Goal: Task Accomplishment & Management: Manage account settings

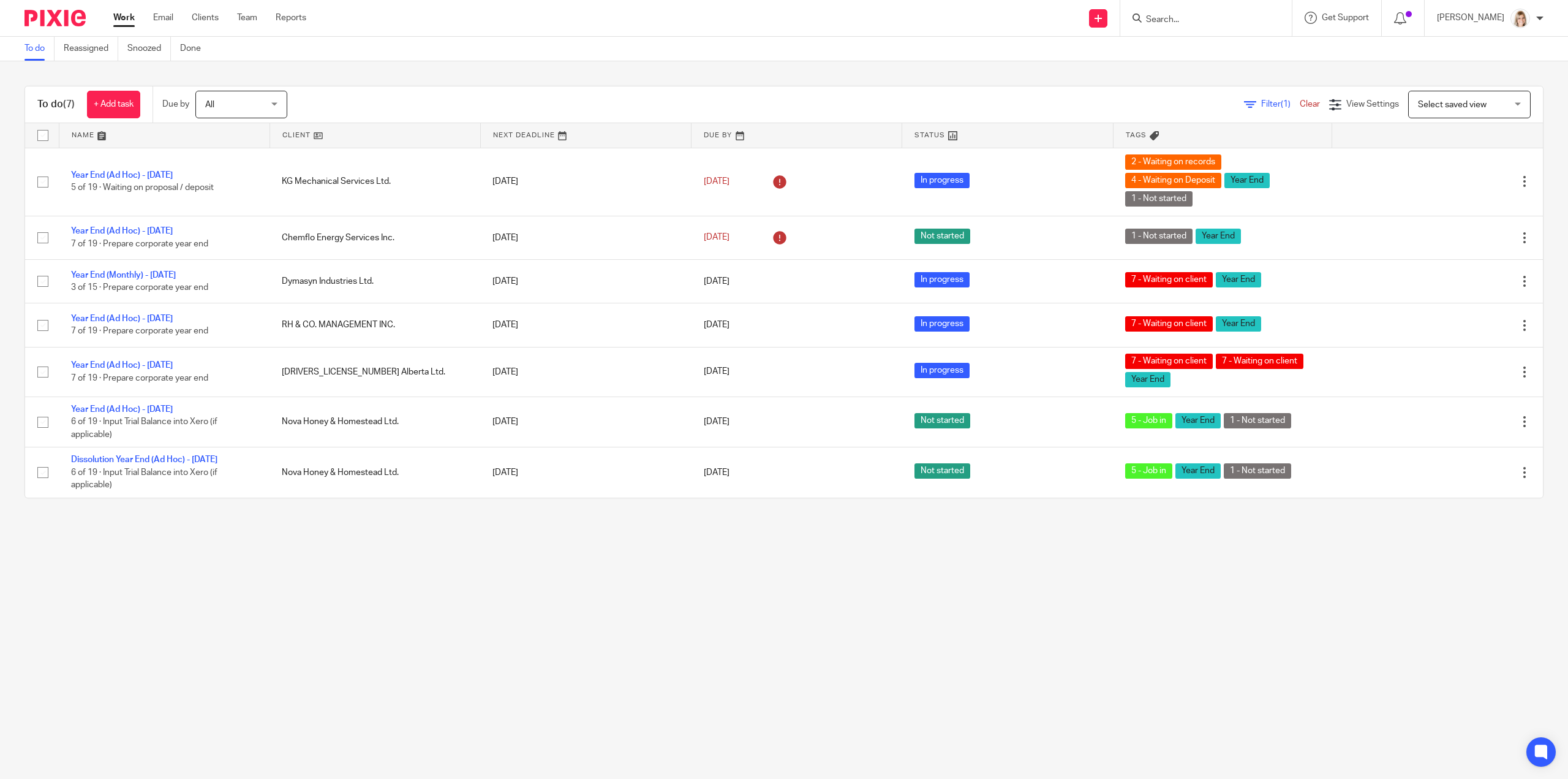
click at [1199, 20] on input "Search" at bounding box center [1200, 20] width 111 height 11
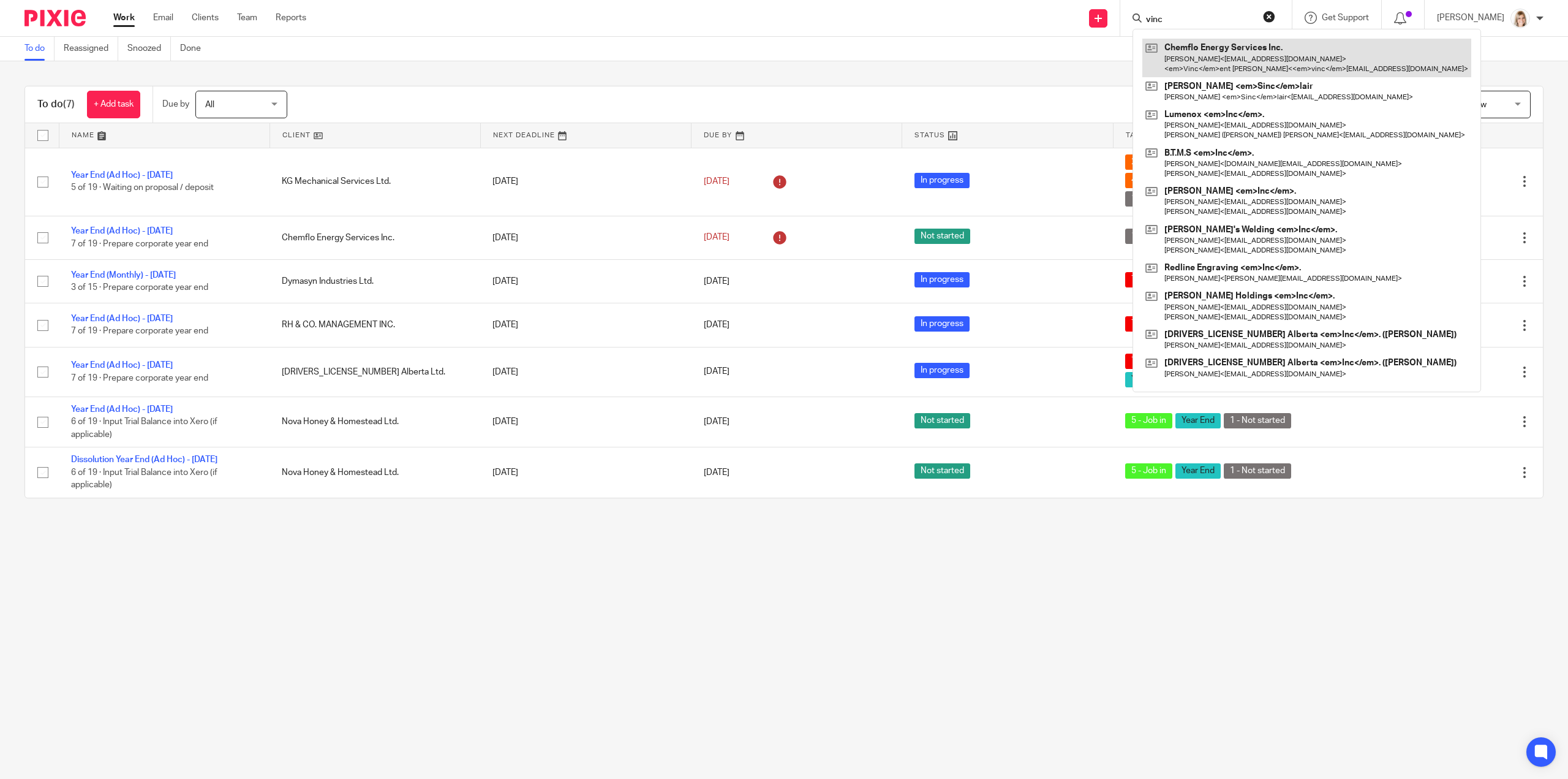
type input "vinc"
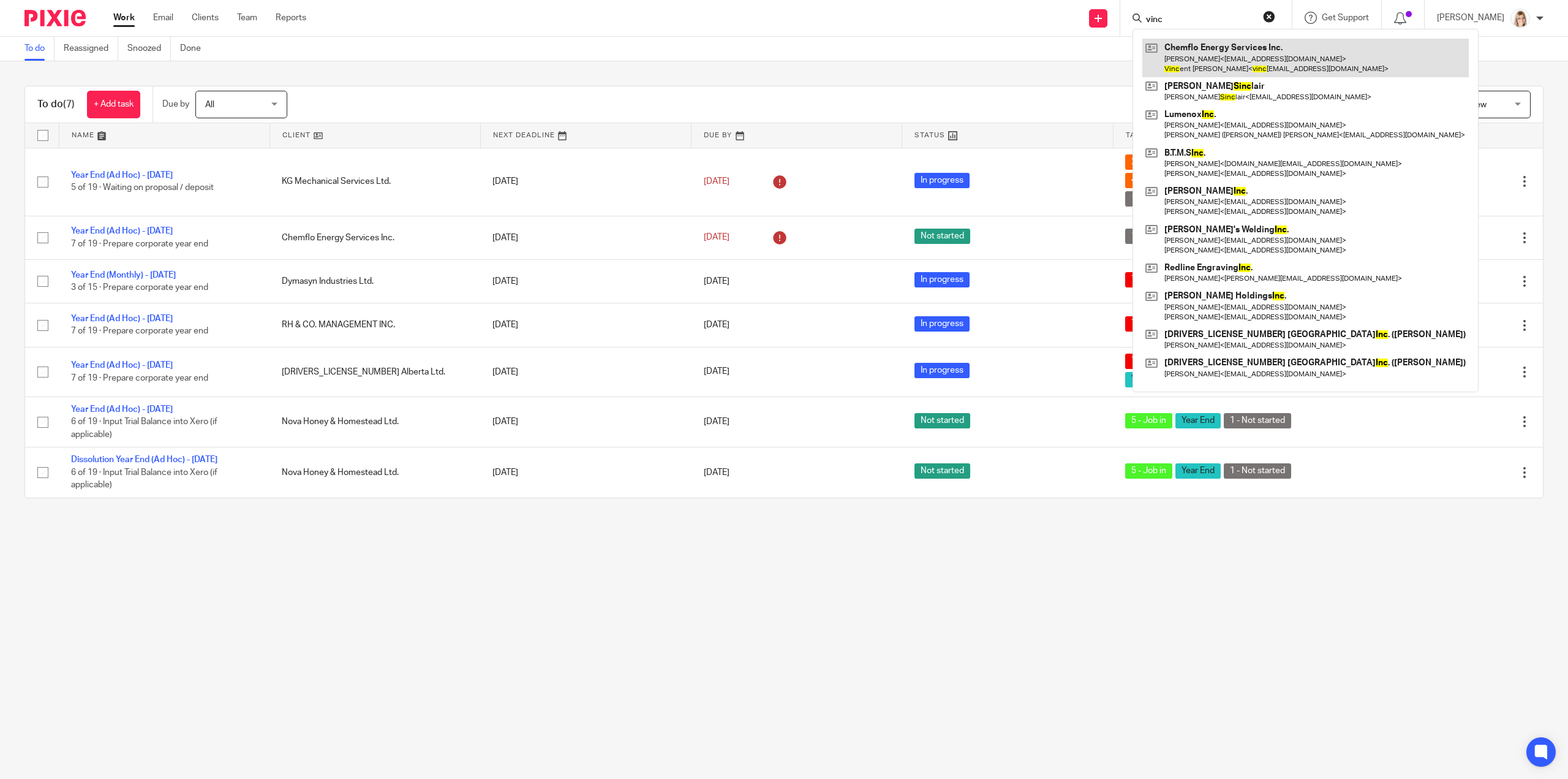
click at [1249, 60] on link at bounding box center [1305, 57] width 327 height 38
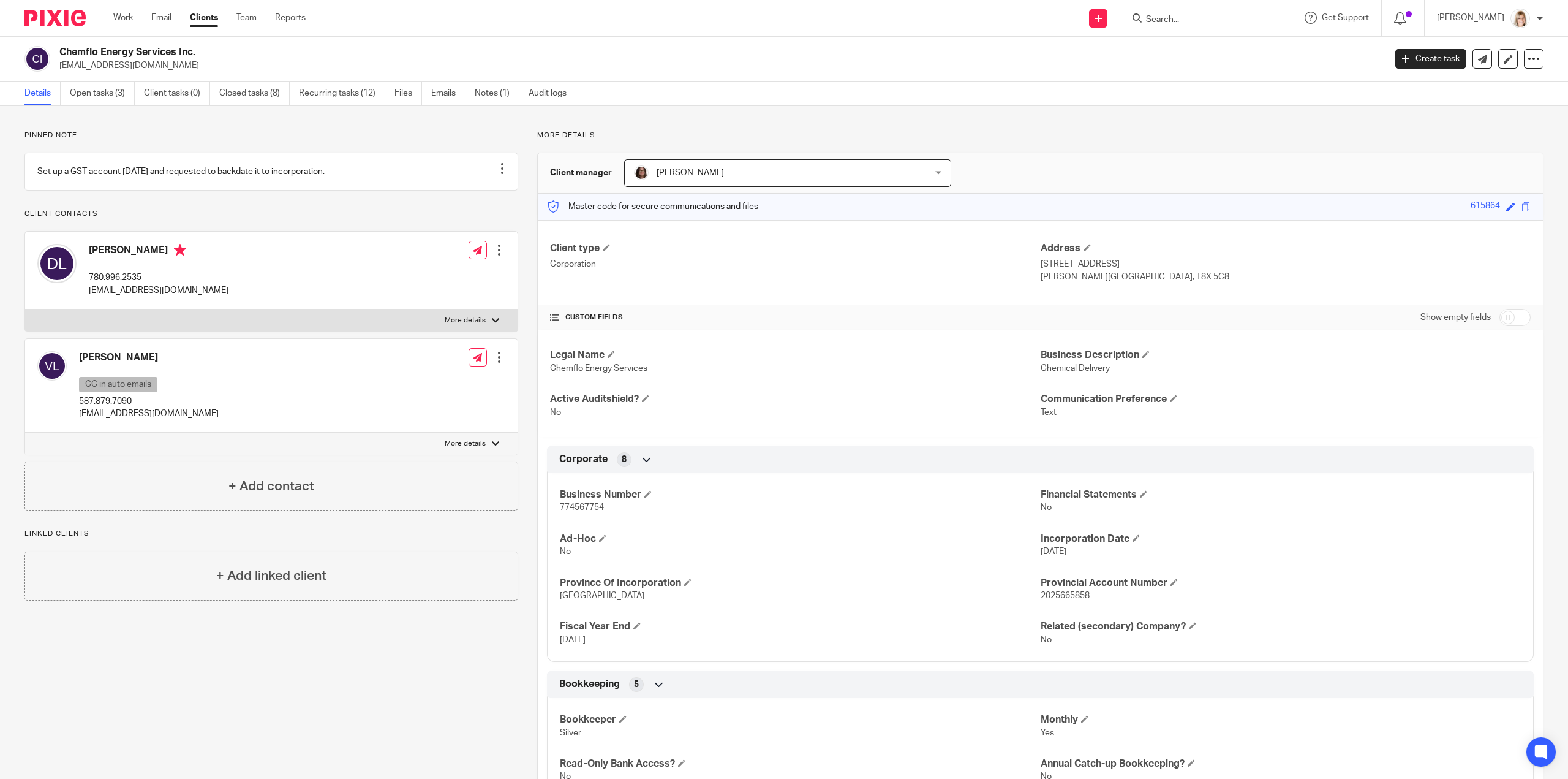
click at [228, 414] on div "Vincent Léonard CC in auto emails 587.879.7090 vincent2000apple@hotmail.com Edi…" at bounding box center [271, 386] width 492 height 93
drag, startPoint x: 215, startPoint y: 304, endPoint x: 90, endPoint y: 313, distance: 125.3
click at [90, 310] on div "Dakota Langdon 780.996.2535 dakota.langdon9@gmail.com Edit contact Create clien…" at bounding box center [271, 270] width 492 height 78
copy p "[EMAIL_ADDRESS][DOMAIN_NAME]"
drag, startPoint x: 201, startPoint y: 428, endPoint x: 79, endPoint y: 441, distance: 122.7
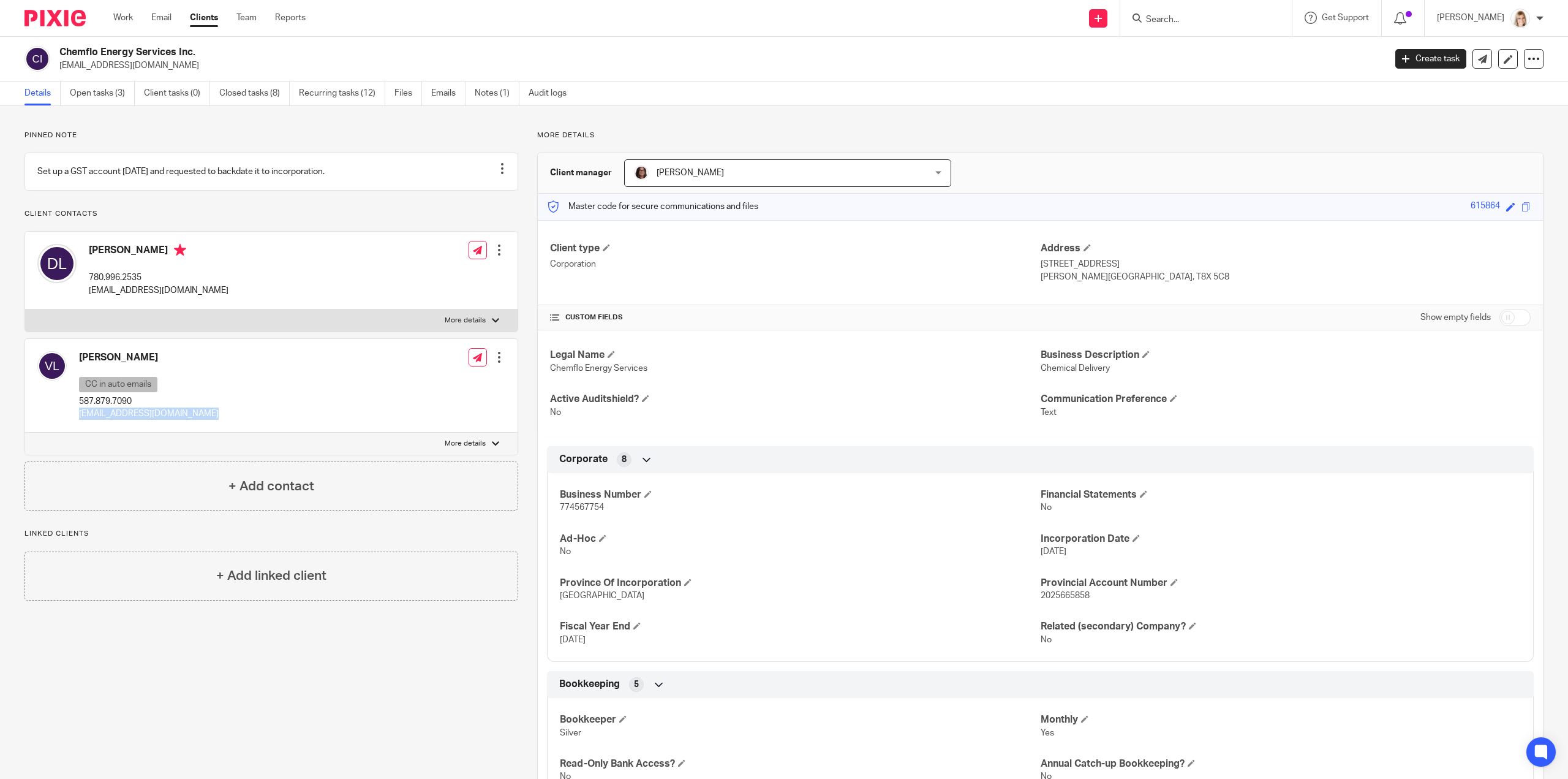
click at [79, 433] on div "Vincent Léonard CC in auto emails 587.879.7090 vincent2000apple@hotmail.com Edi…" at bounding box center [271, 386] width 492 height 93
copy p "vincent2000apple@hotmail.com"
click at [115, 94] on link "Open tasks (3)" at bounding box center [102, 93] width 65 height 24
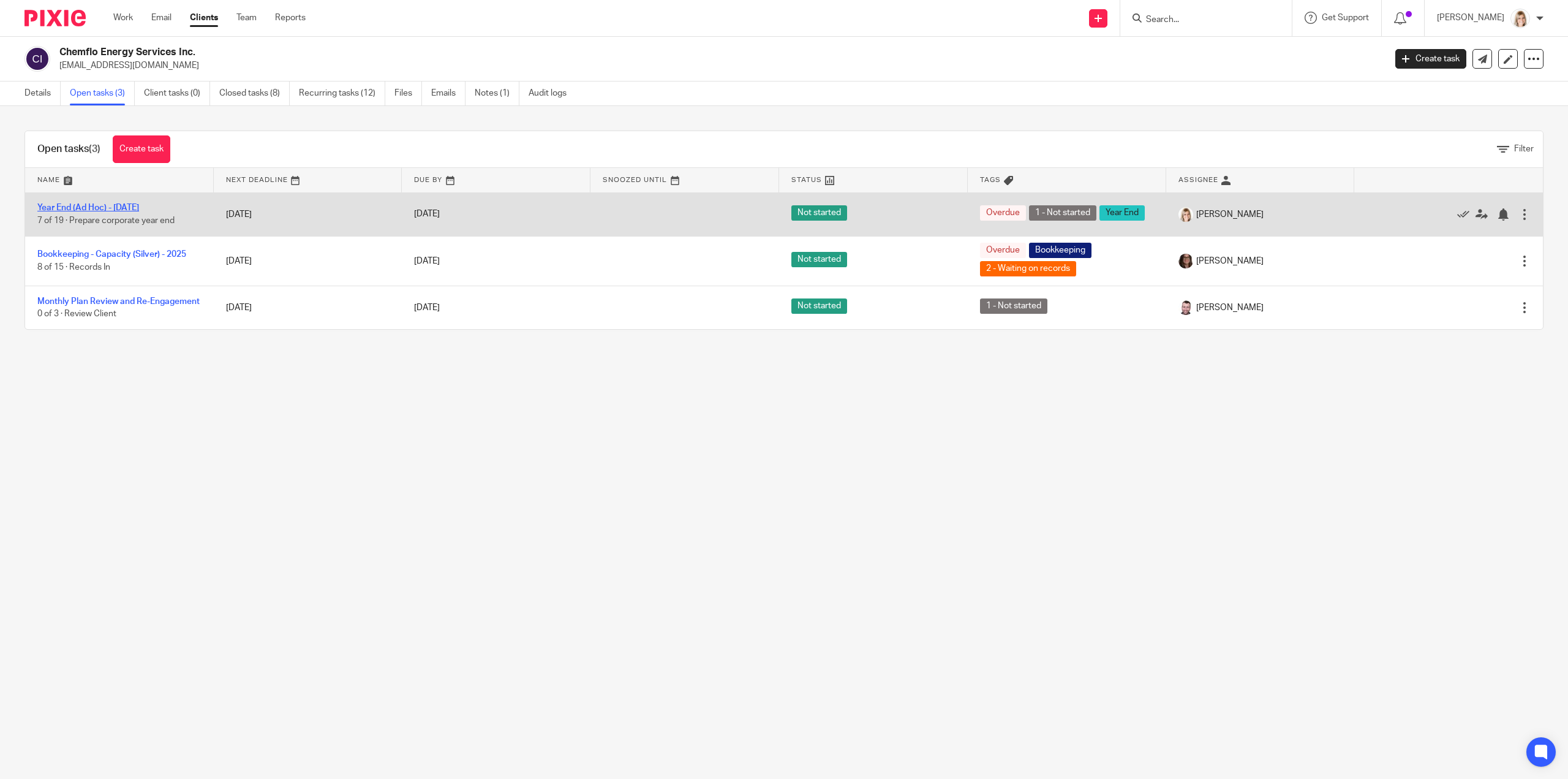
click at [120, 206] on link "Year End (Ad Hoc) - [DATE]" at bounding box center [88, 207] width 102 height 8
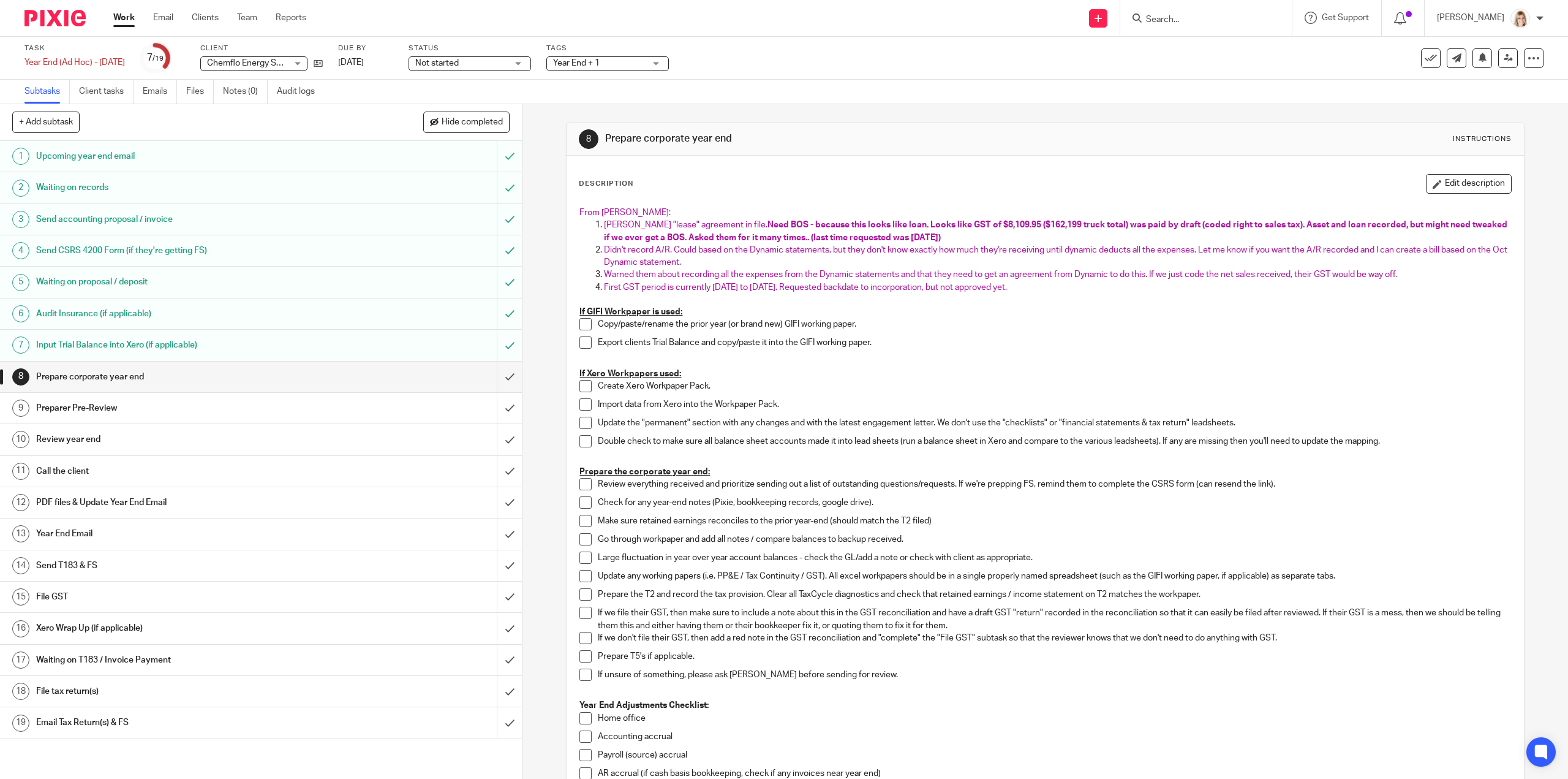
click at [531, 65] on div "Not started Not started" at bounding box center [470, 64] width 123 height 15
click at [510, 107] on li "In progress" at bounding box center [492, 108] width 121 height 25
click at [669, 62] on div "Year End + 1" at bounding box center [608, 64] width 123 height 15
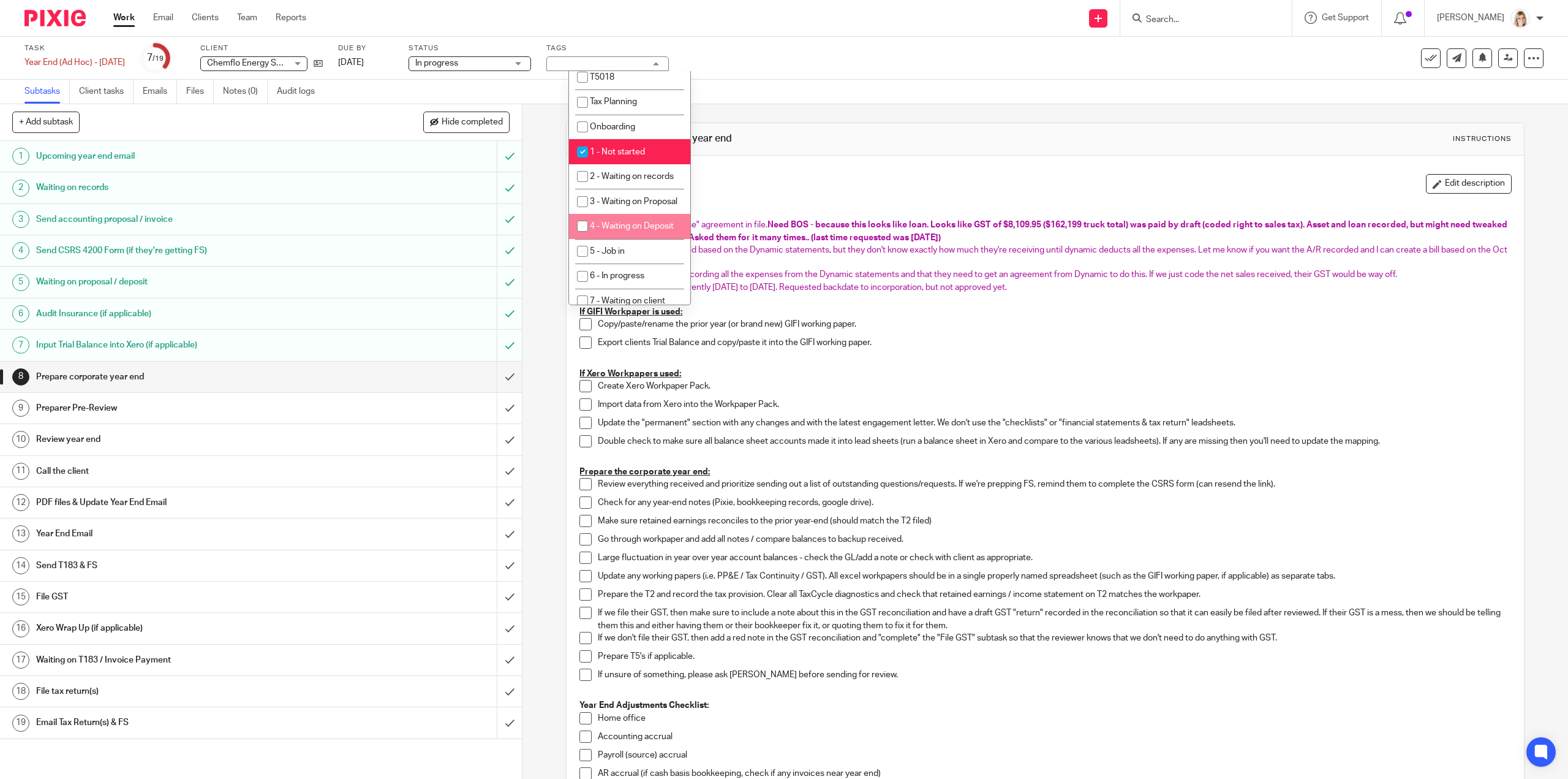
scroll to position [306, 0]
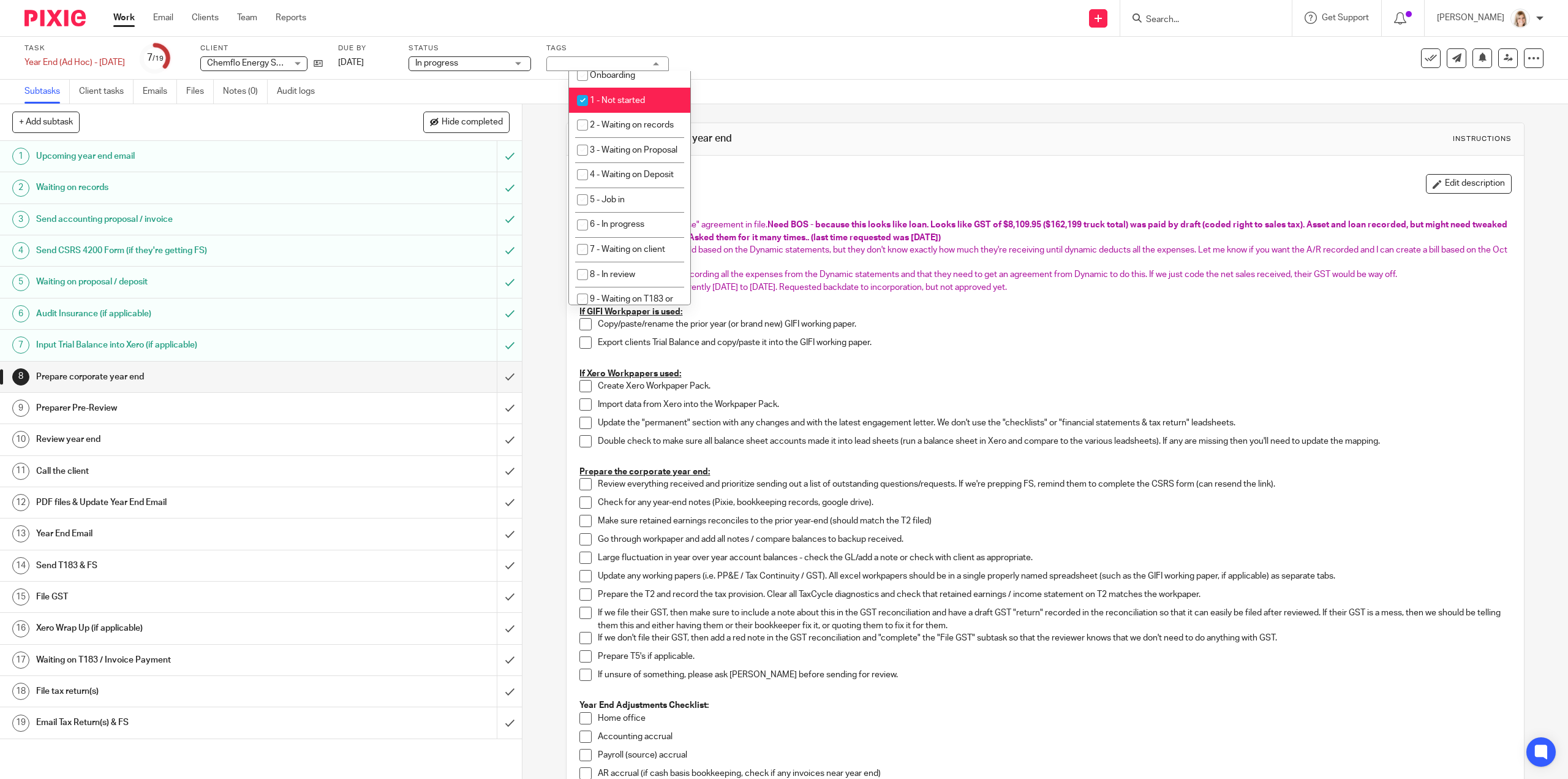
click at [583, 98] on input "checkbox" at bounding box center [582, 100] width 23 height 23
checkbox input "false"
click at [648, 254] on span "7 - Waiting on client" at bounding box center [627, 249] width 75 height 8
checkbox input "true"
click at [733, 45] on div "Task Year End (Ad Hoc) - October 2024 Save Year End (Ad Hoc) - October 2024 7 /…" at bounding box center [657, 58] width 1266 height 29
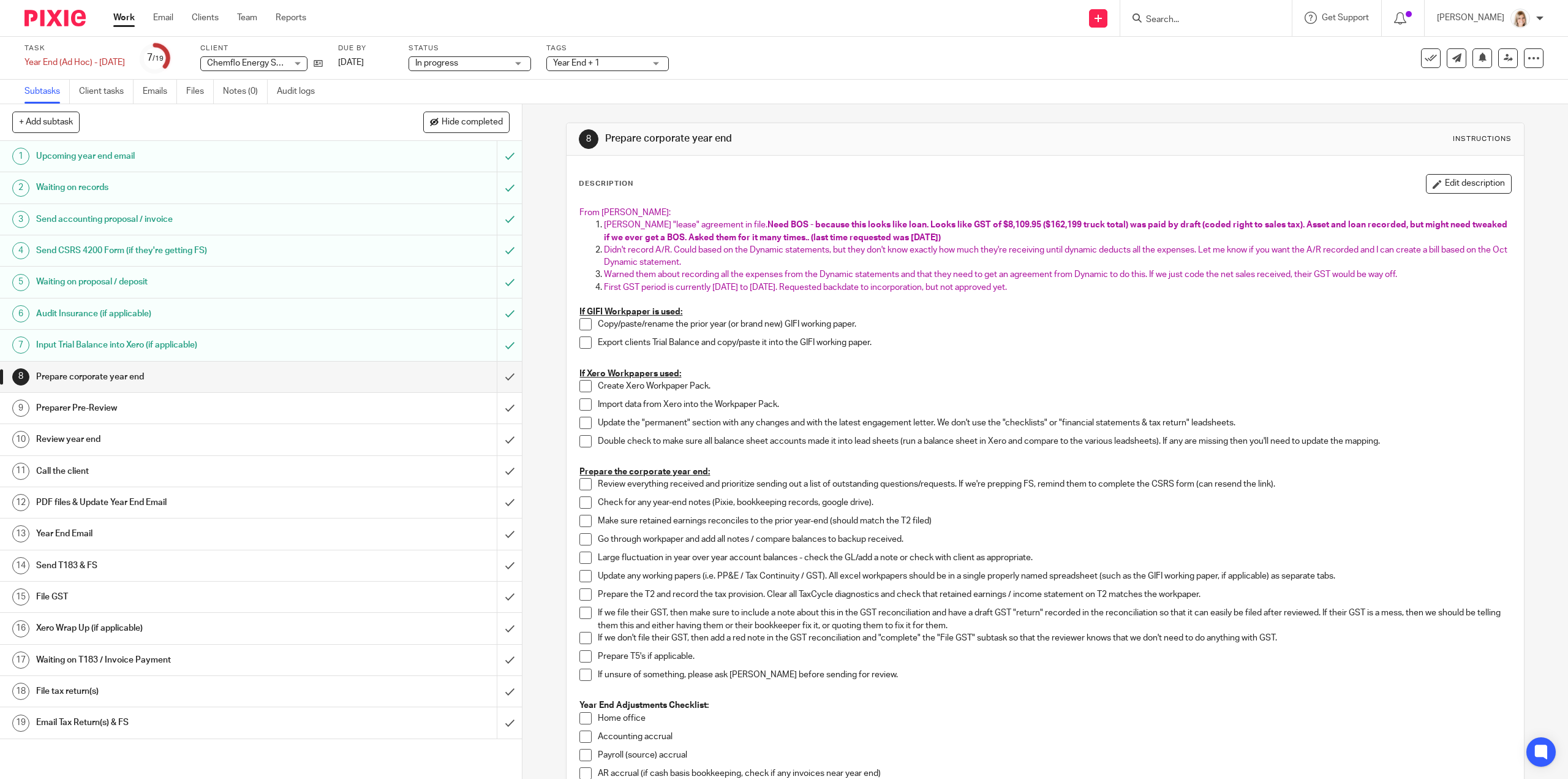
click at [126, 19] on link "Work" at bounding box center [124, 17] width 21 height 12
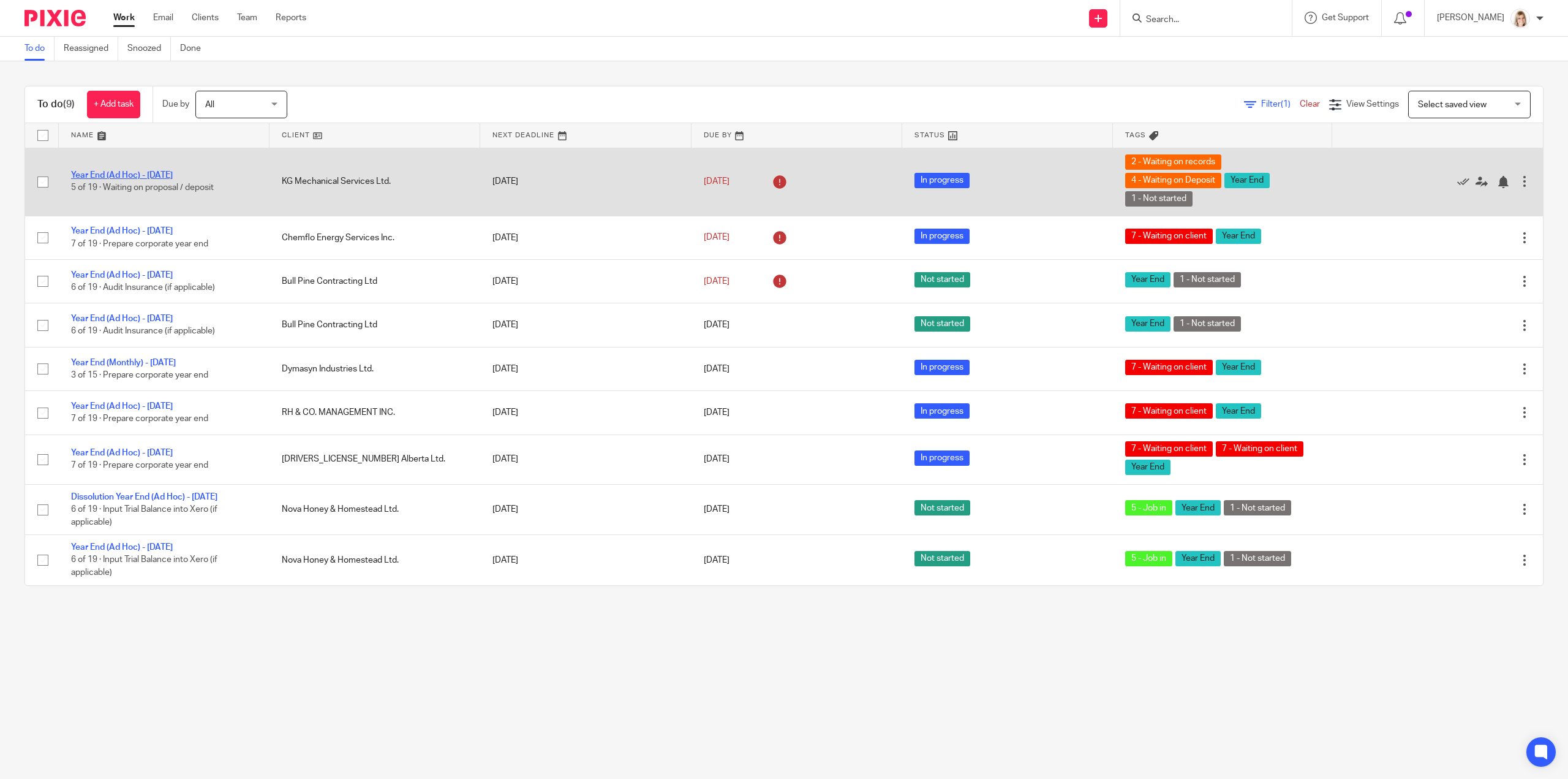
click at [168, 174] on link "Year End (Ad Hoc) - [DATE]" at bounding box center [122, 175] width 102 height 8
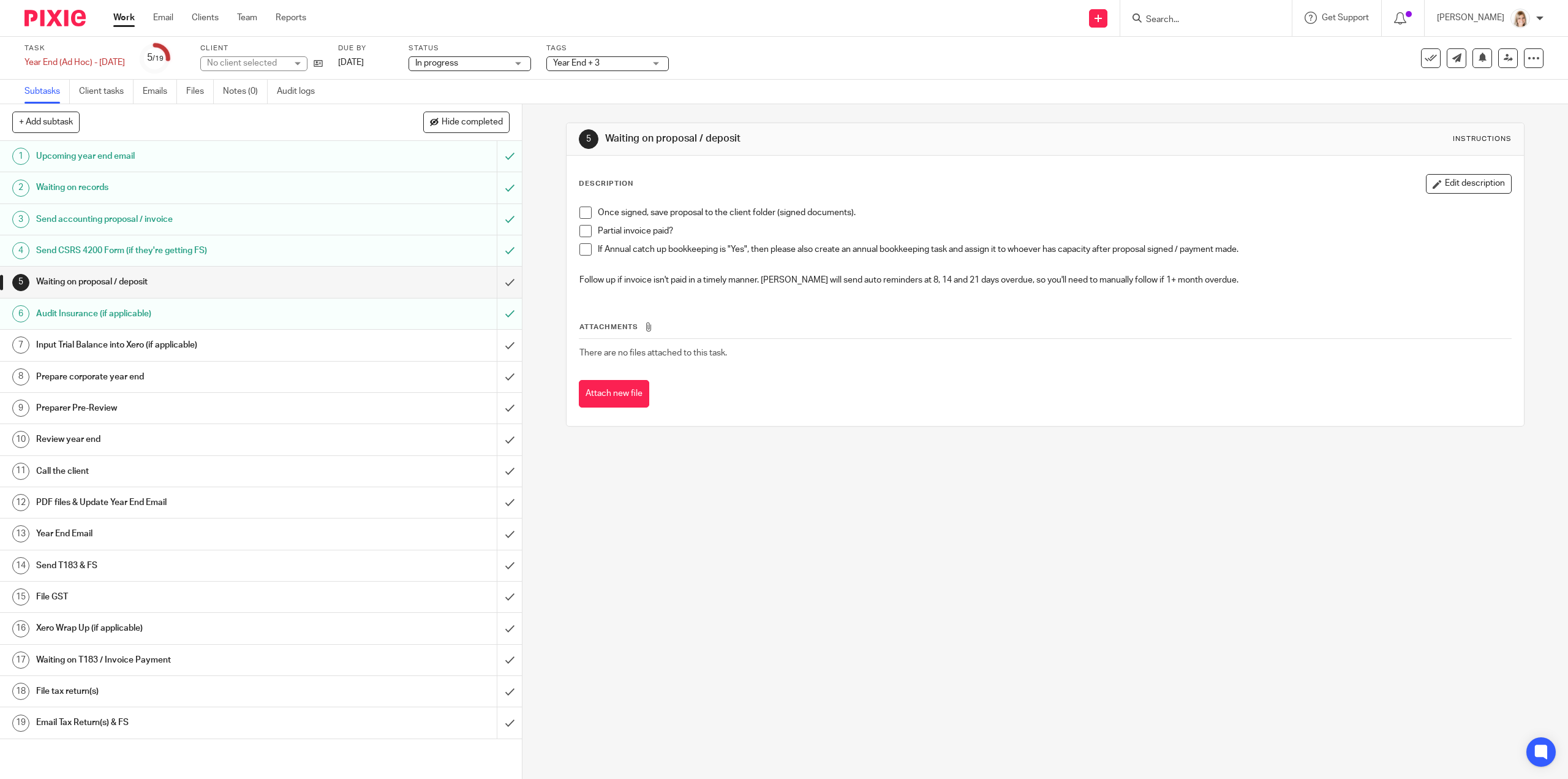
drag, startPoint x: 578, startPoint y: 215, endPoint x: 577, endPoint y: 230, distance: 15.0
click at [580, 215] on span at bounding box center [585, 212] width 12 height 12
click at [580, 231] on span at bounding box center [585, 231] width 12 height 12
click at [585, 247] on span at bounding box center [585, 249] width 12 height 12
click at [499, 281] on input "submit" at bounding box center [260, 281] width 522 height 30
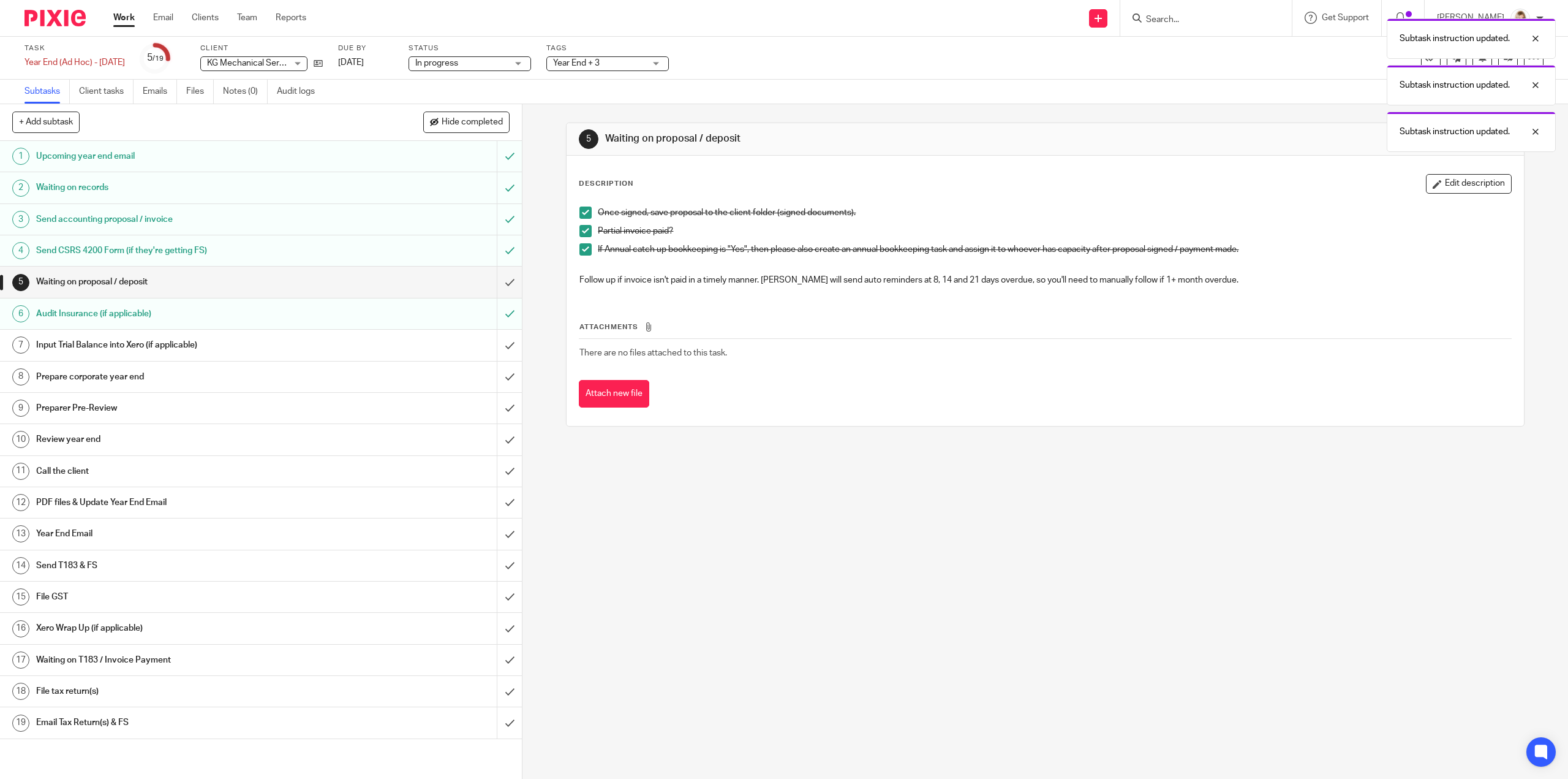
click at [645, 65] on span "Year End + 3" at bounding box center [599, 64] width 92 height 13
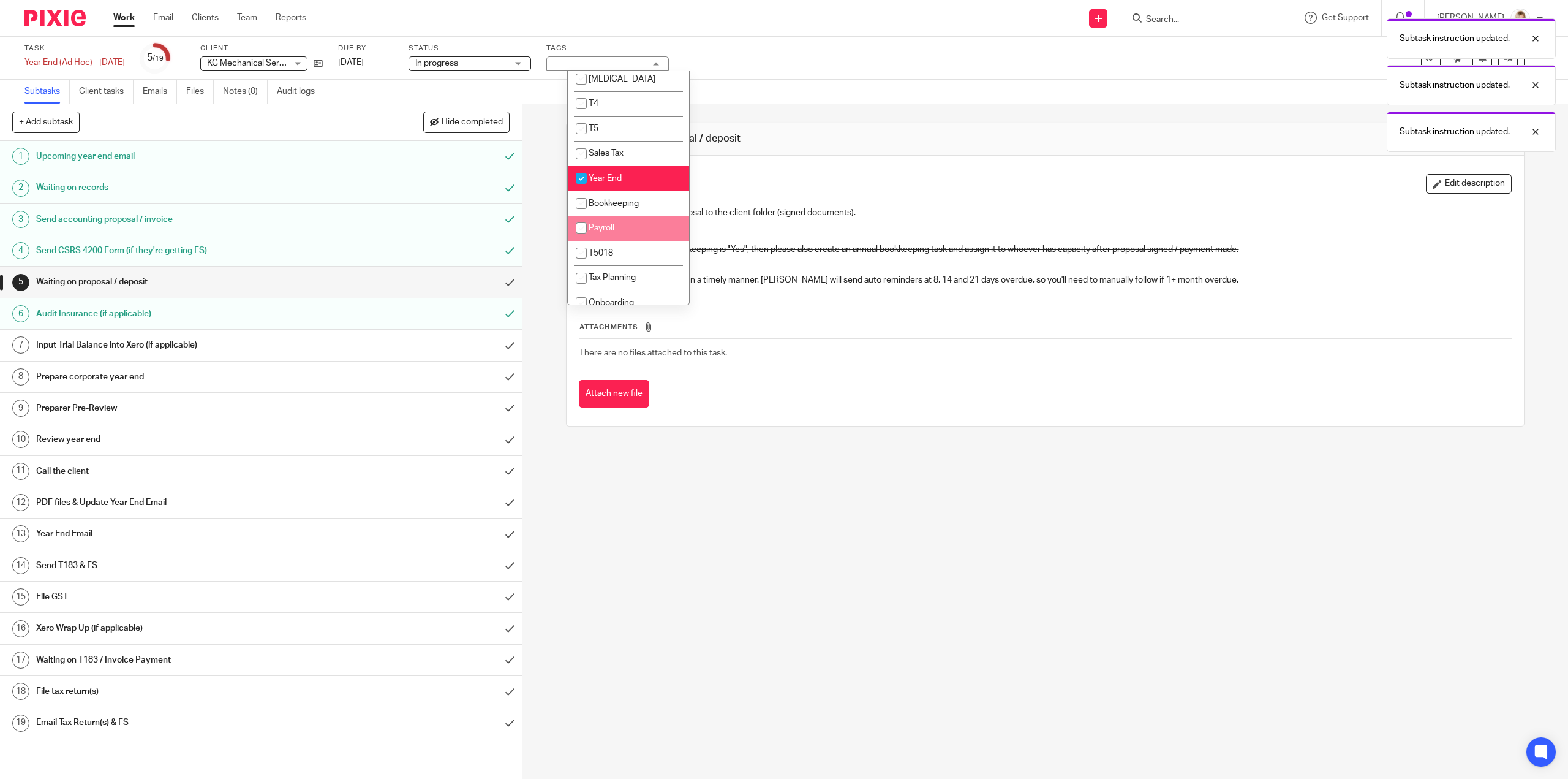
scroll to position [183, 0]
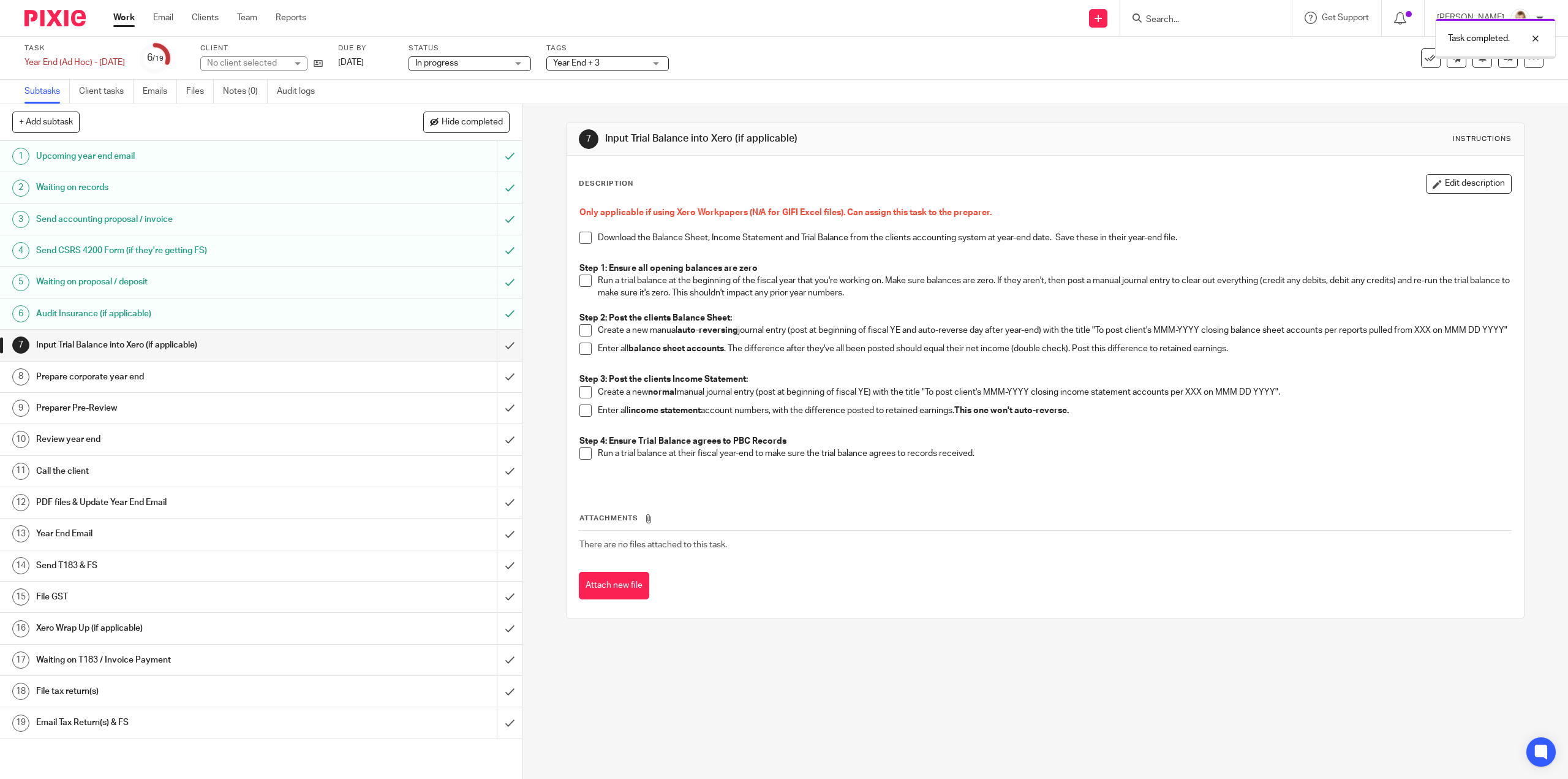
click at [645, 63] on span "Year End + 3" at bounding box center [599, 64] width 92 height 13
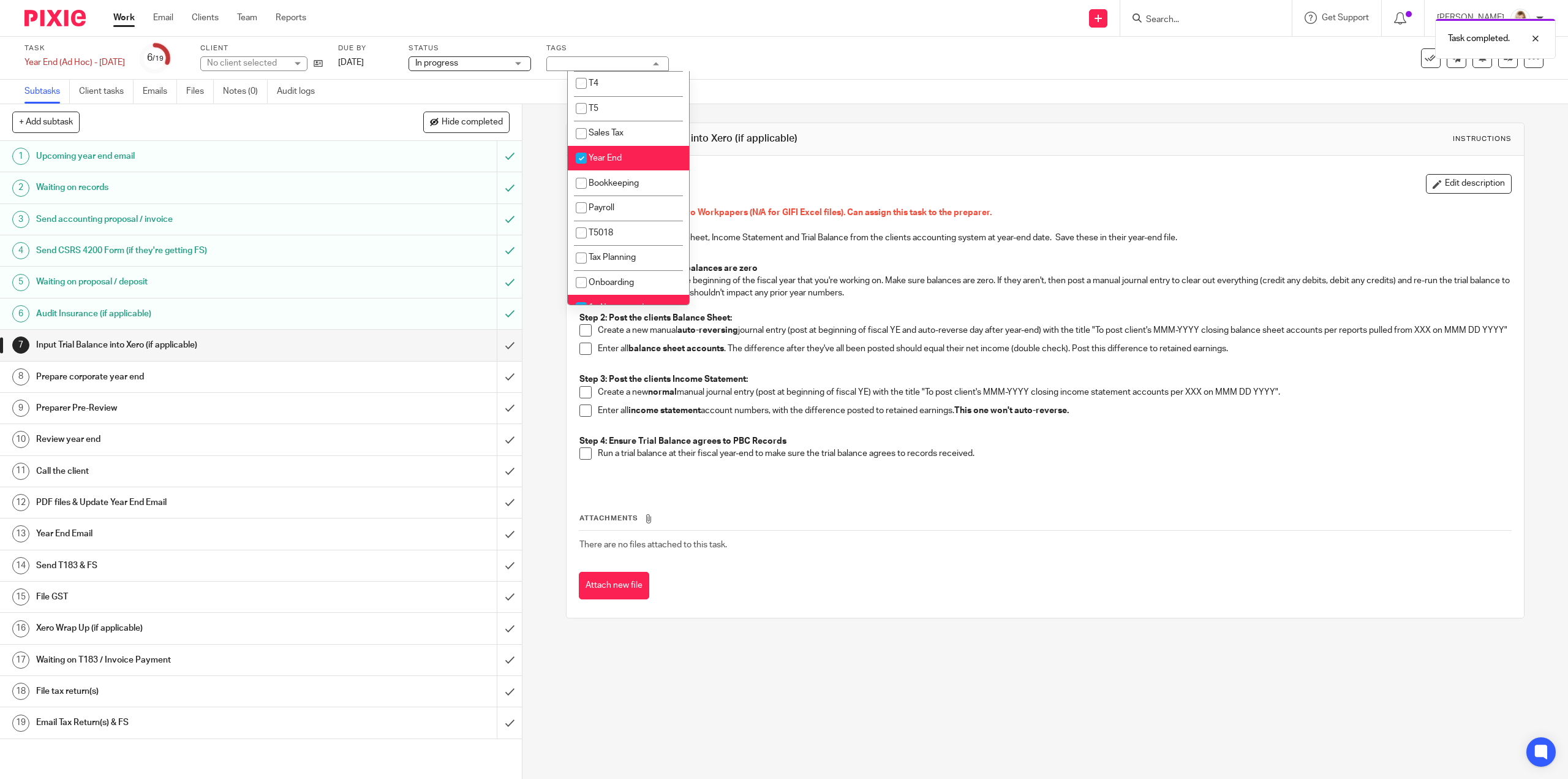
scroll to position [183, 0]
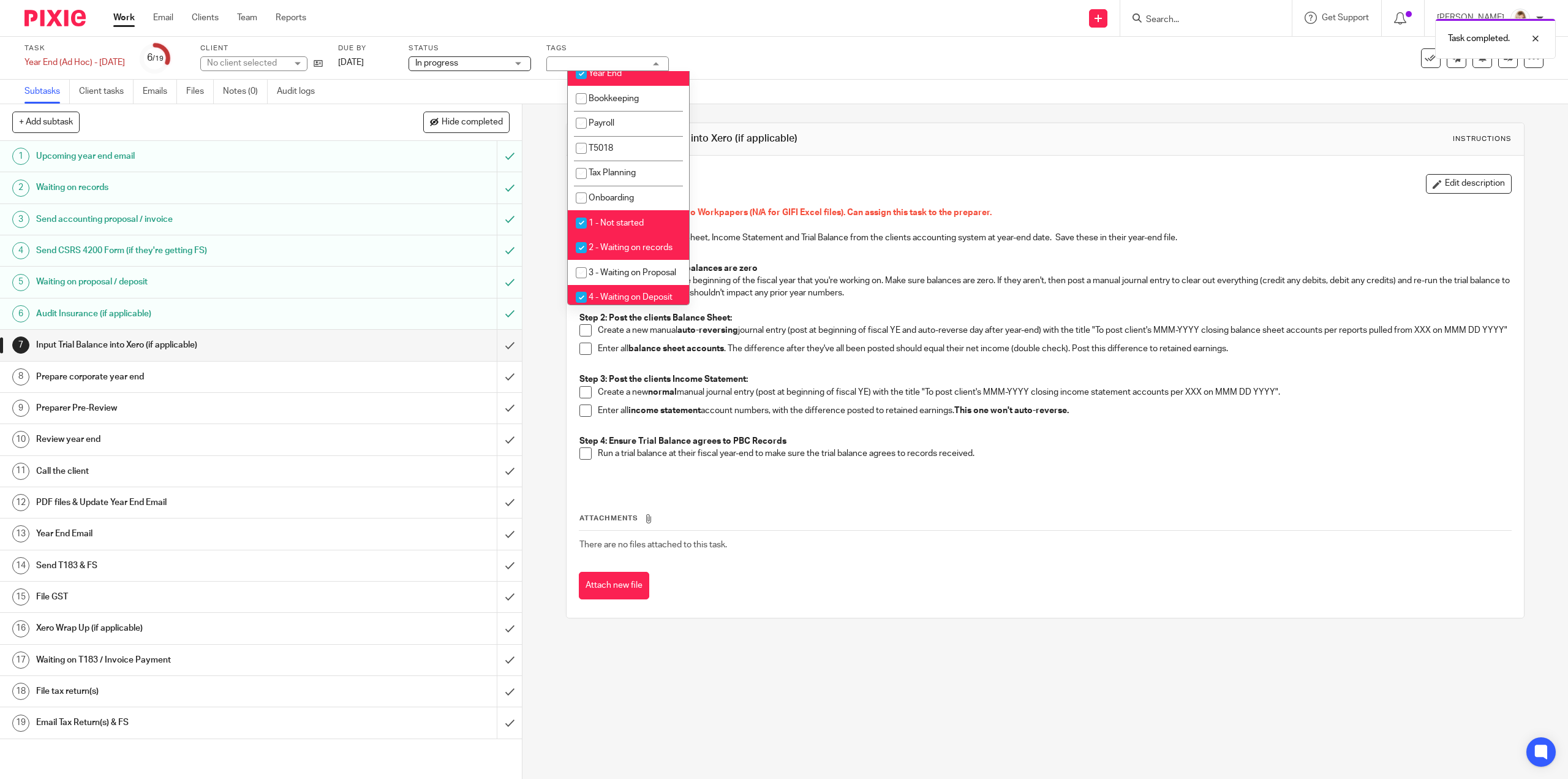
click at [581, 225] on input "checkbox" at bounding box center [581, 223] width 23 height 23
checkbox input "false"
click at [576, 256] on input "checkbox" at bounding box center [581, 247] width 23 height 23
checkbox input "false"
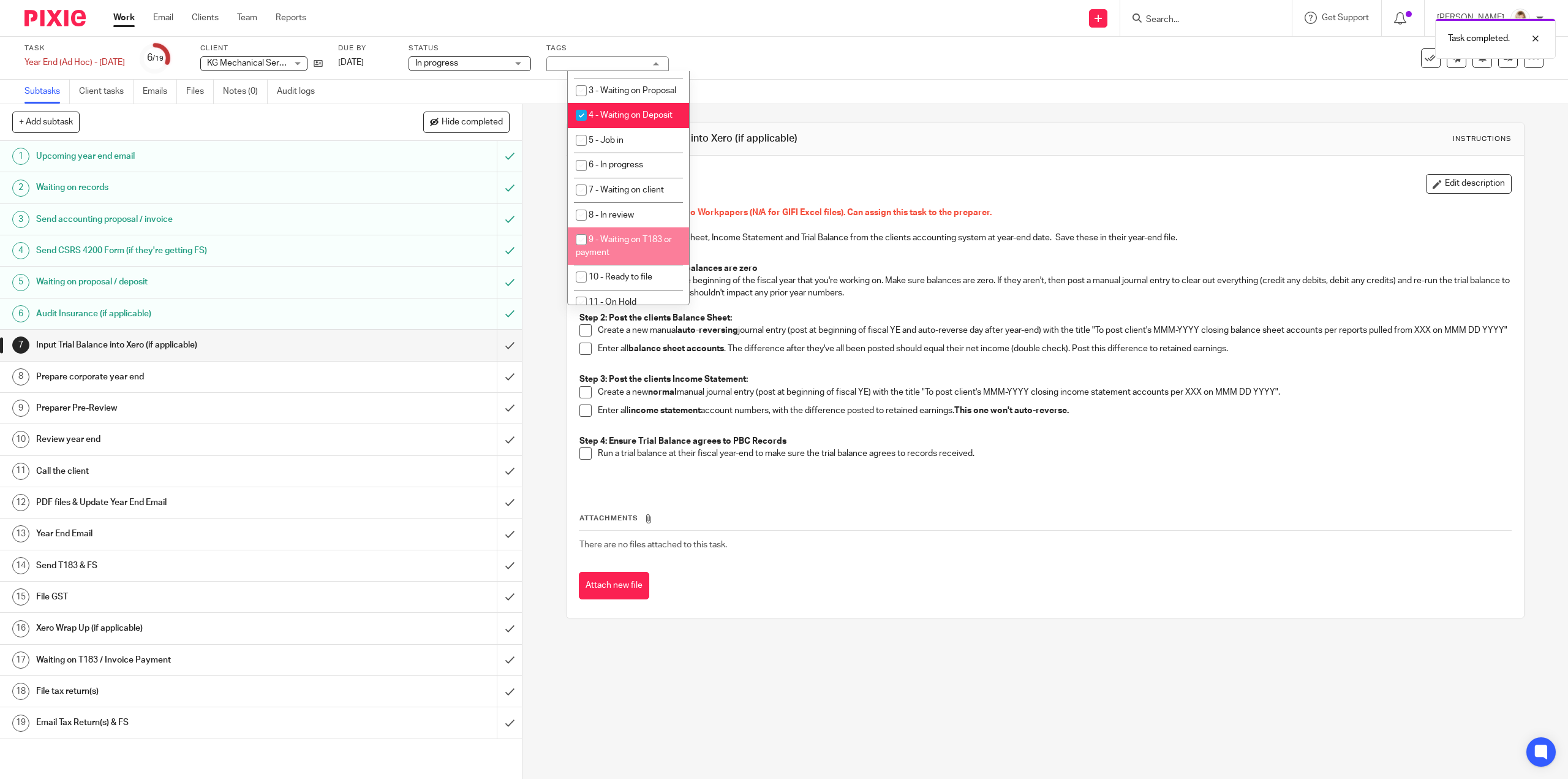
scroll to position [429, 0]
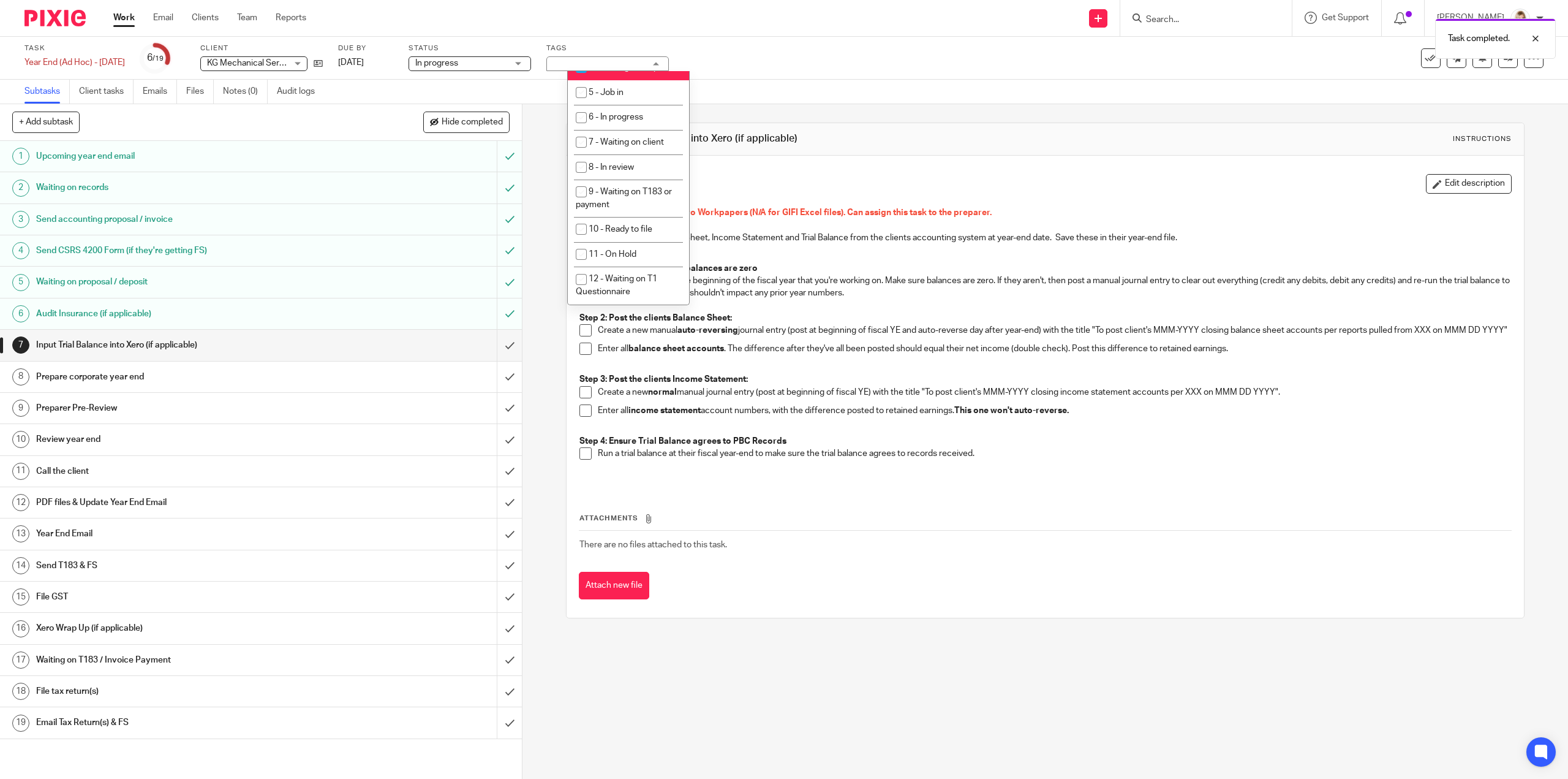
drag, startPoint x: 577, startPoint y: 81, endPoint x: 575, endPoint y: 120, distance: 39.1
click at [577, 79] on input "checkbox" at bounding box center [581, 67] width 23 height 23
checkbox input "false"
click at [576, 129] on input "checkbox" at bounding box center [581, 117] width 23 height 23
checkbox input "true"
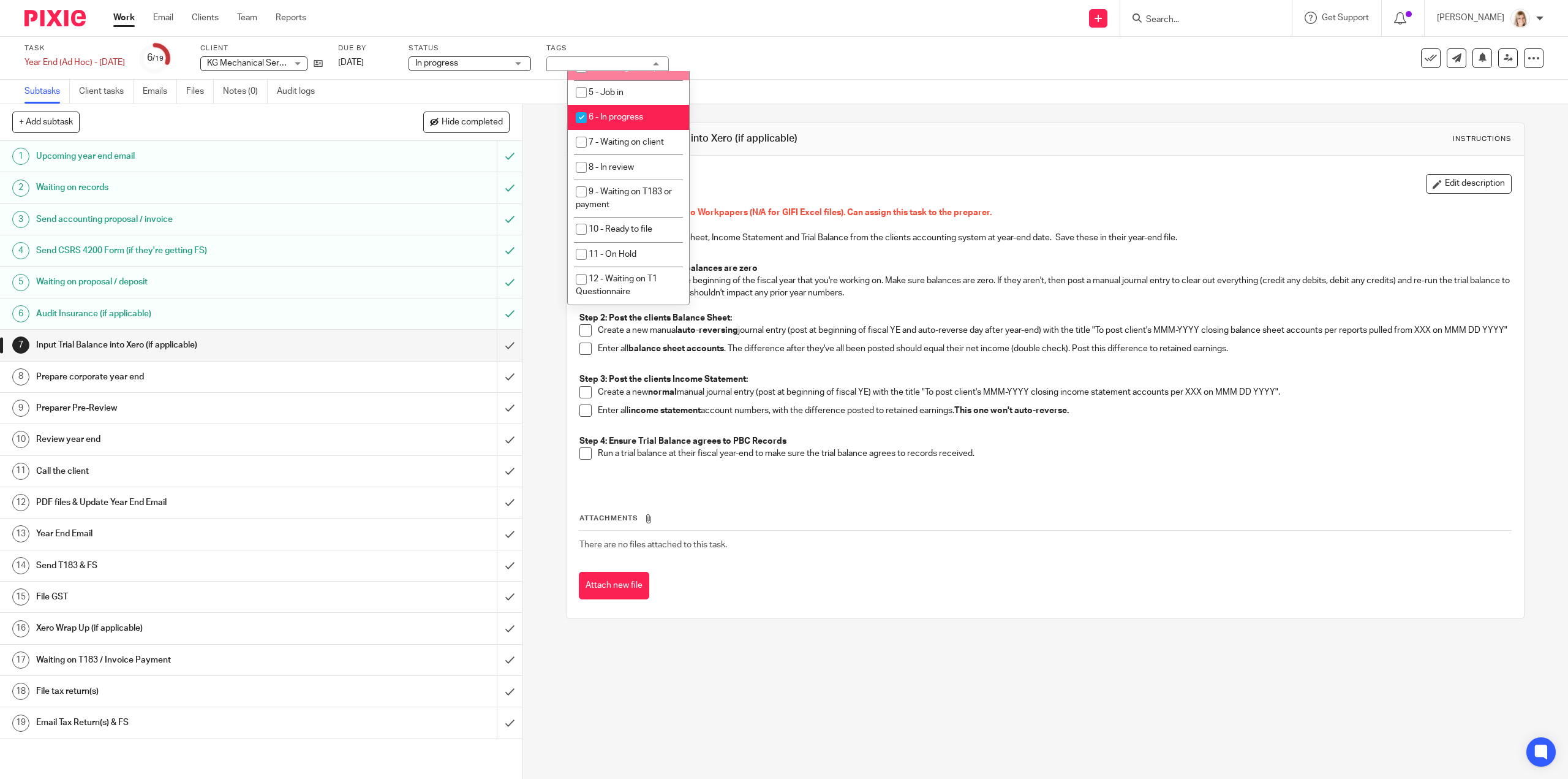
click at [732, 51] on div "Task Year End (Ad Hoc) - March 2025 Save Year End (Ad Hoc) - March 2025 6 /19 C…" at bounding box center [657, 58] width 1266 height 29
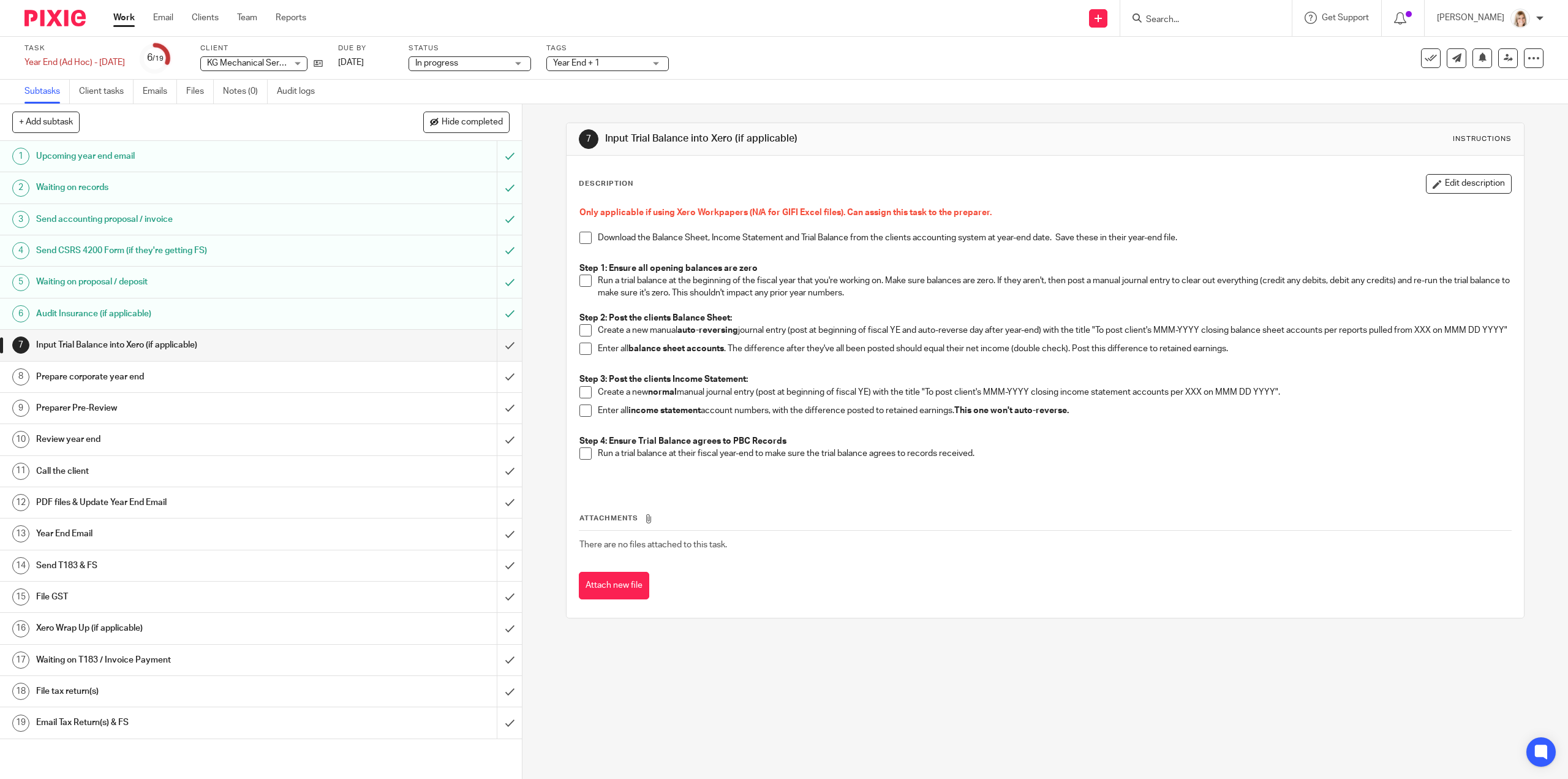
click at [114, 20] on link "Work" at bounding box center [124, 17] width 21 height 12
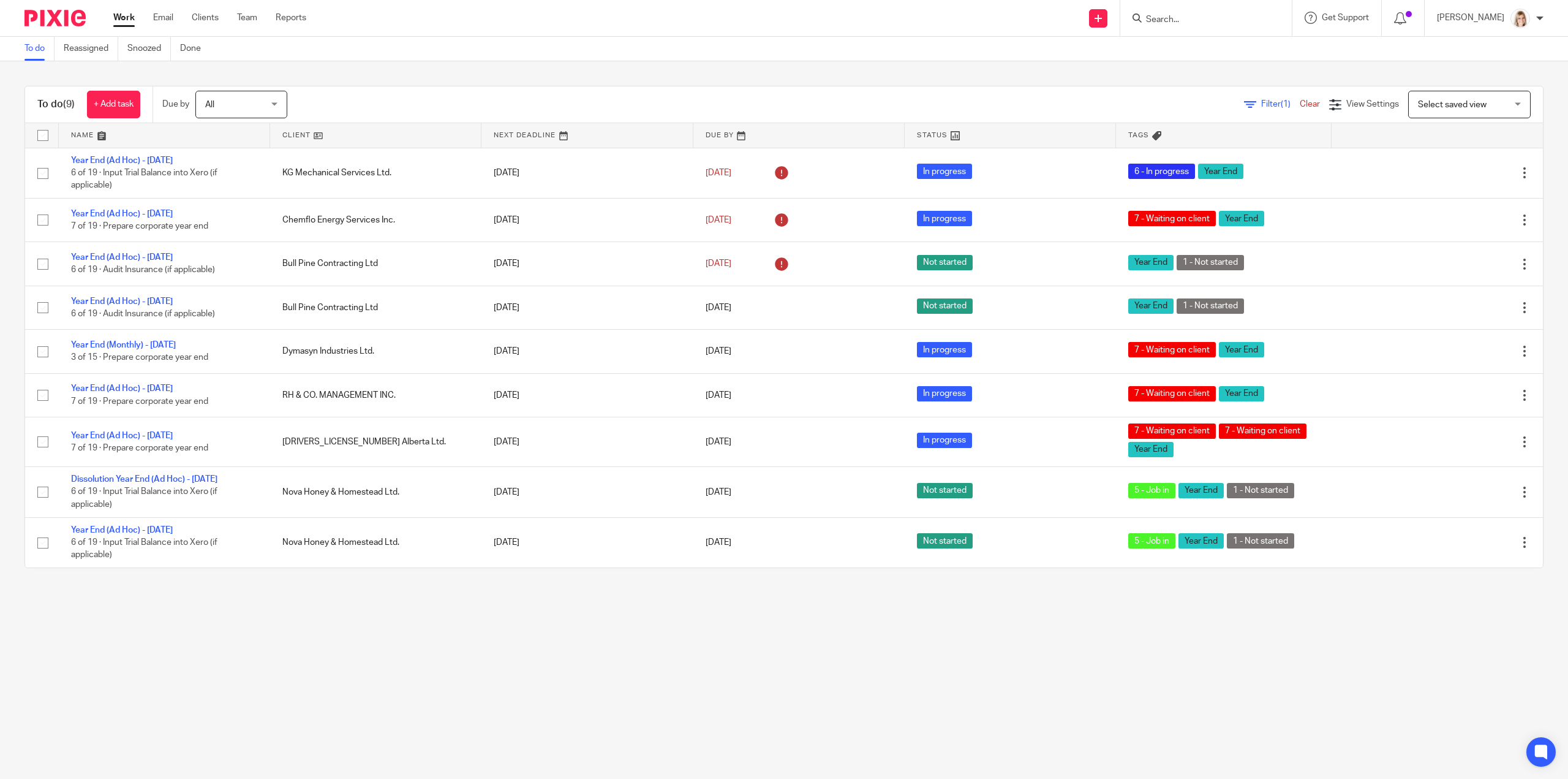
drag, startPoint x: 164, startPoint y: 160, endPoint x: 174, endPoint y: 145, distance: 18.0
click at [164, 160] on link "Year End (Ad Hoc) - [DATE]" at bounding box center [122, 161] width 102 height 8
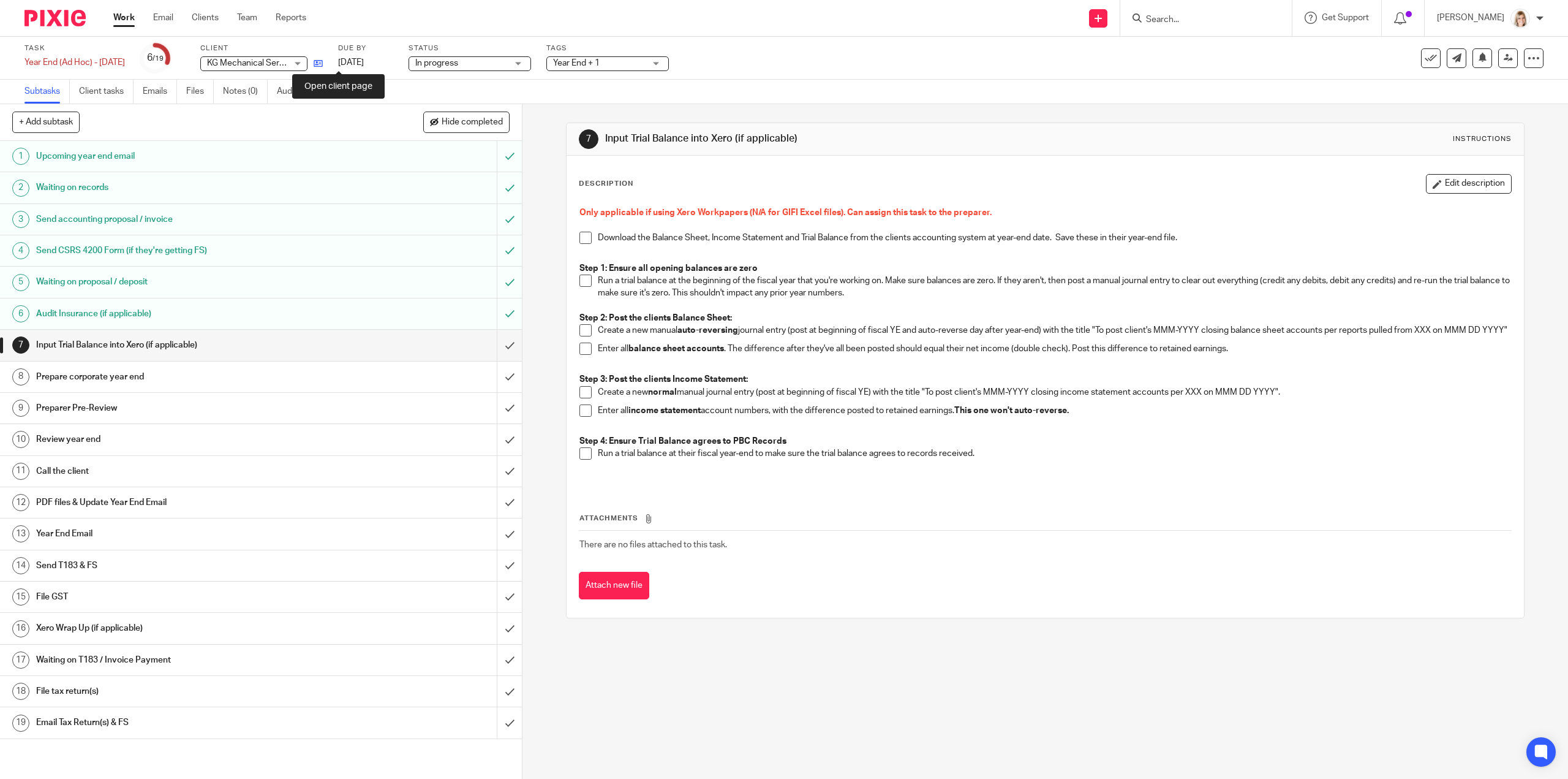
click at [323, 65] on icon at bounding box center [318, 63] width 9 height 9
click at [308, 96] on link "Audit logs" at bounding box center [300, 91] width 47 height 24
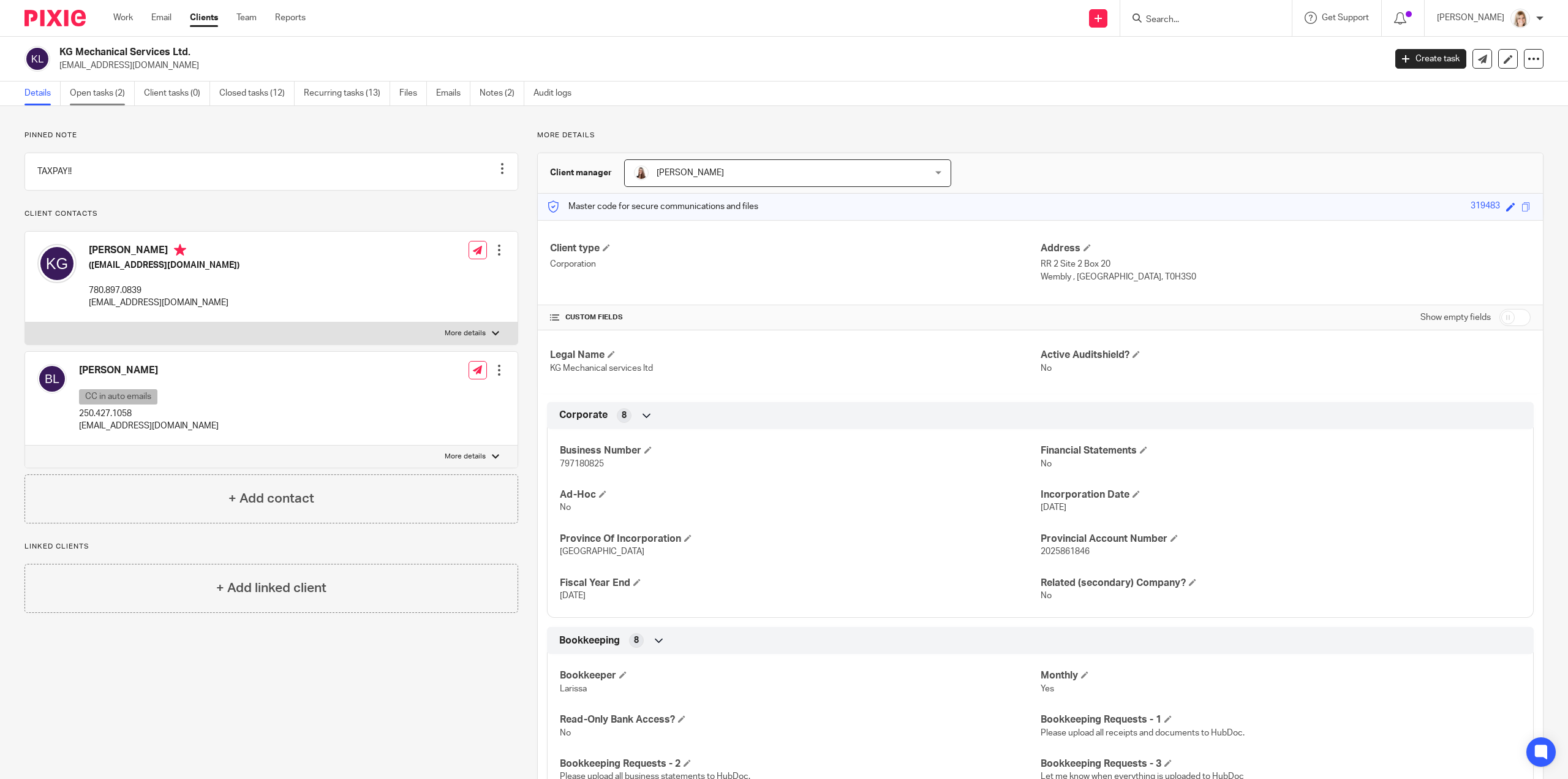
click at [111, 90] on link "Open tasks (2)" at bounding box center [102, 93] width 65 height 24
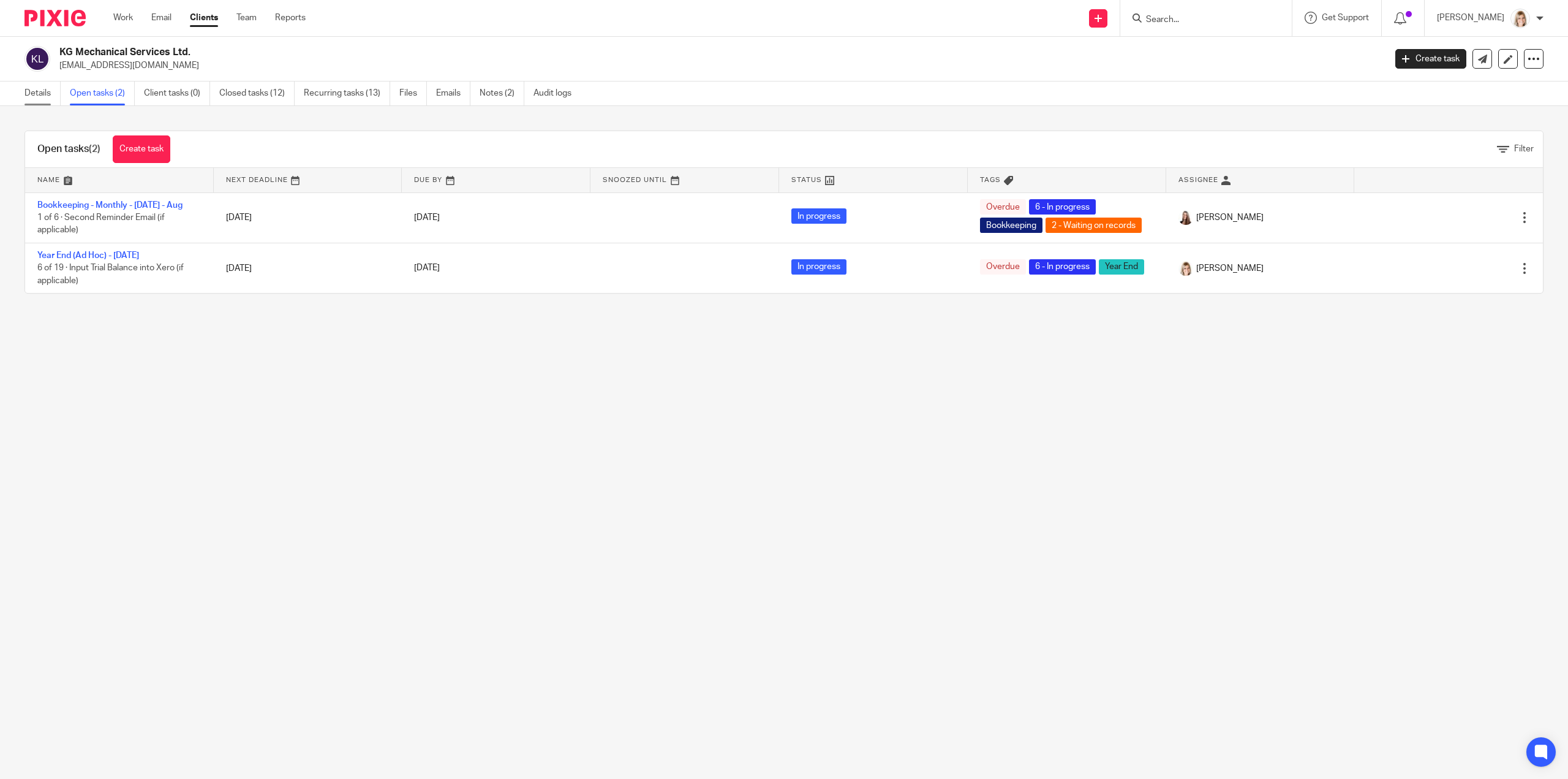
click at [37, 89] on link "Details" at bounding box center [43, 93] width 36 height 24
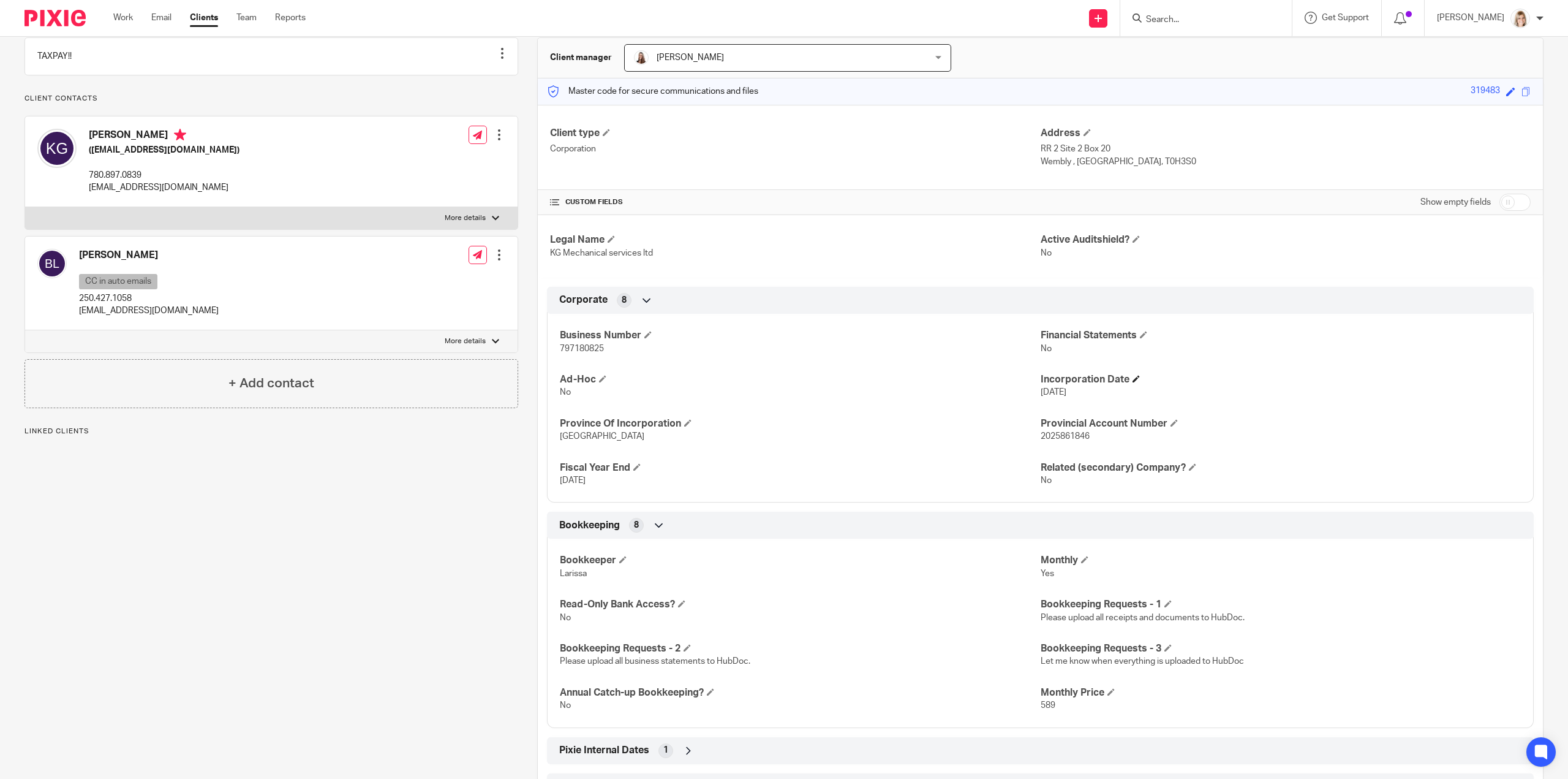
scroll to position [183, 0]
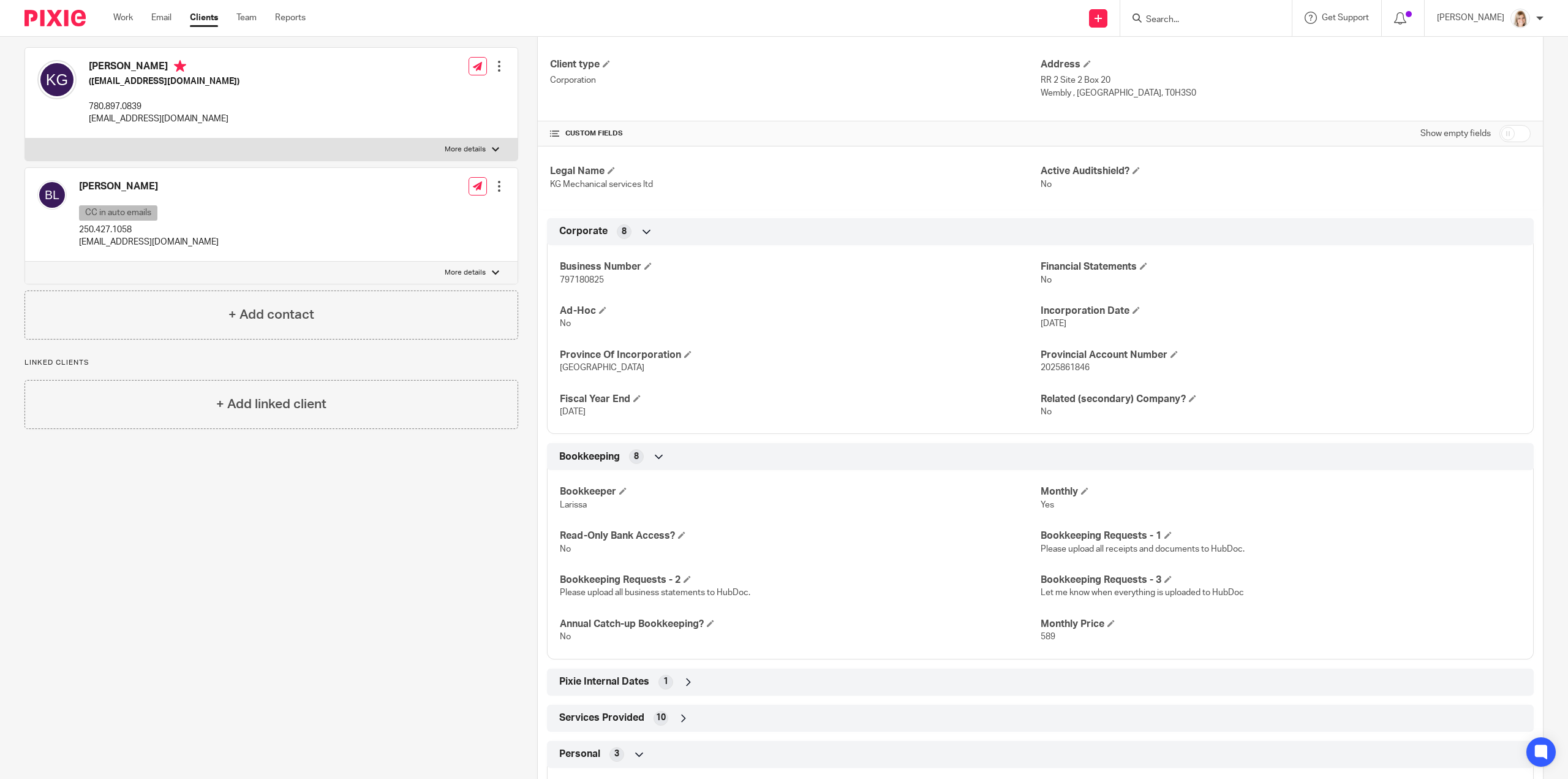
click at [314, 560] on div "Pinned note TAXPAY!! Unpin note Edit note Client contacts Brittney Leask CC in …" at bounding box center [262, 412] width 513 height 931
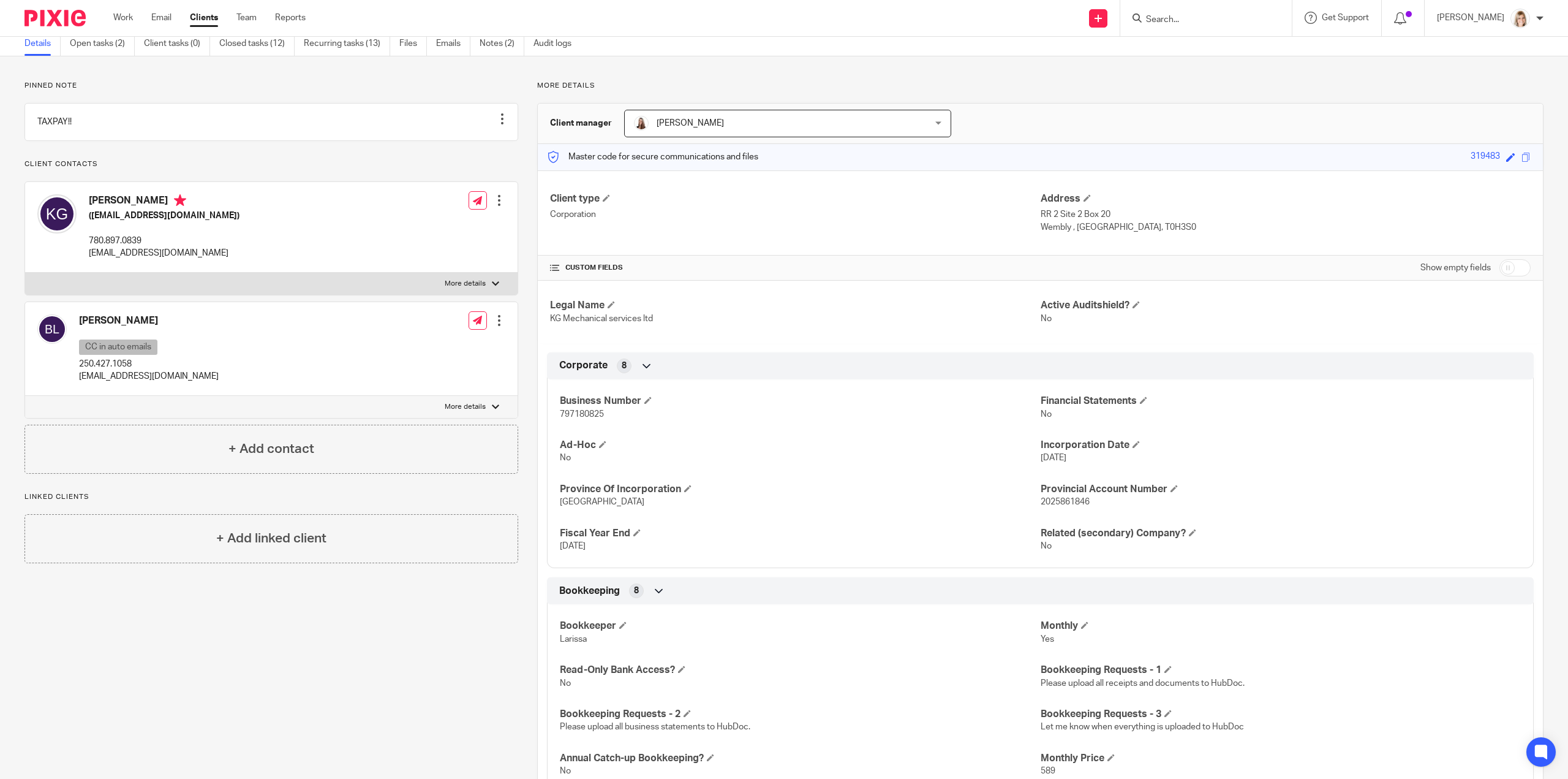
scroll to position [123, 0]
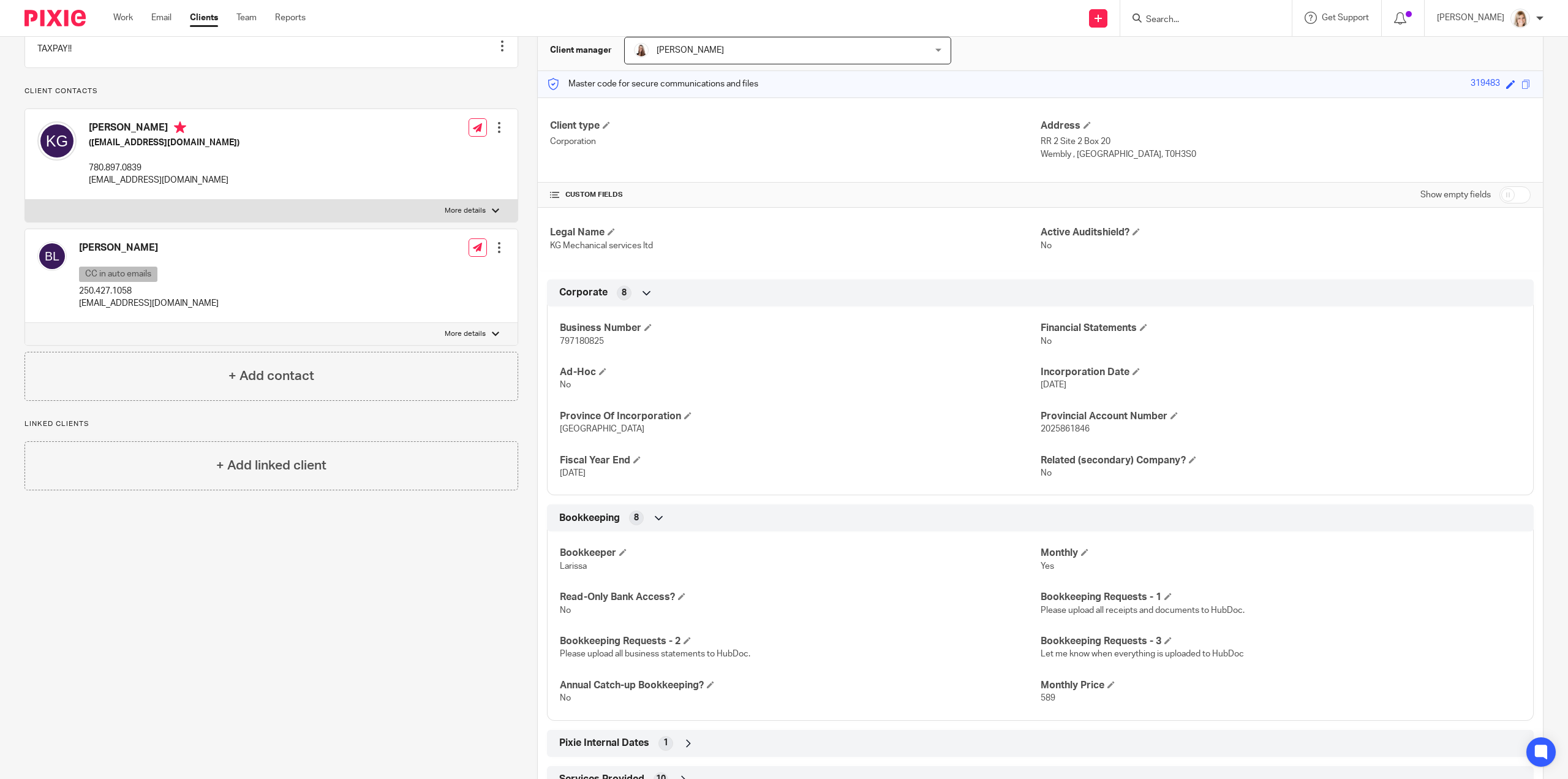
drag, startPoint x: 1085, startPoint y: 383, endPoint x: 1005, endPoint y: 385, distance: 80.0
click at [1023, 386] on div "Business Number 797180825 Financial Statements No Ad-Hoc No Incorporation Date …" at bounding box center [1040, 396] width 987 height 198
drag, startPoint x: 638, startPoint y: 469, endPoint x: 615, endPoint y: 479, distance: 25.1
click at [638, 470] on p "Jan 31, 2025" at bounding box center [800, 473] width 480 height 12
drag, startPoint x: 615, startPoint y: 473, endPoint x: 834, endPoint y: 400, distance: 230.8
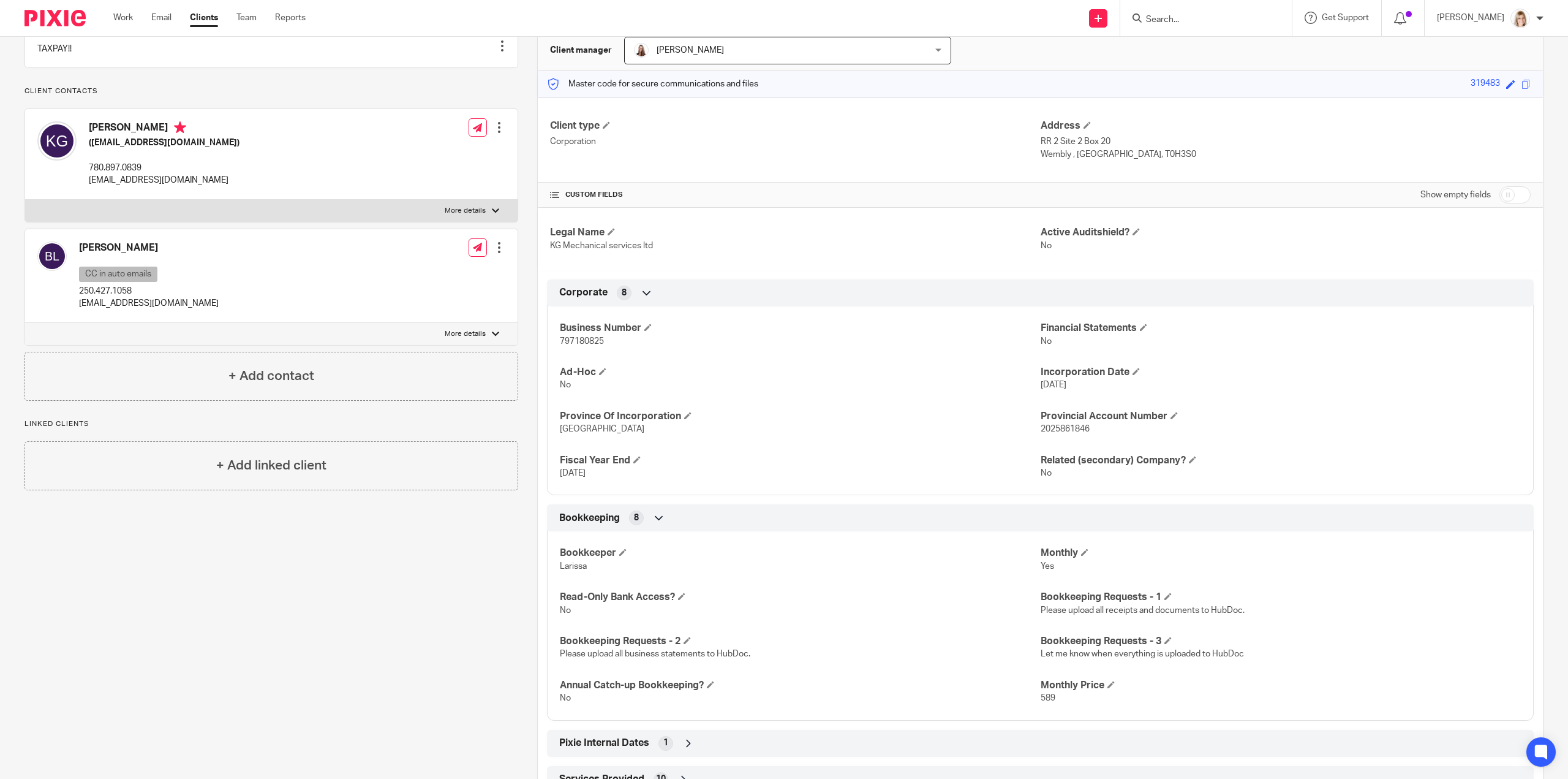
click at [547, 469] on div "Business Number 797180825 Financial Statements No Ad-Hoc No Incorporation Date …" at bounding box center [1040, 396] width 987 height 198
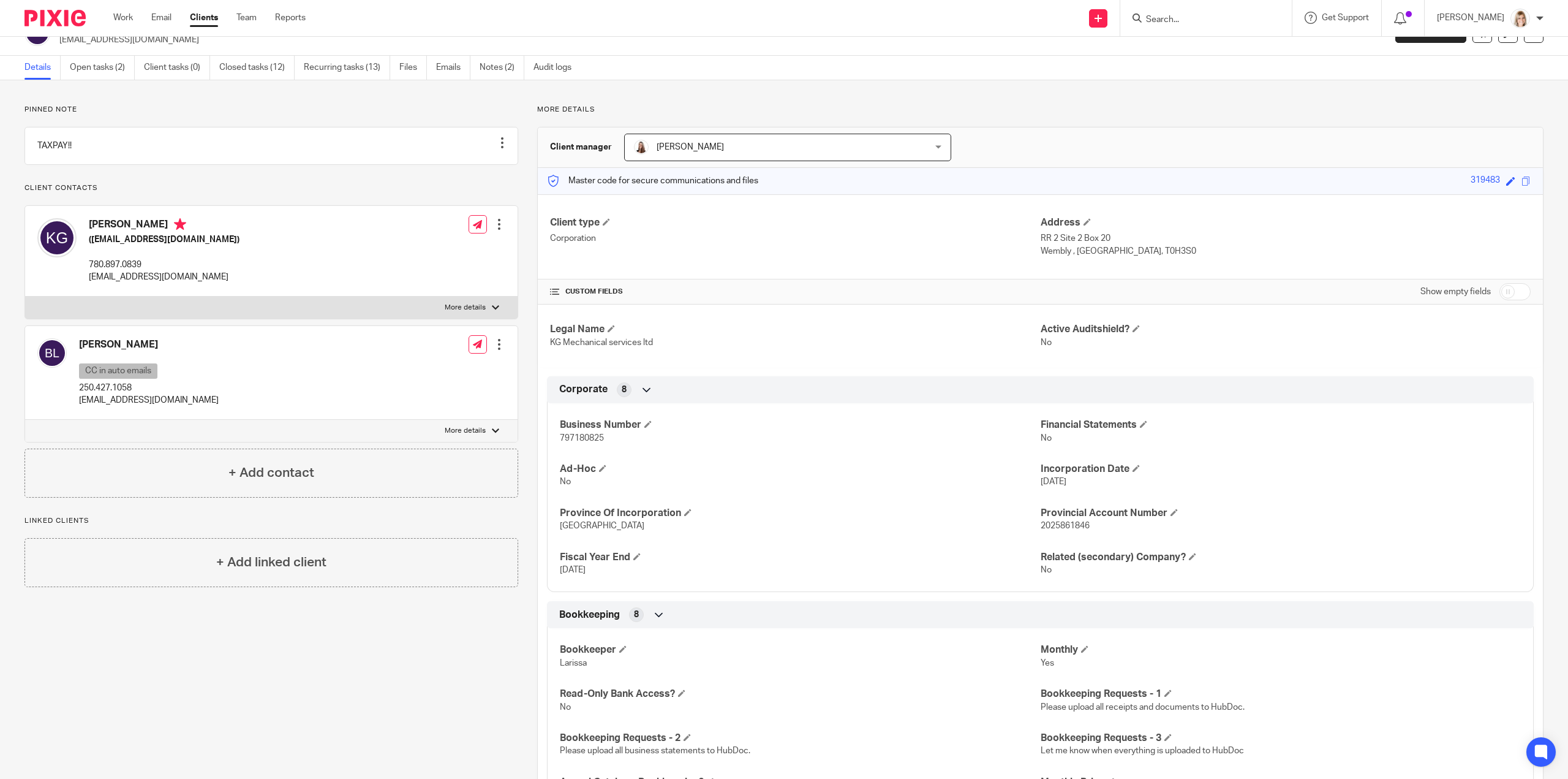
scroll to position [0, 0]
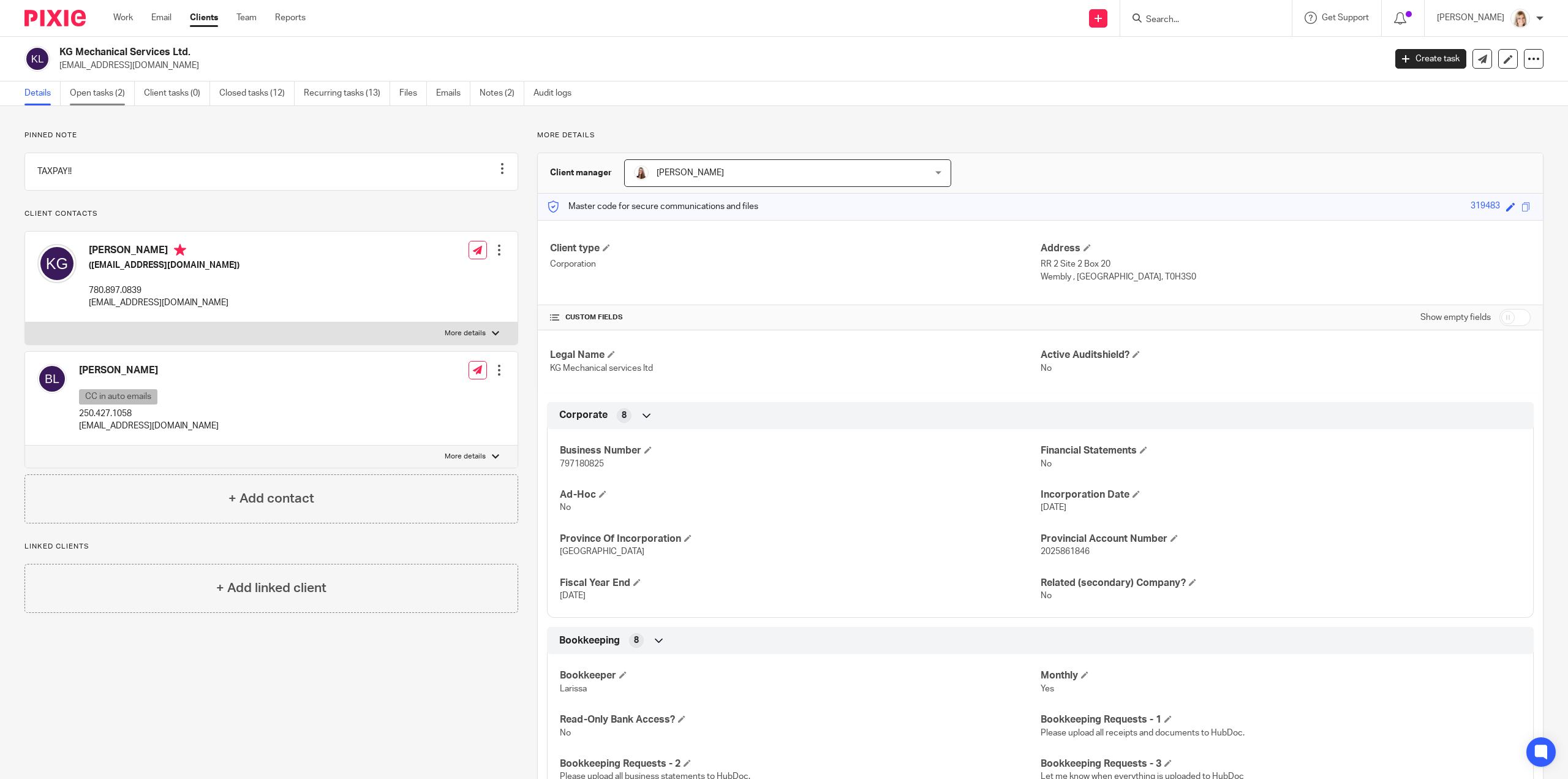
click at [116, 98] on link "Open tasks (2)" at bounding box center [102, 93] width 65 height 24
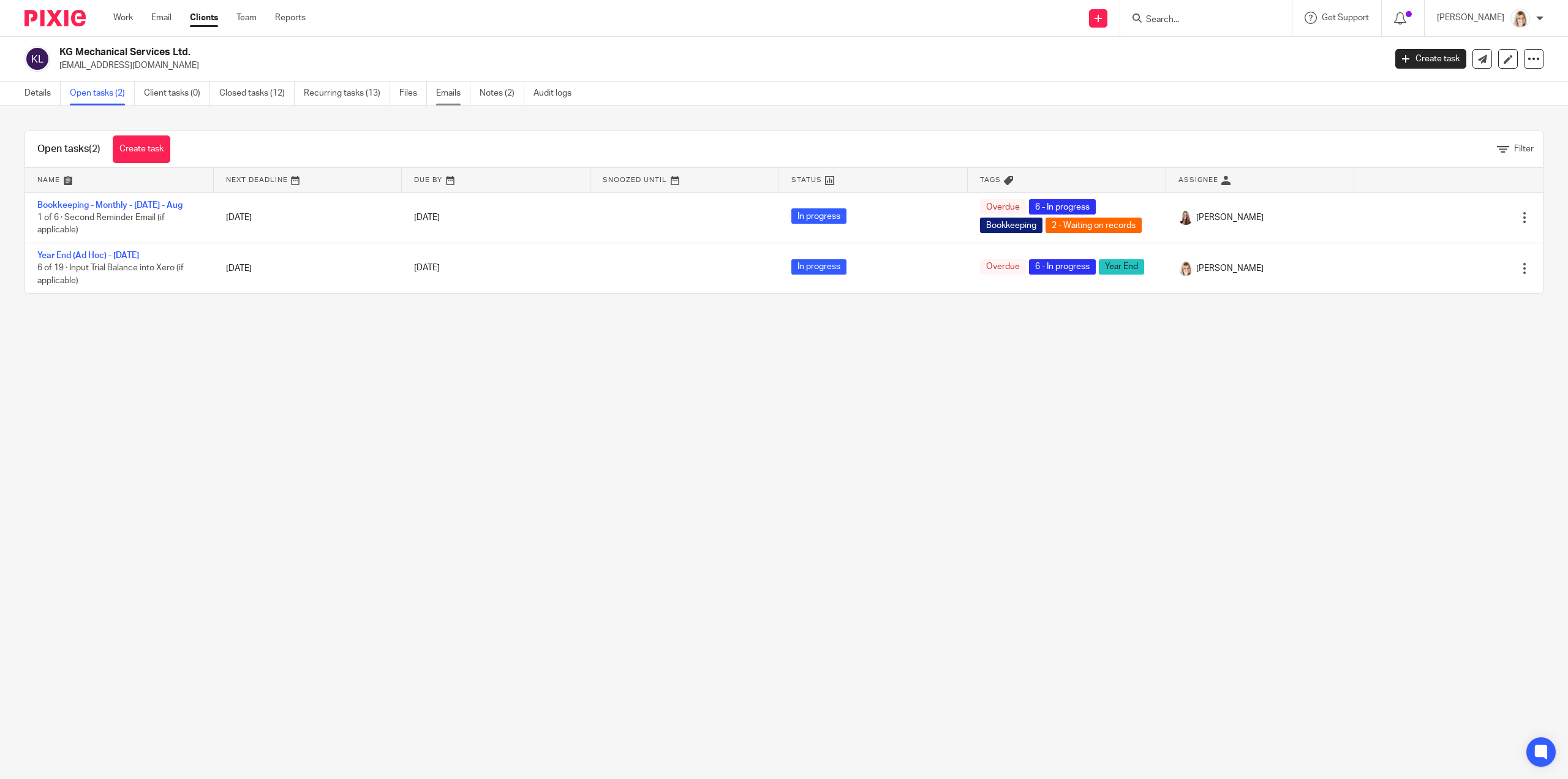
click at [450, 94] on link "Emails" at bounding box center [454, 93] width 34 height 24
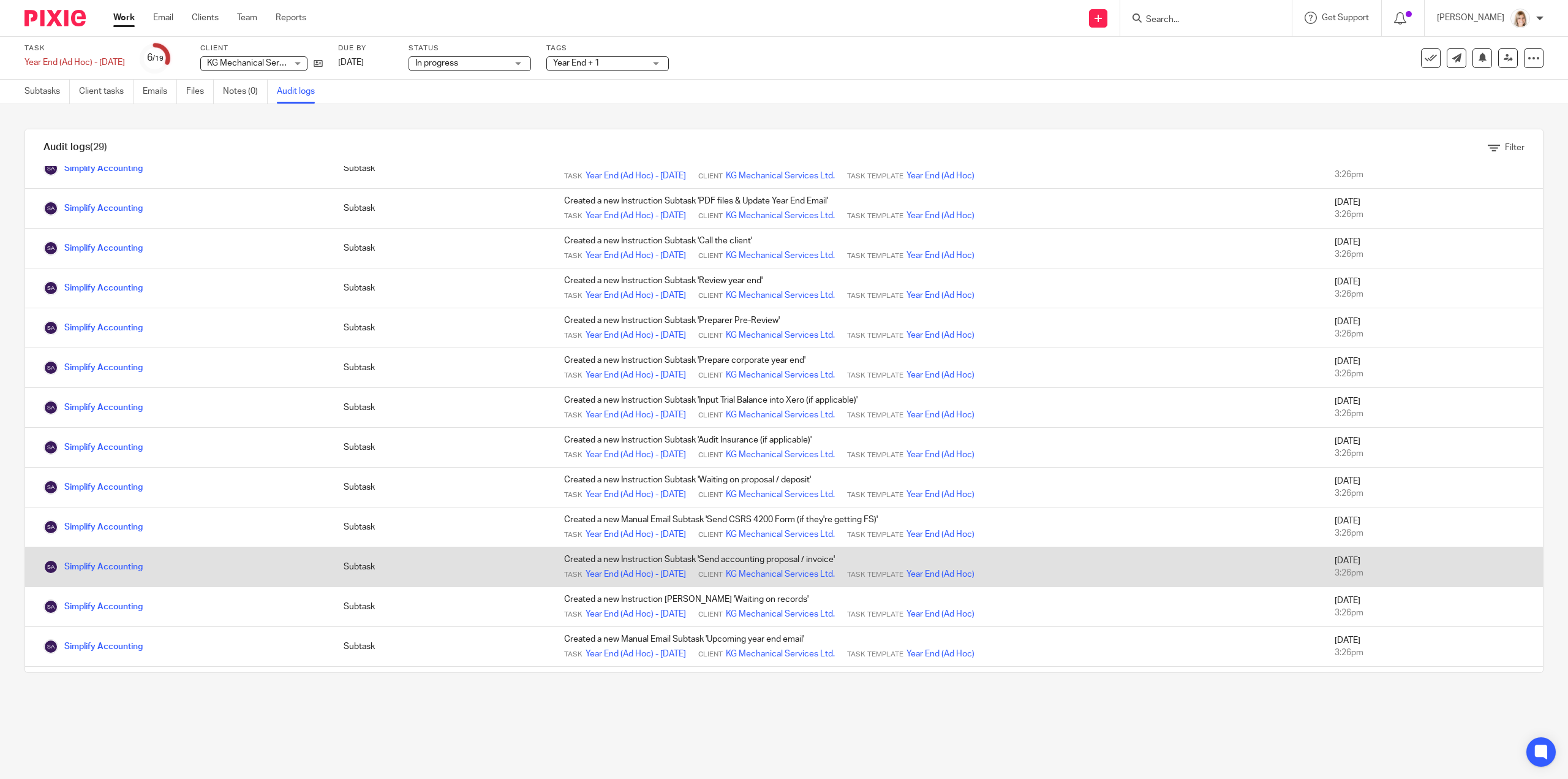
scroll to position [668, 0]
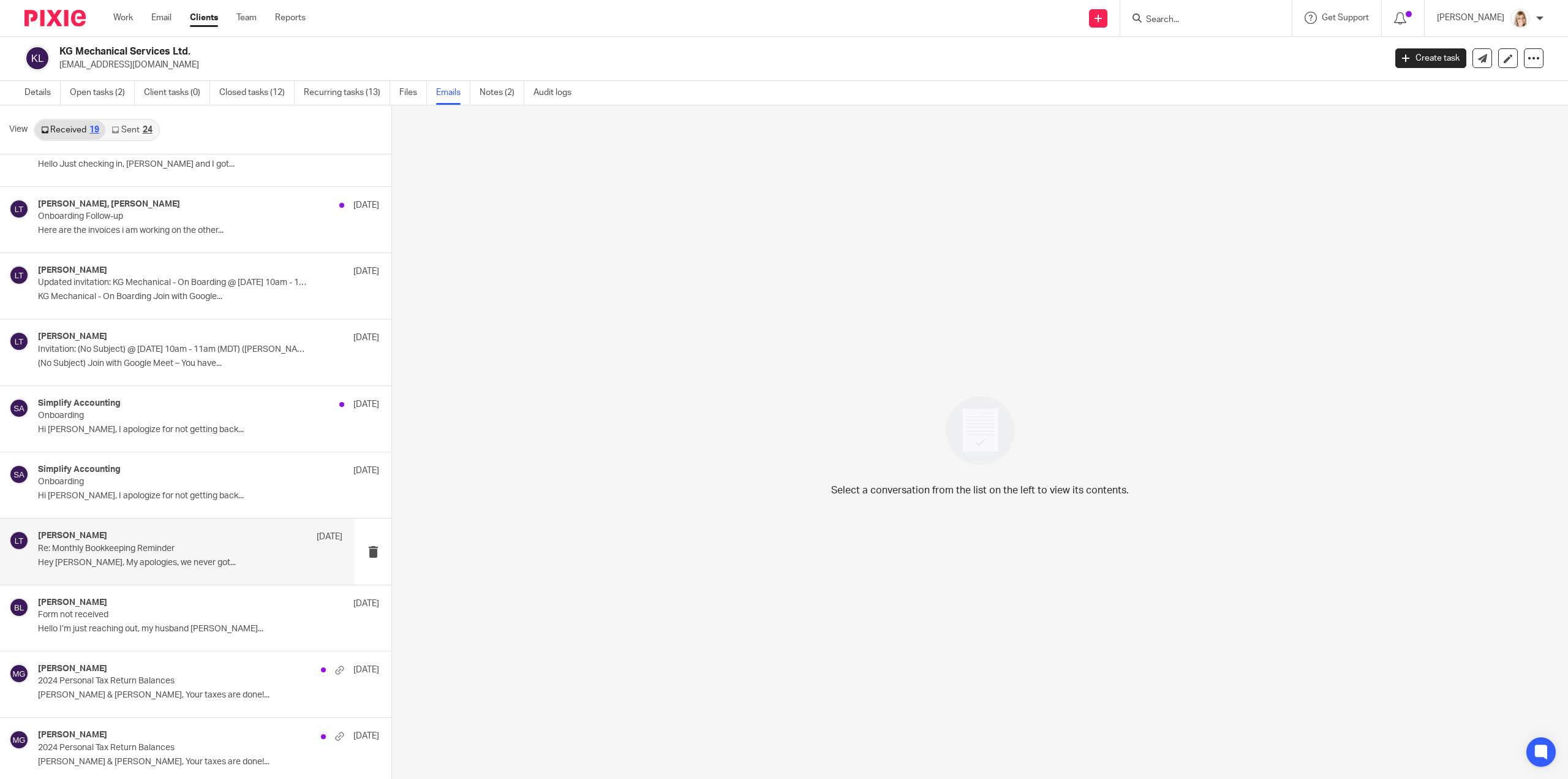
scroll to position [1, 0]
click at [142, 122] on link "Sent 24" at bounding box center [132, 129] width 52 height 20
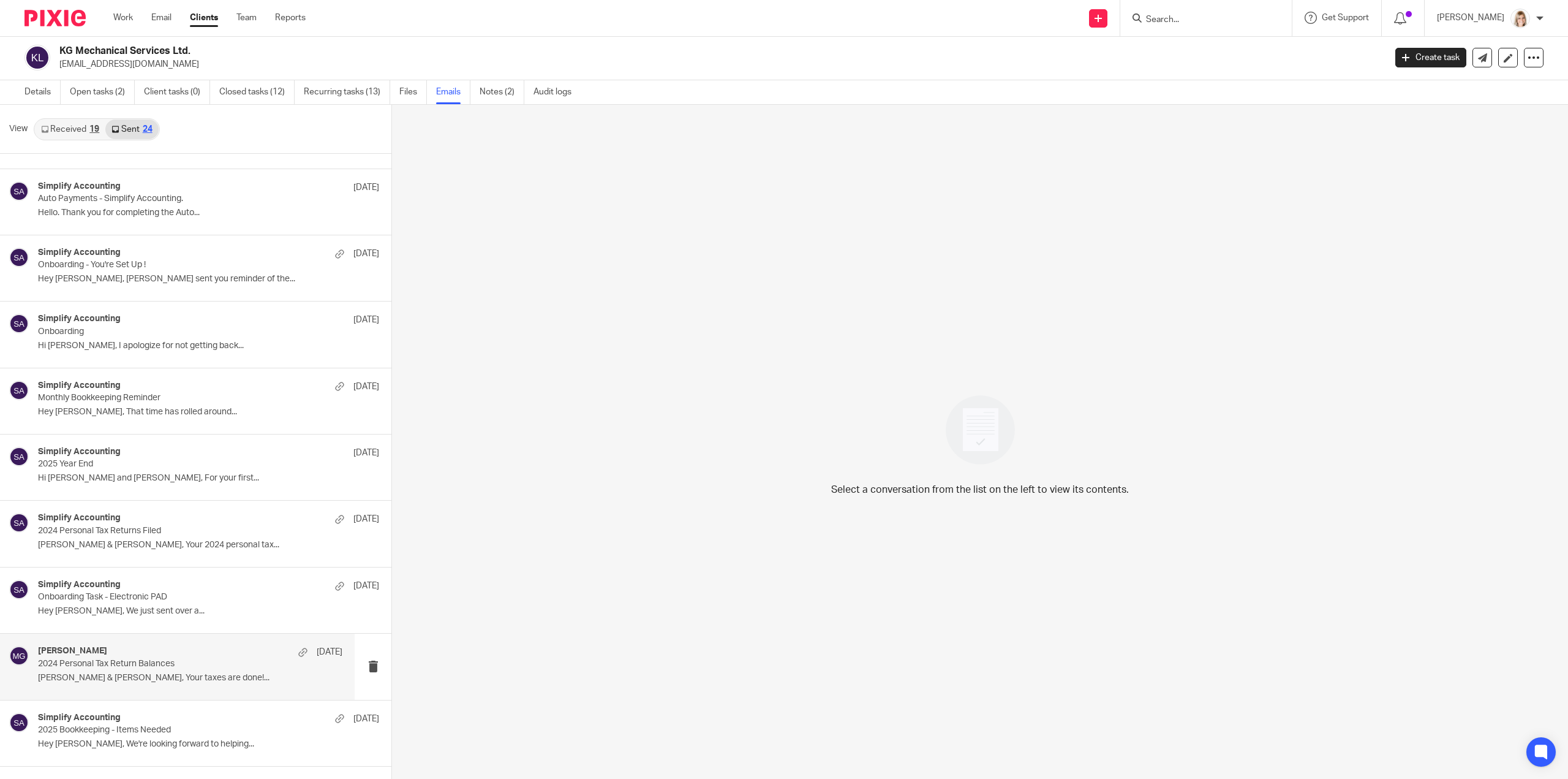
scroll to position [963, 0]
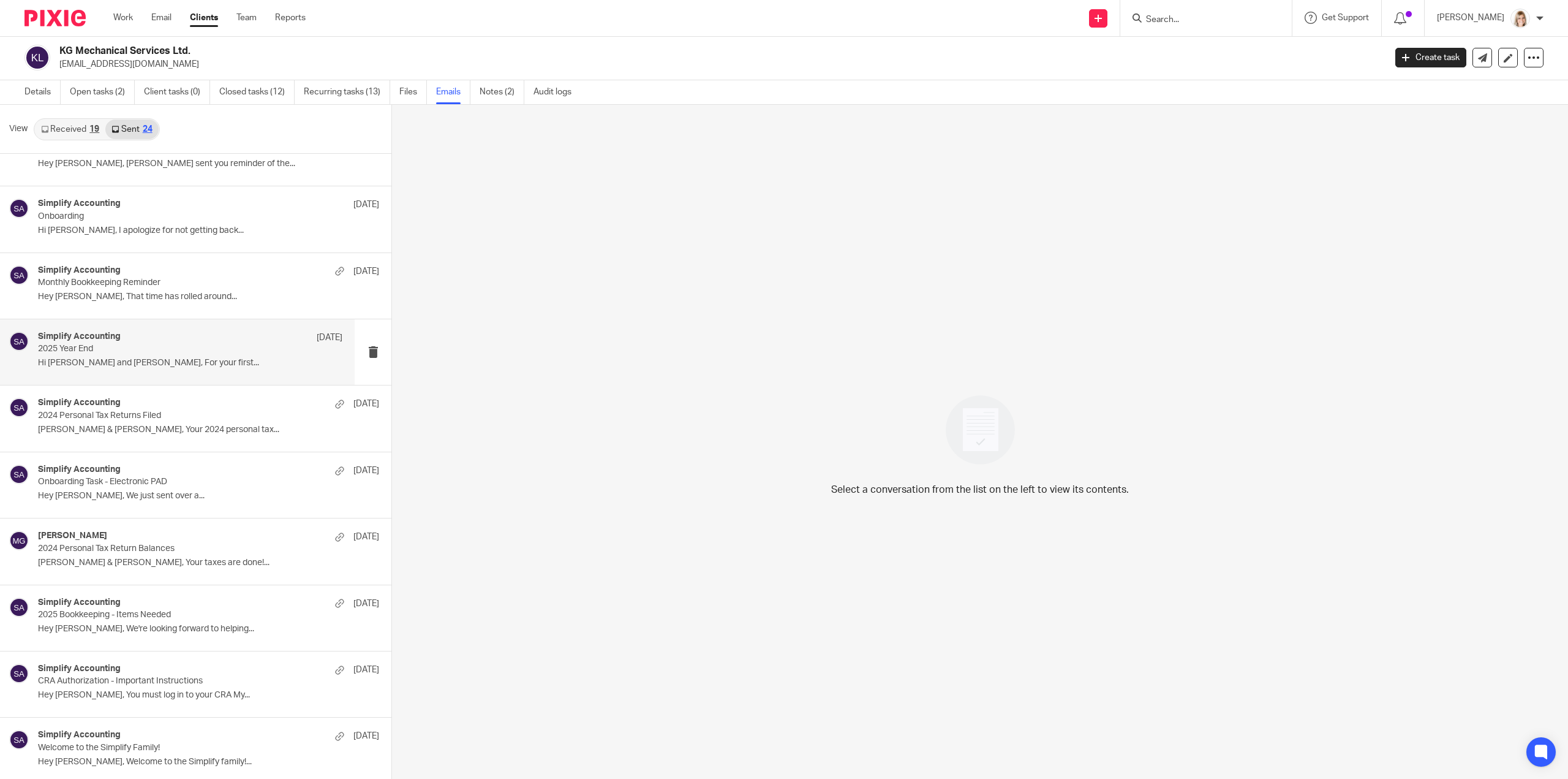
click at [237, 358] on p "Hi Brittany and Kevin, For your first..." at bounding box center [190, 363] width 305 height 11
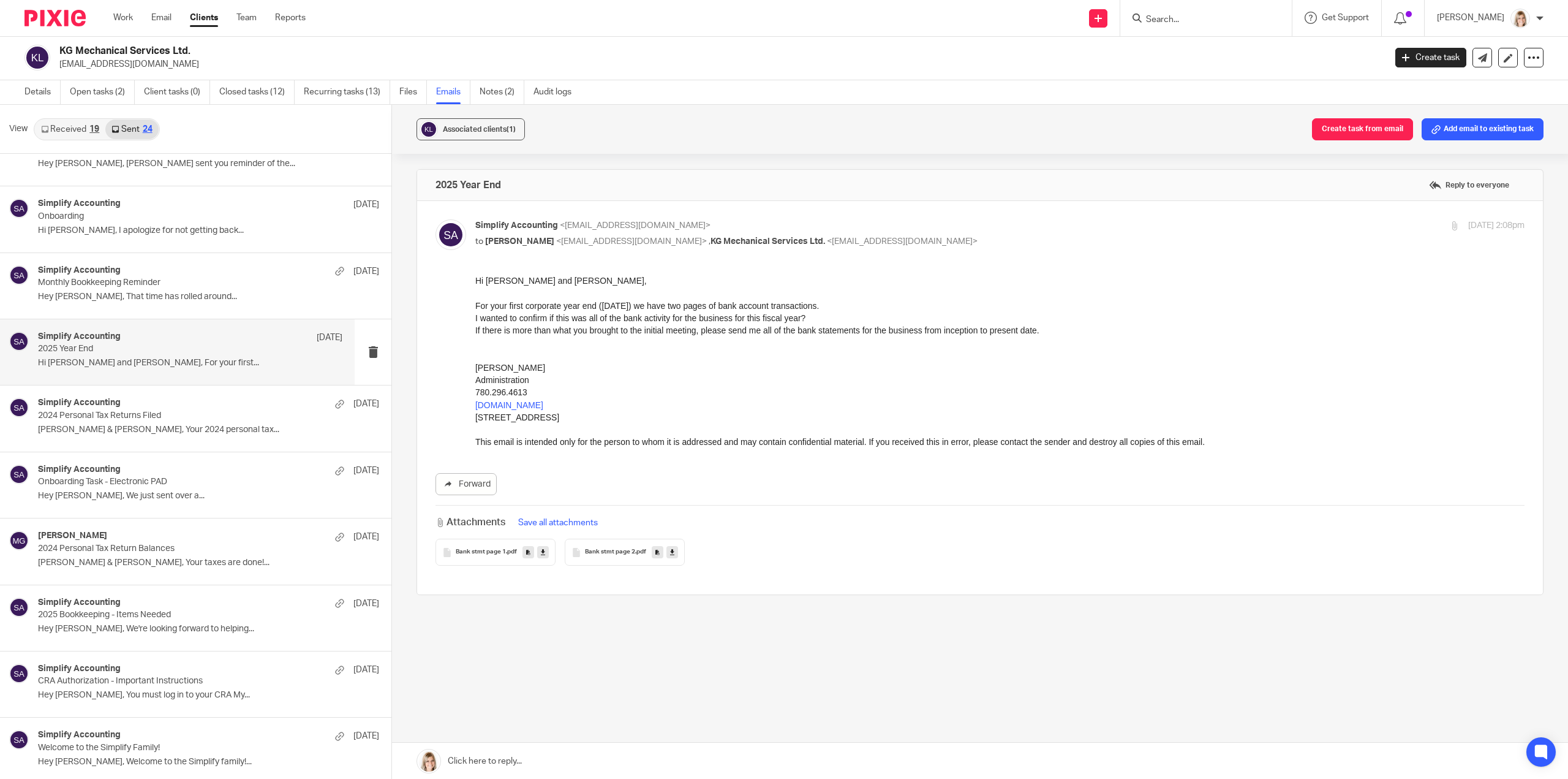
scroll to position [0, 0]
click at [806, 317] on div "I wanted to confirm if this was all of the bank activity for the business for t…" at bounding box center [999, 318] width 1049 height 12
click at [192, 296] on p "Hey Kevin, That time has rolled around..." at bounding box center [190, 297] width 305 height 11
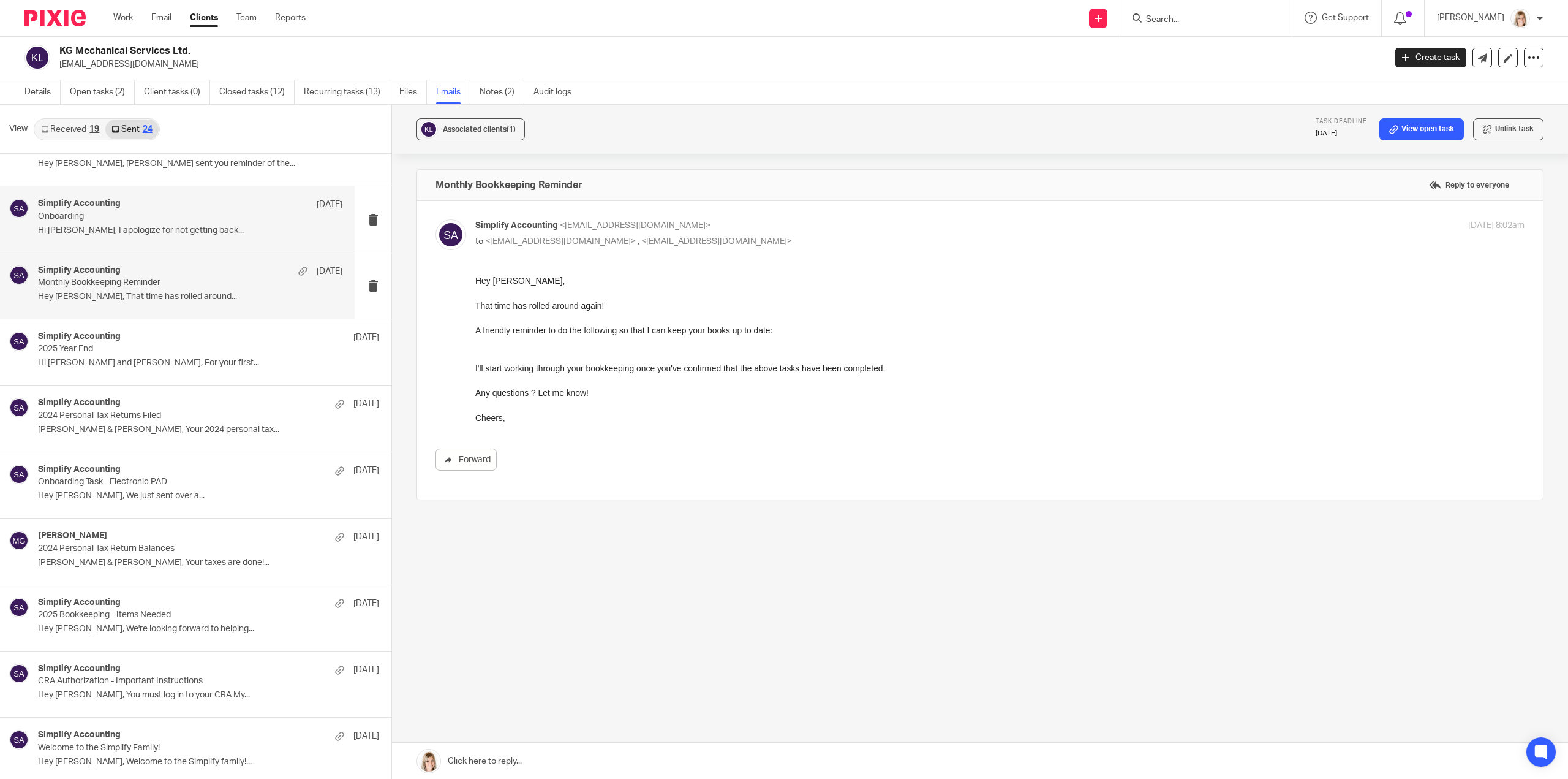
click at [197, 228] on p "Hi Kevin, I apologize for not getting back..." at bounding box center [190, 230] width 305 height 11
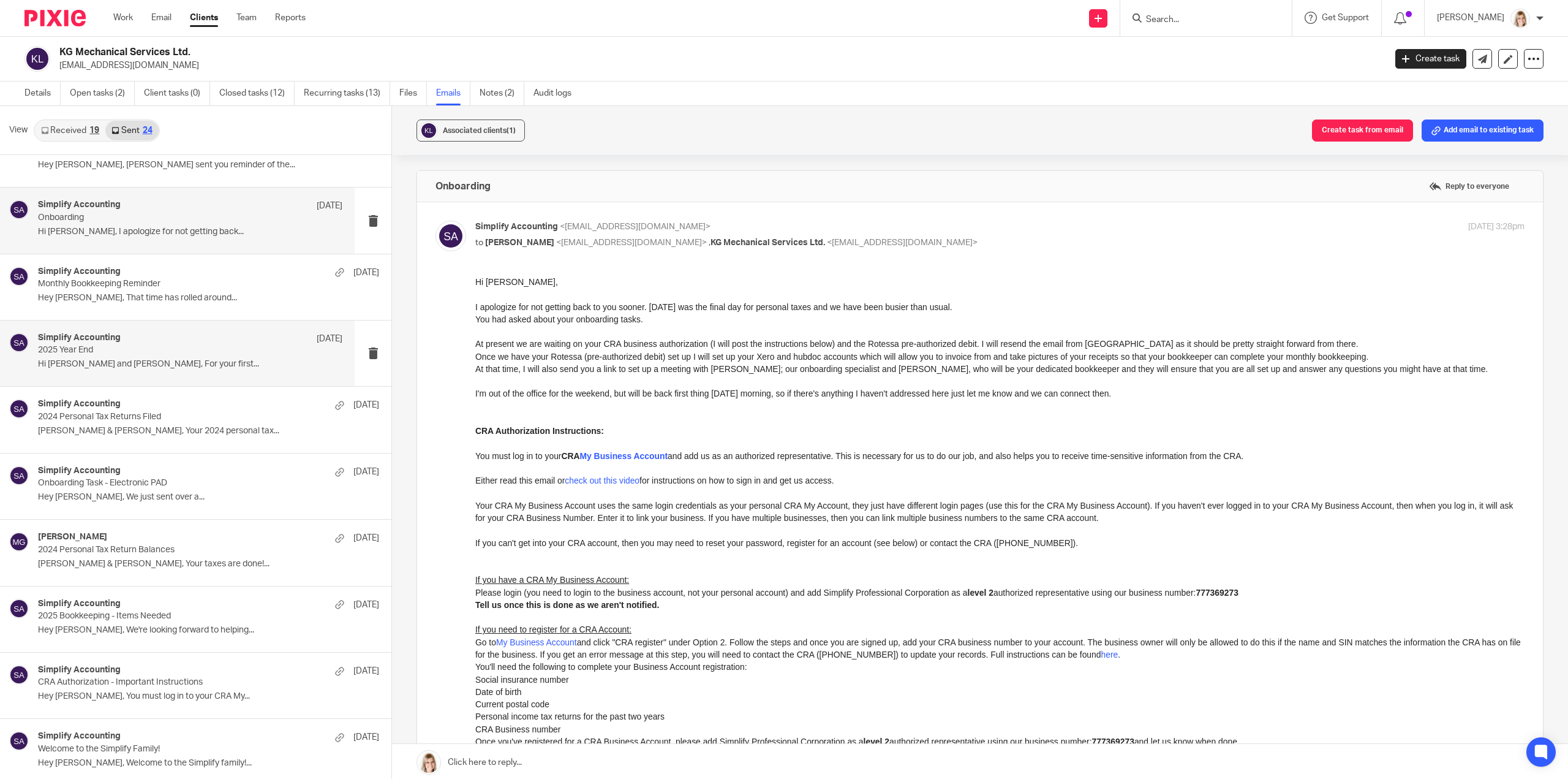
click at [188, 359] on p "Hi [PERSON_NAME] and [PERSON_NAME], For your first..." at bounding box center [190, 364] width 305 height 11
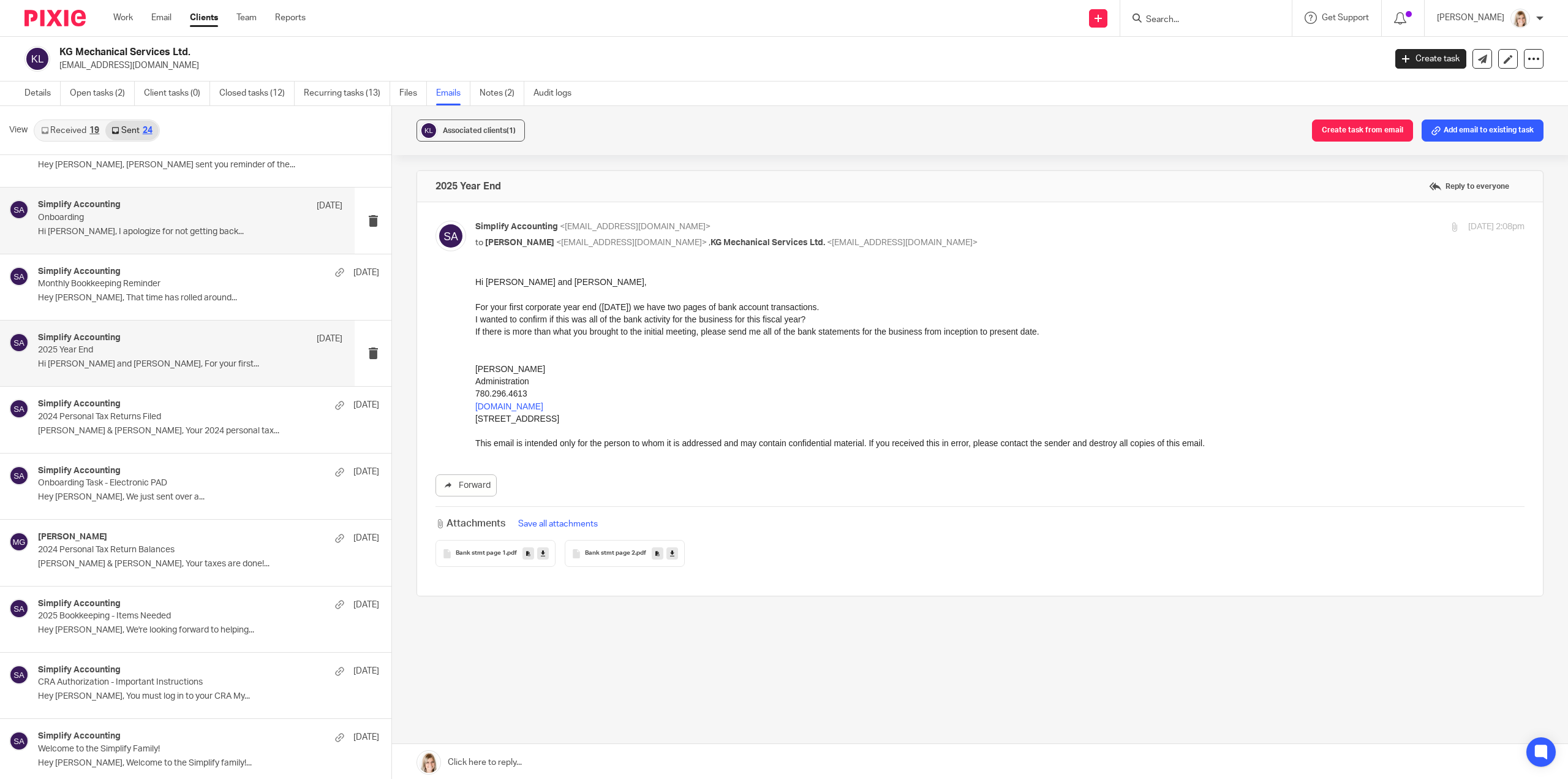
click at [205, 232] on p "Hi Kevin, I apologize for not getting back..." at bounding box center [190, 232] width 305 height 11
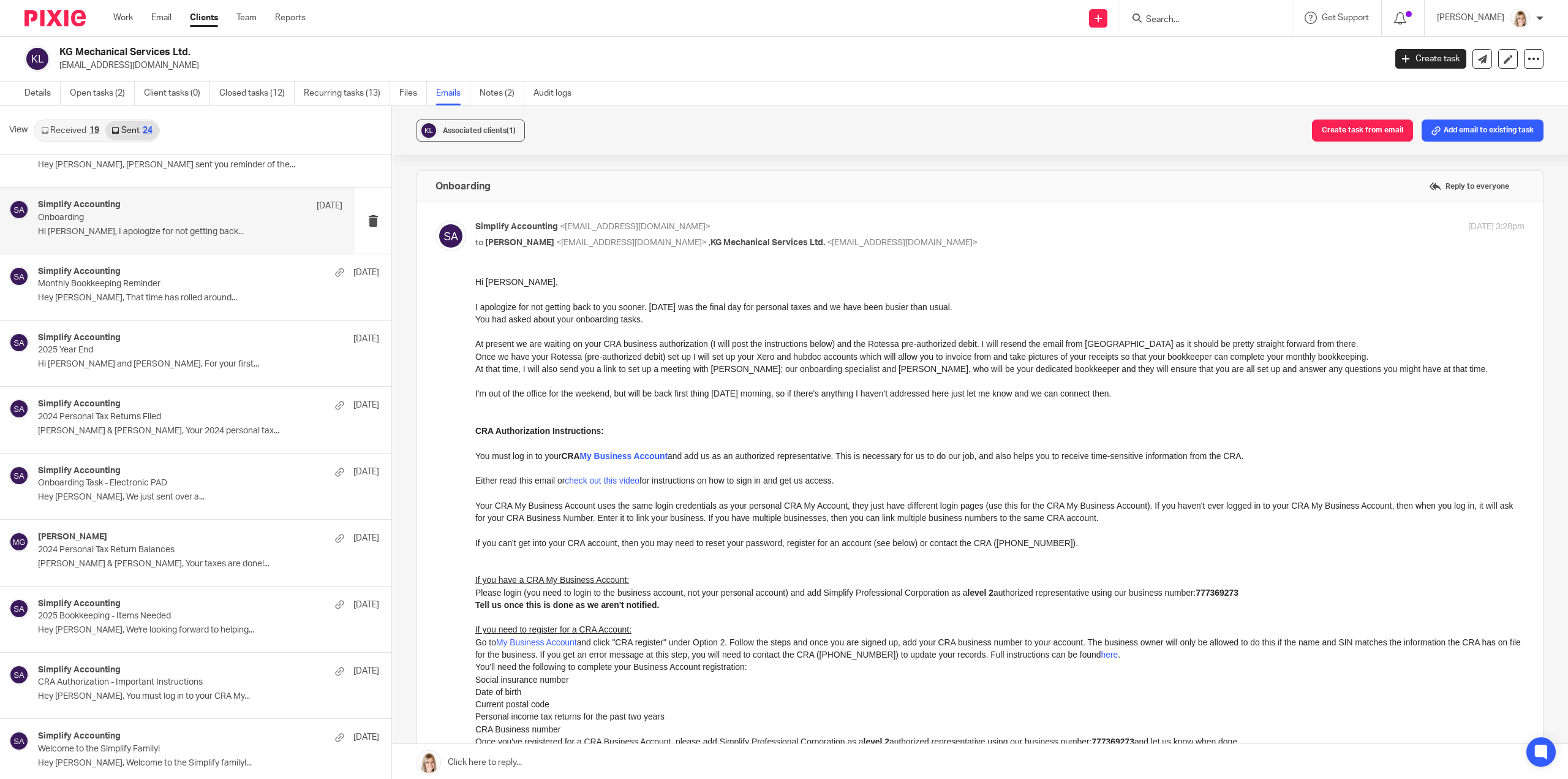
scroll to position [779, 0]
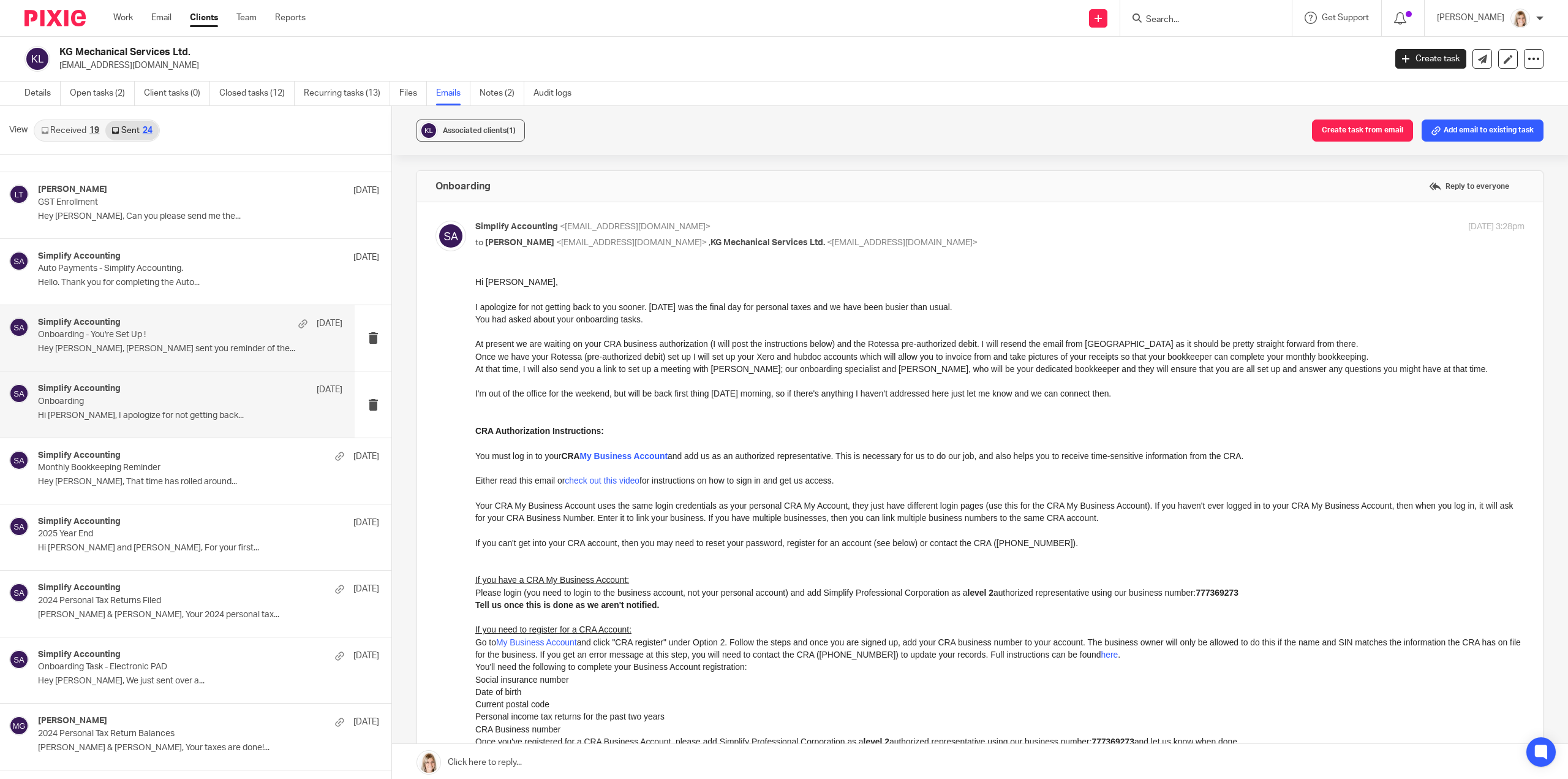
click at [189, 325] on div "Simplify Accounting May 5" at bounding box center [190, 323] width 305 height 12
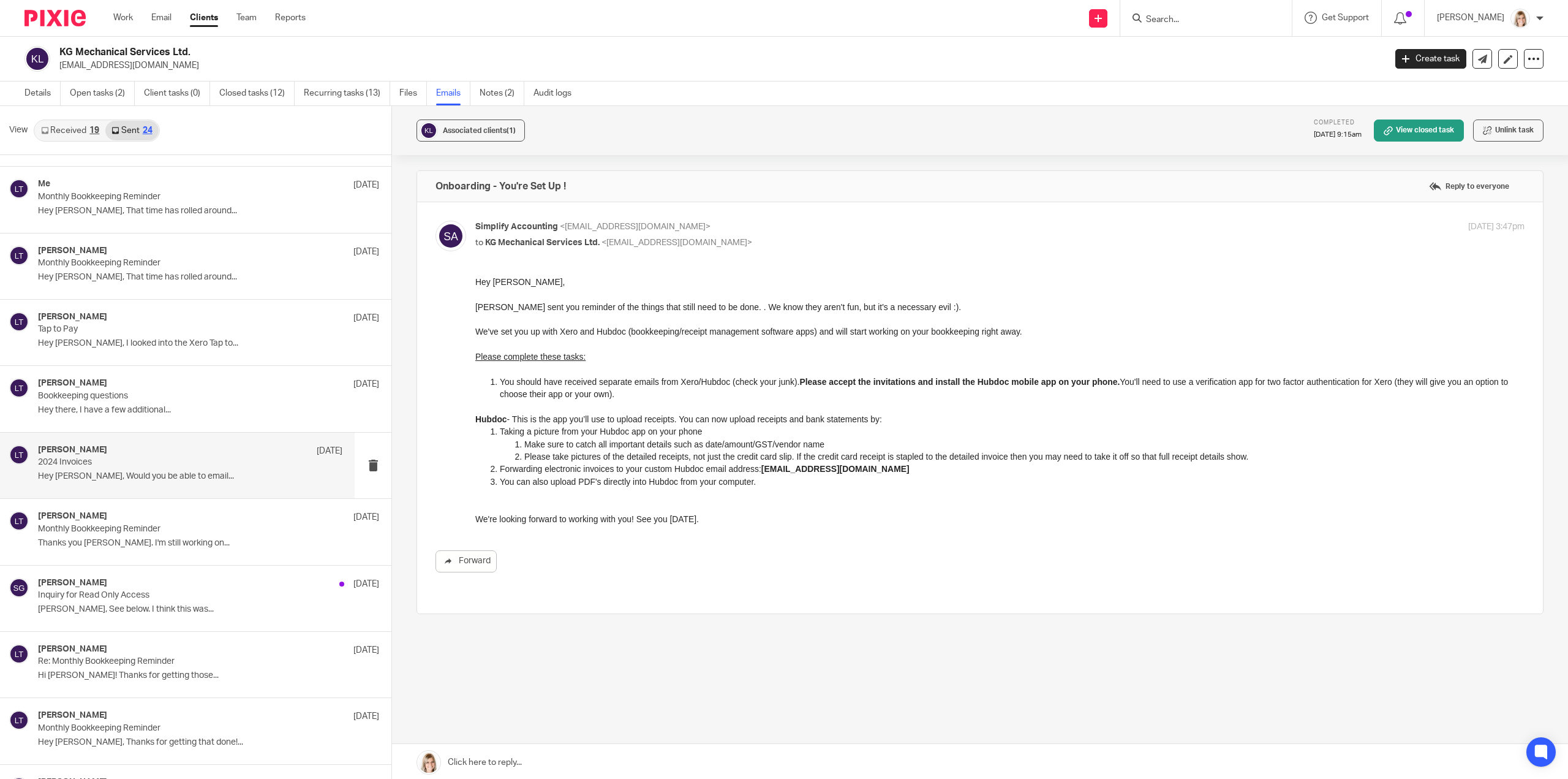
scroll to position [0, 0]
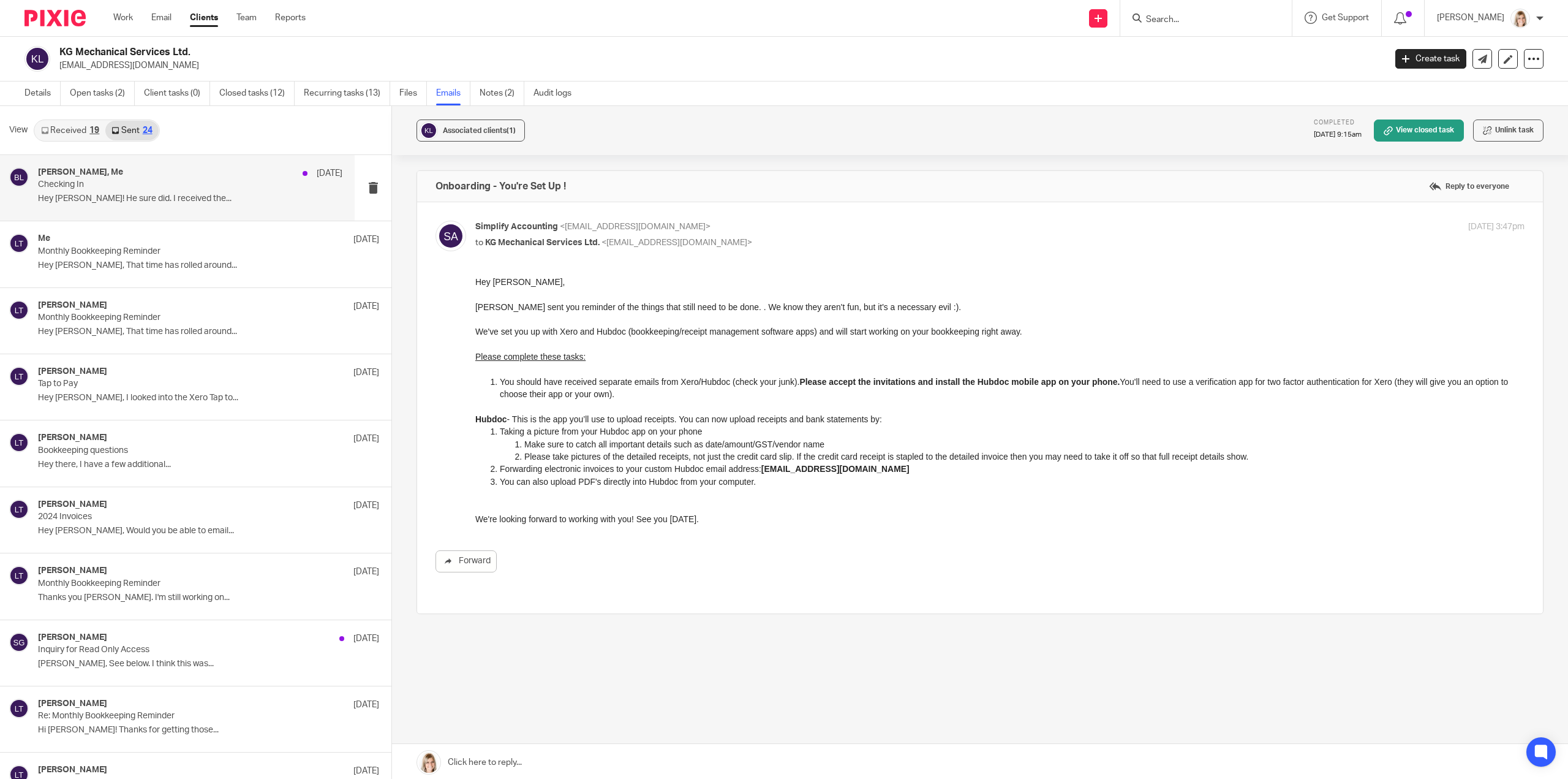
click at [230, 194] on div "brittney leask, Me Sep 2 Checking In Hey Brittney! He sure did. I received the.…" at bounding box center [190, 188] width 305 height 41
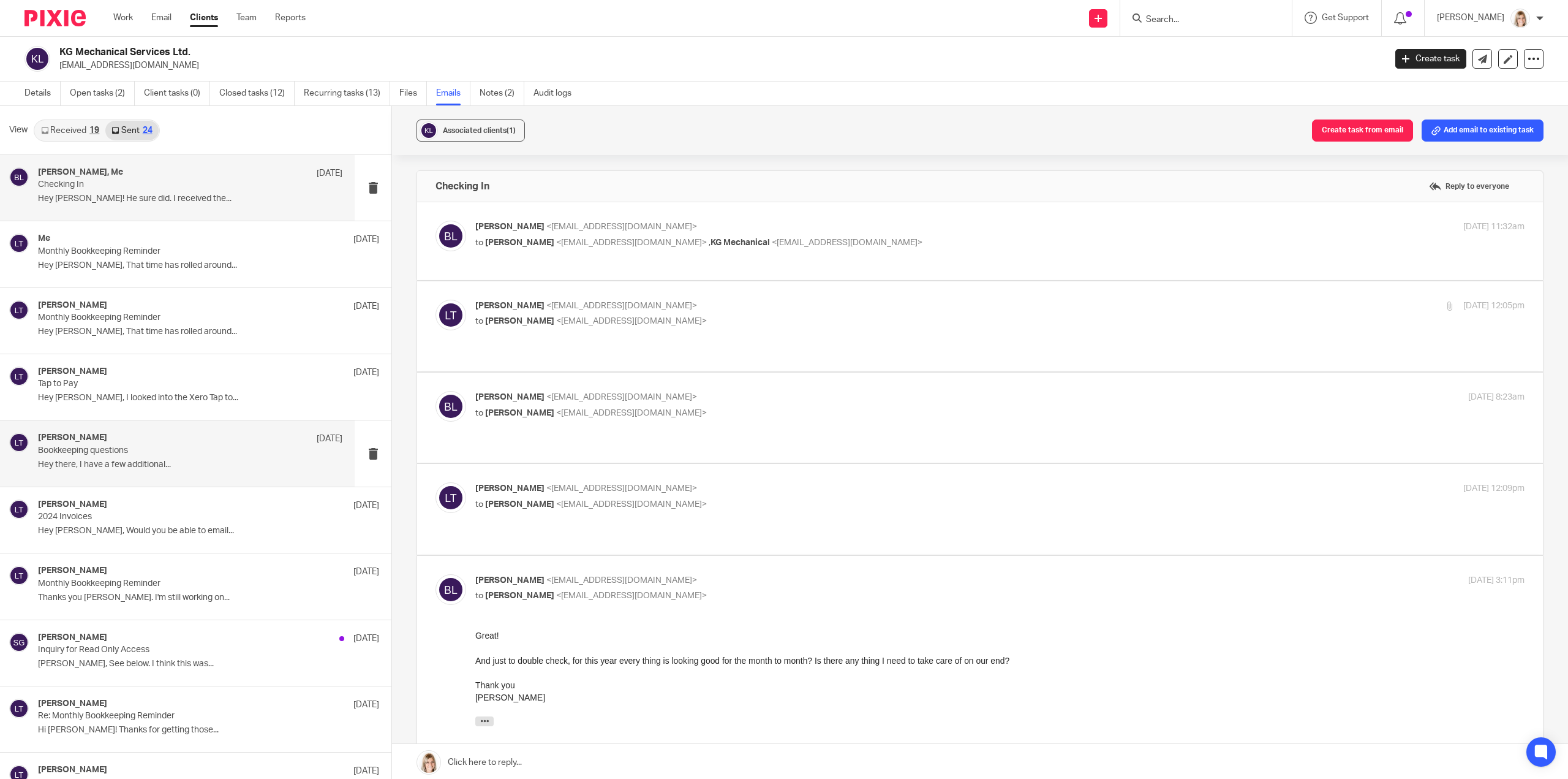
click at [214, 473] on div "Larissa Teichman Jul 14 Bookkeeping questions Hey there, I have a few additiona…" at bounding box center [190, 453] width 305 height 41
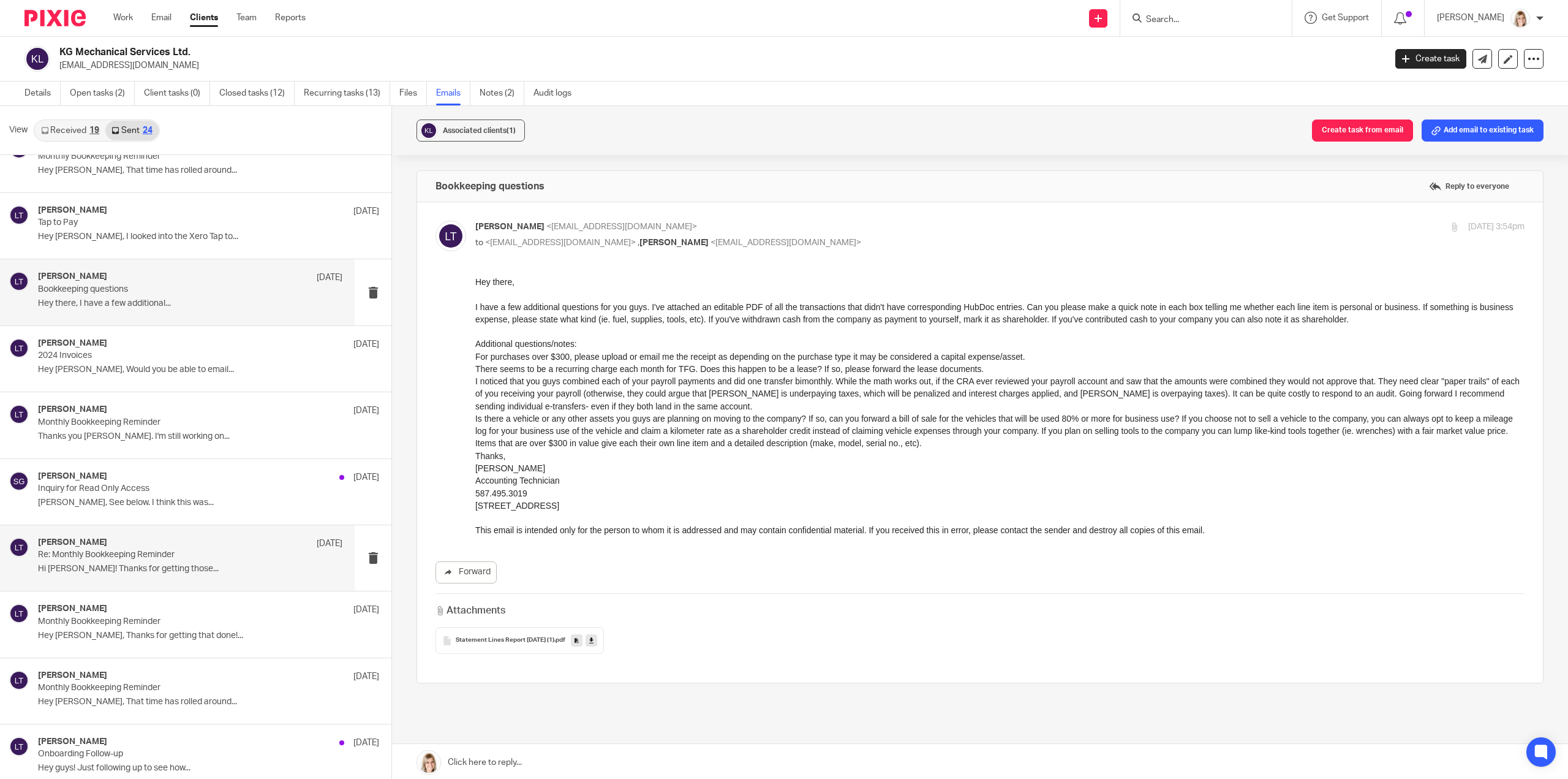
scroll to position [245, 0]
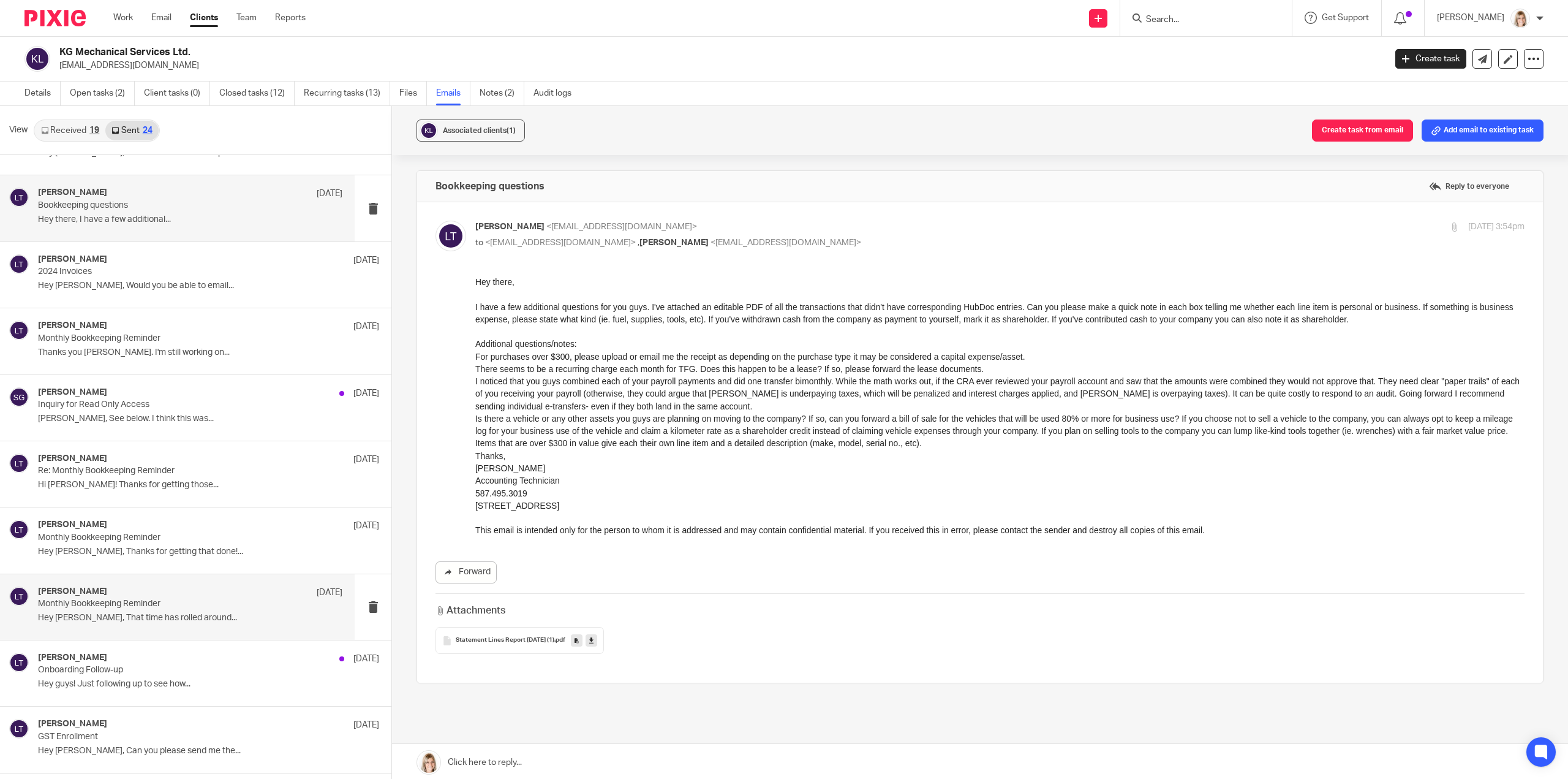
click at [250, 623] on div "Larissa Teichman Jun 2 Monthly Bookkeeping Reminder Hey Kevin, That time has ro…" at bounding box center [190, 607] width 305 height 41
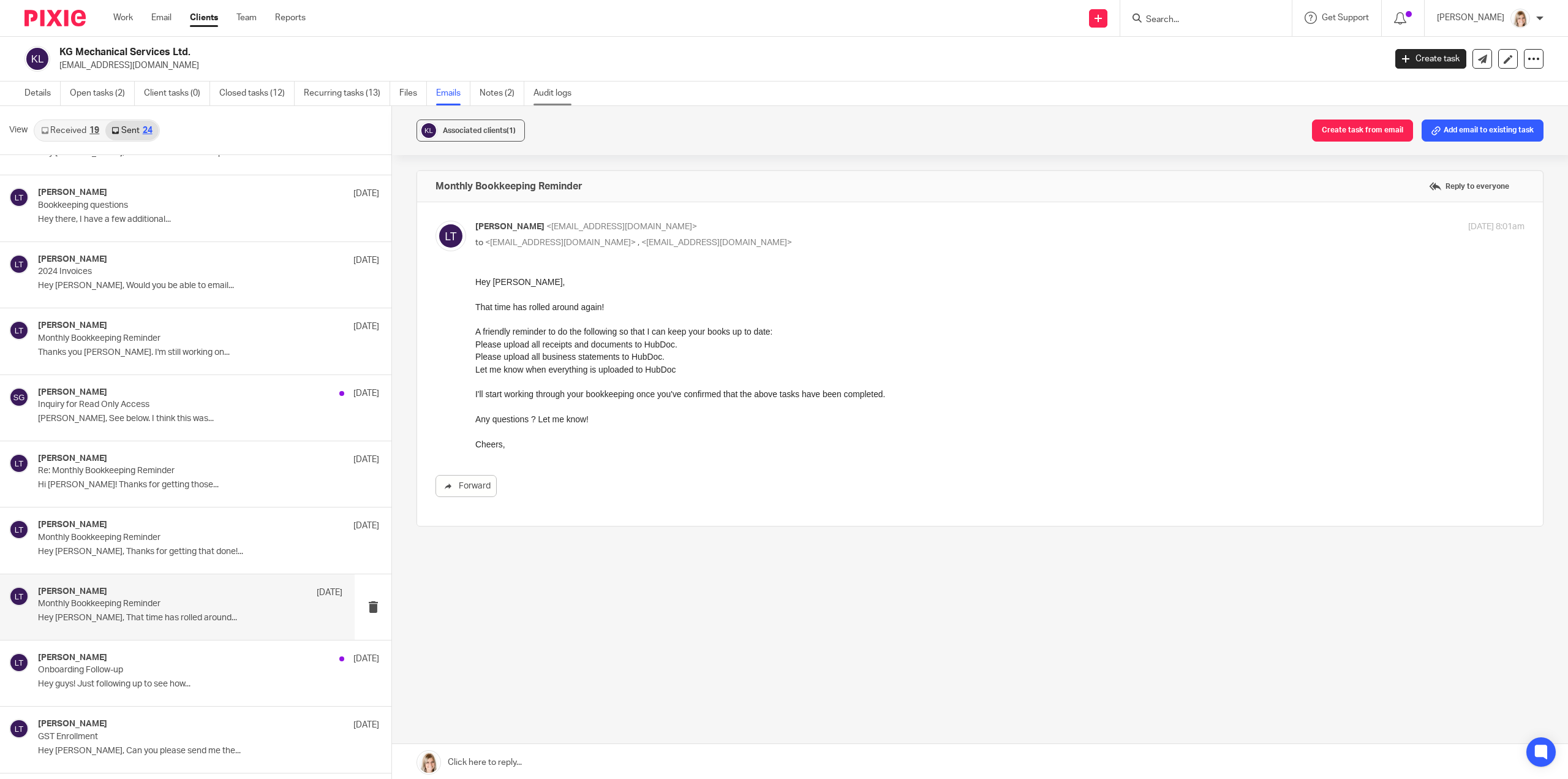
click at [566, 93] on link "Audit logs" at bounding box center [558, 93] width 47 height 24
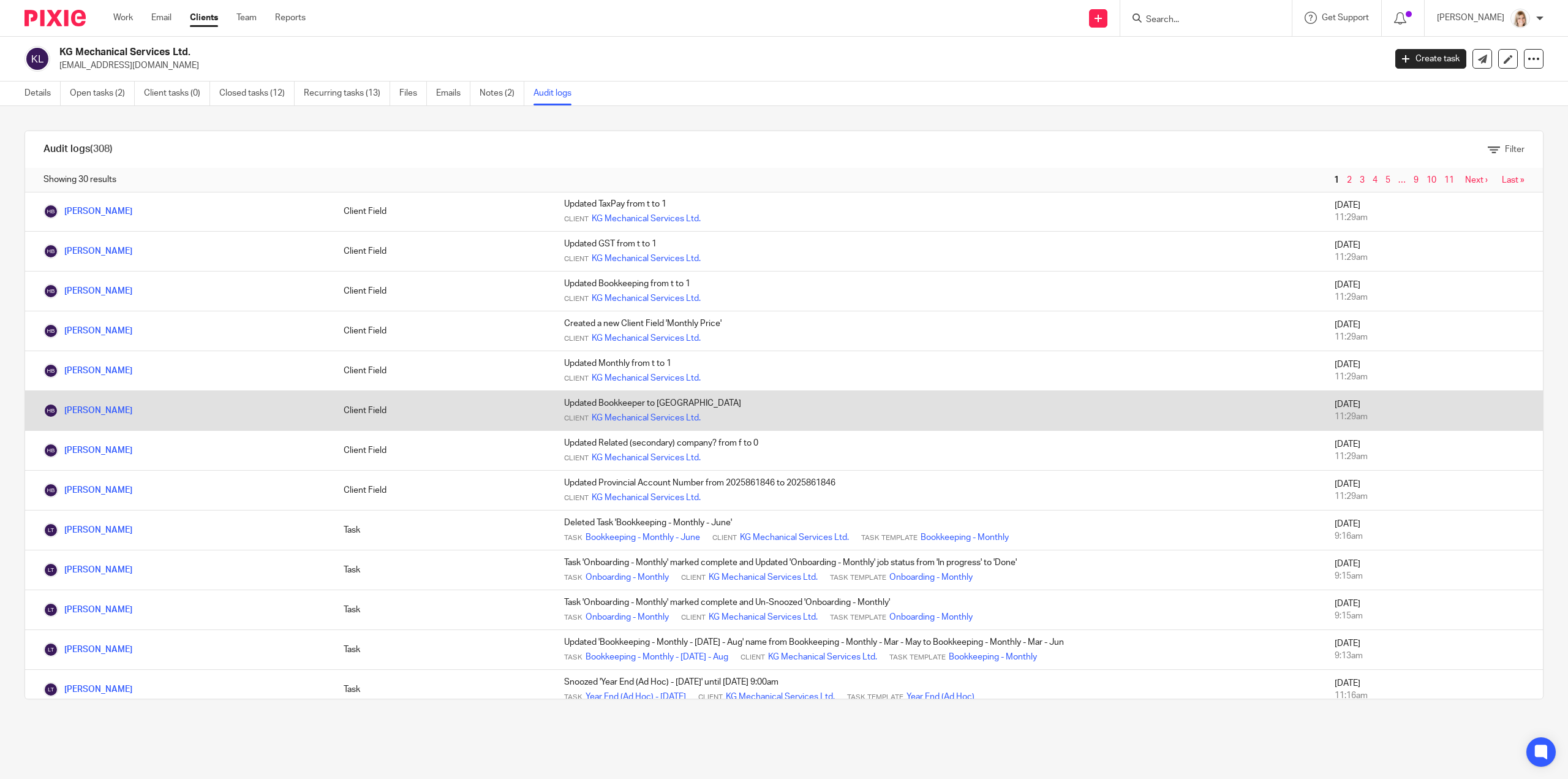
scroll to position [674, 0]
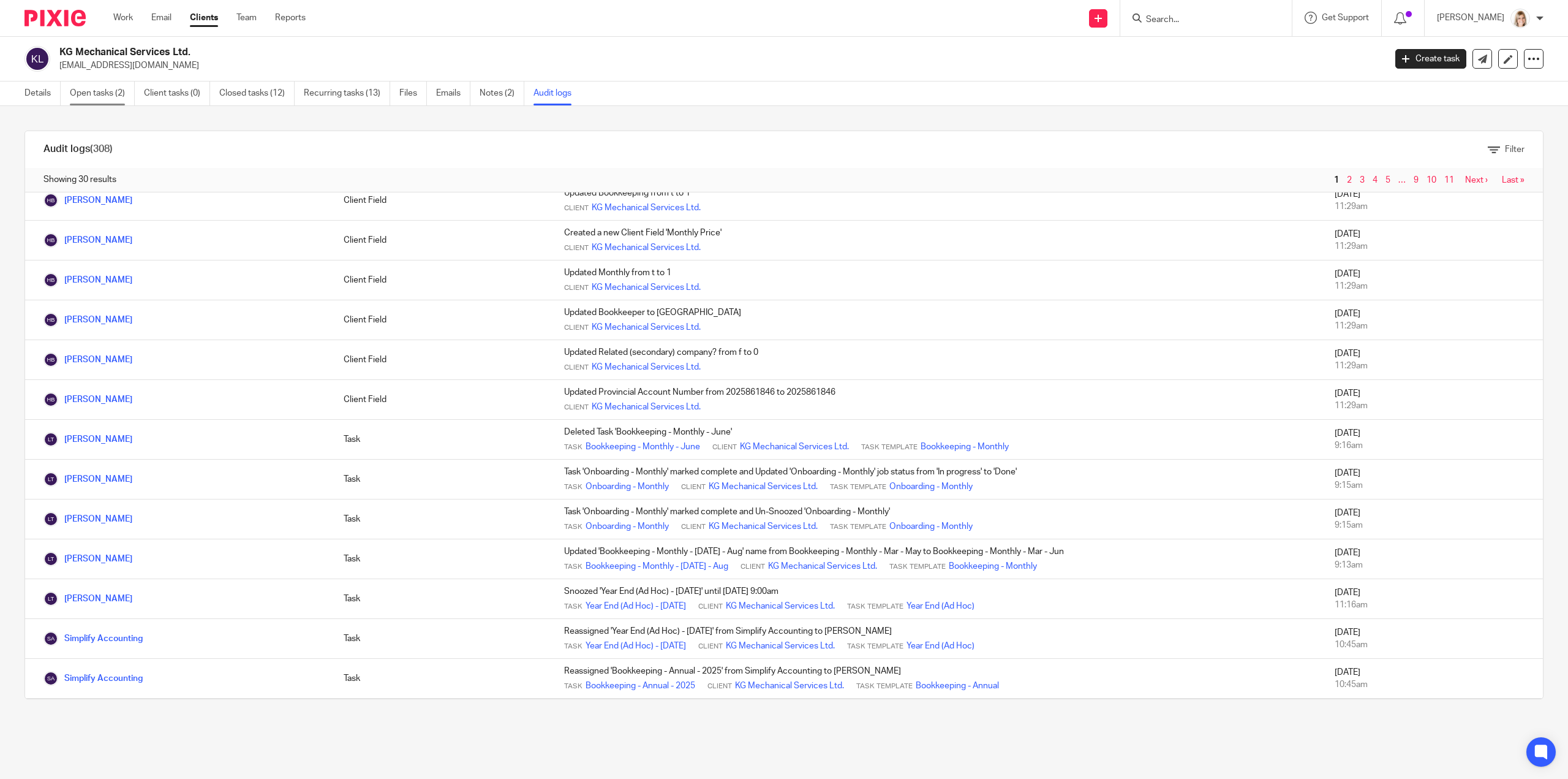
click at [99, 97] on link "Open tasks (2)" at bounding box center [102, 93] width 65 height 24
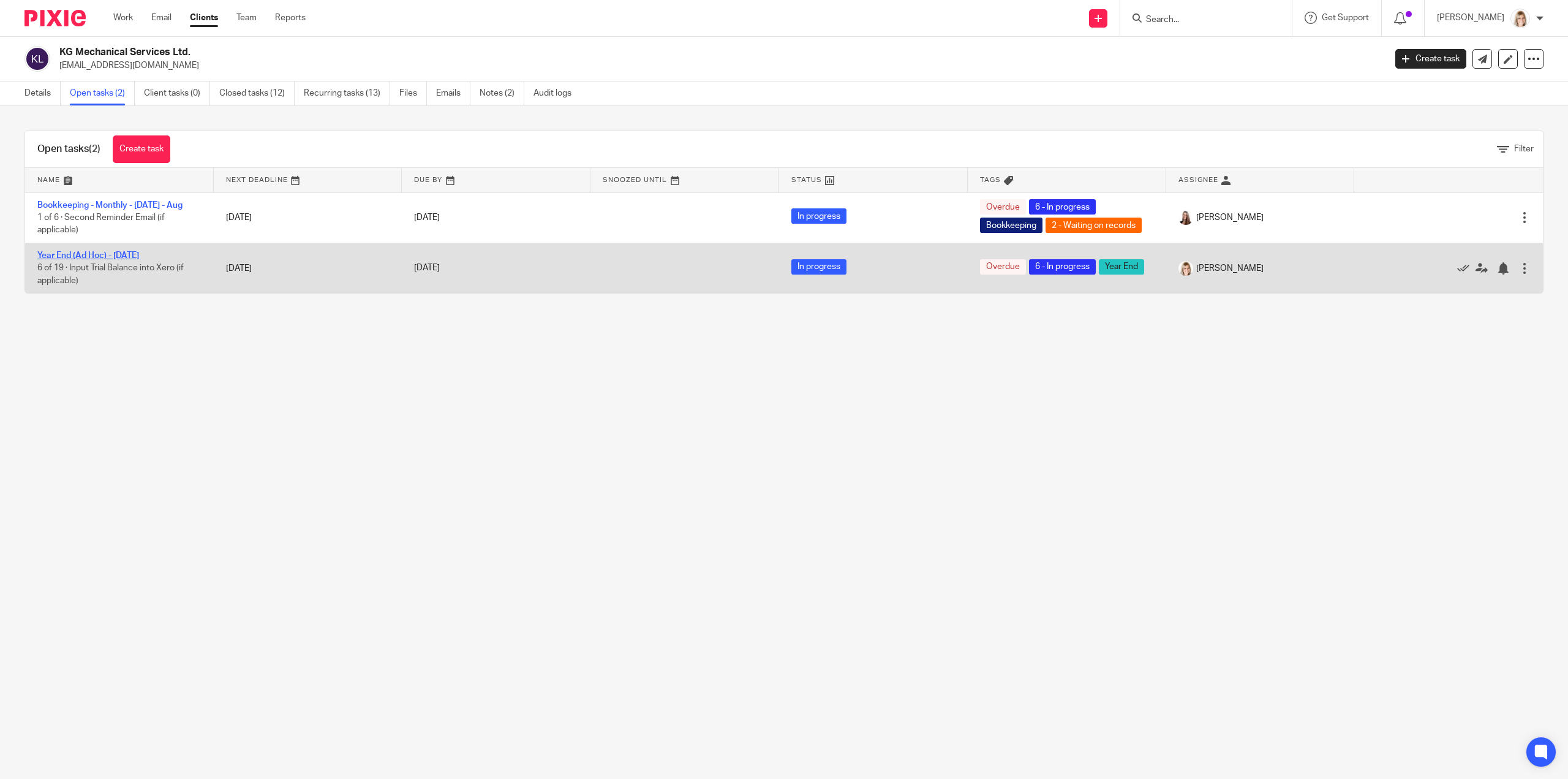
click at [134, 253] on link "Year End (Ad Hoc) - [DATE]" at bounding box center [88, 256] width 102 height 8
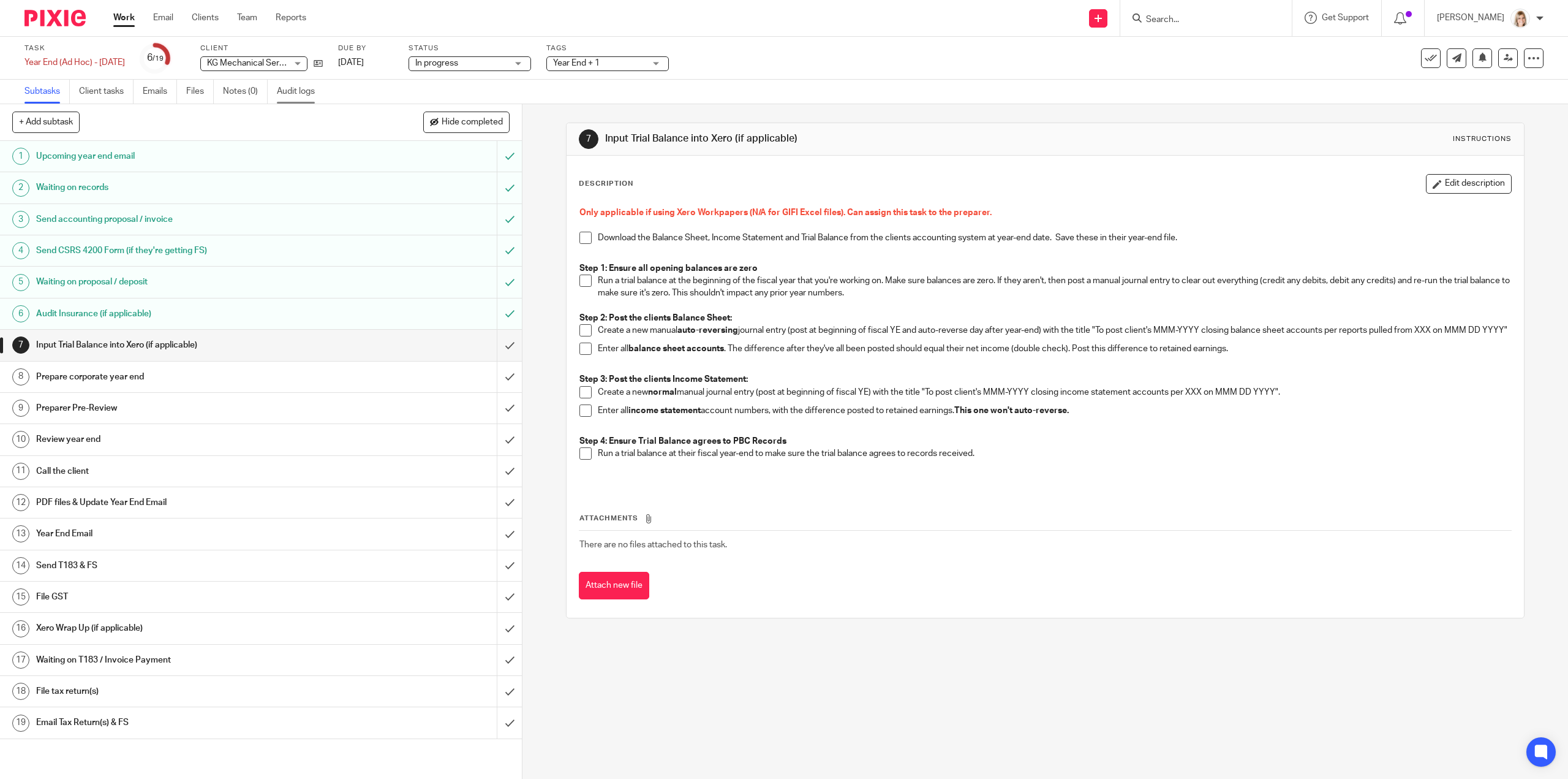
click at [303, 93] on link "Audit logs" at bounding box center [300, 91] width 47 height 24
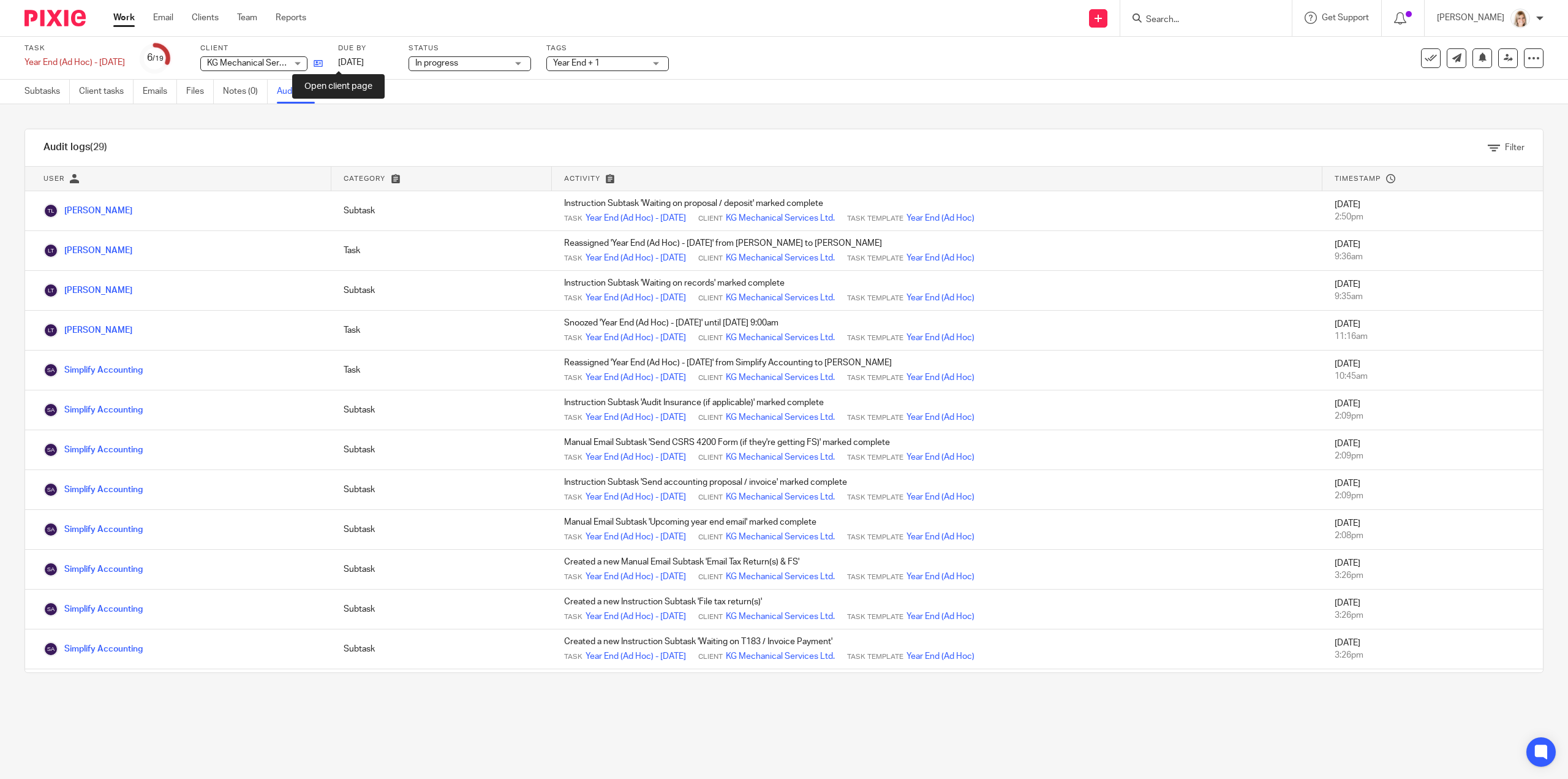
click at [323, 66] on icon at bounding box center [318, 63] width 9 height 9
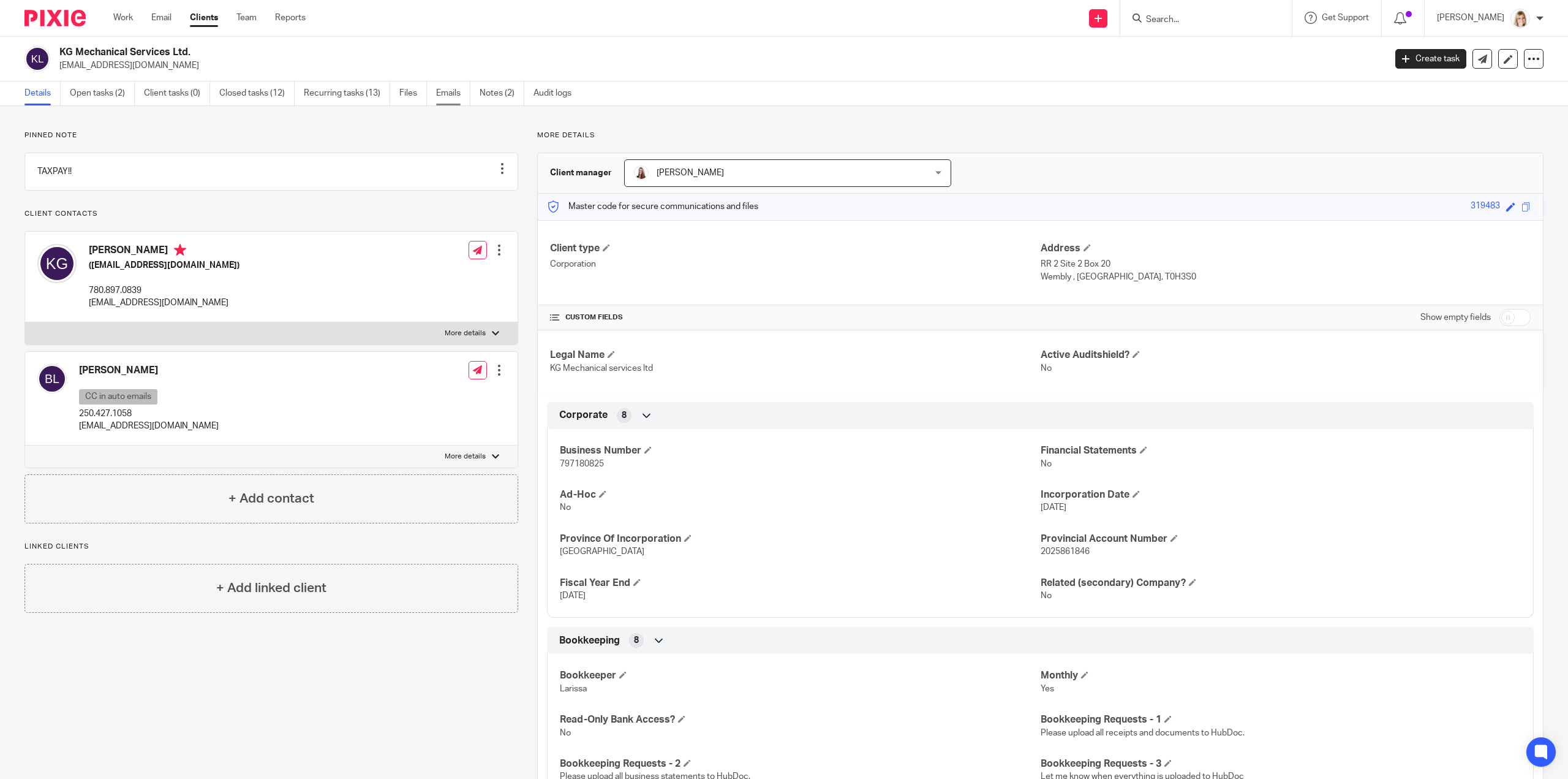
click at [440, 96] on link "Emails" at bounding box center [454, 93] width 34 height 24
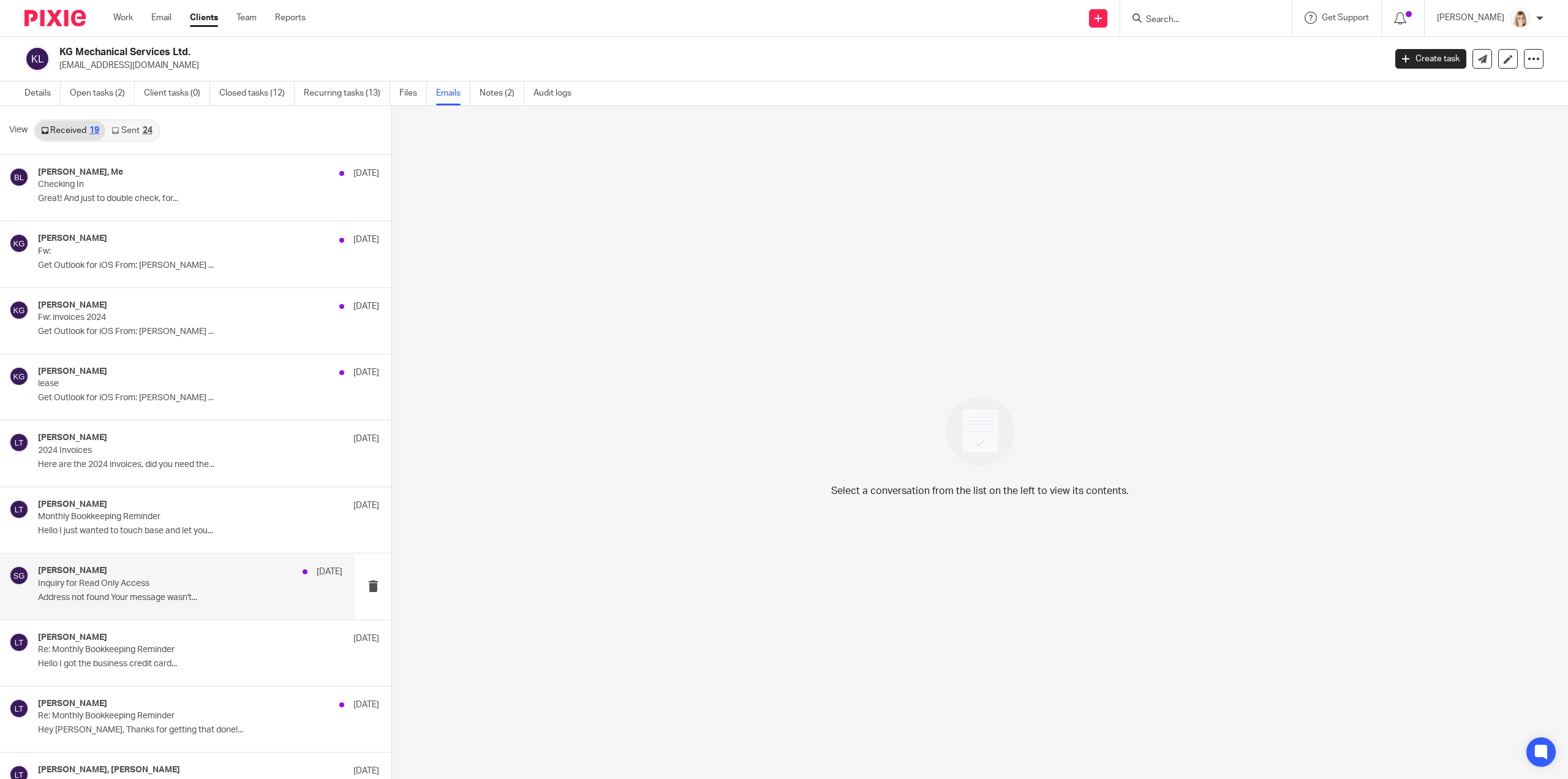
scroll to position [61, 0]
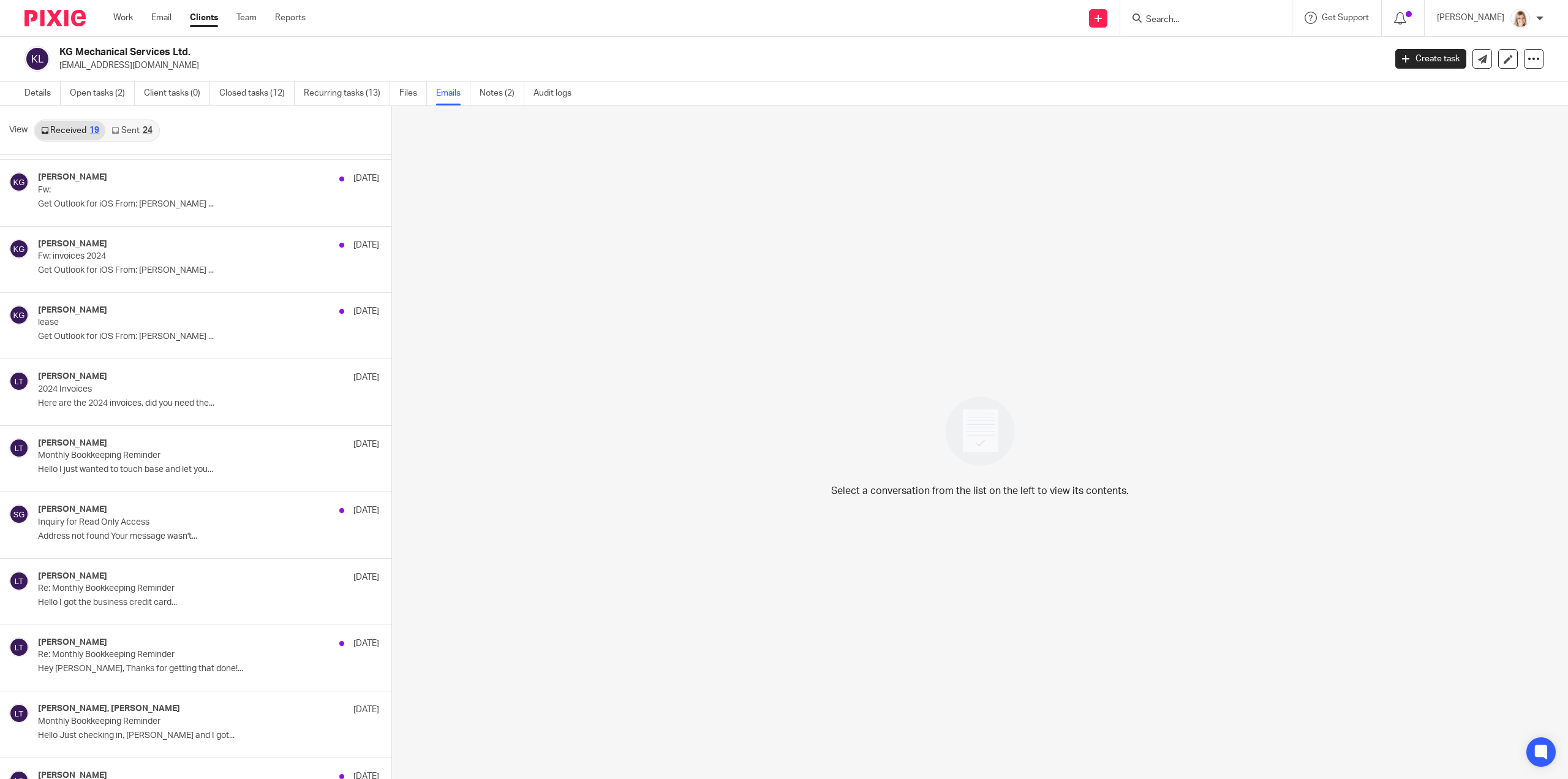
click at [140, 134] on link "Sent 24" at bounding box center [132, 130] width 52 height 20
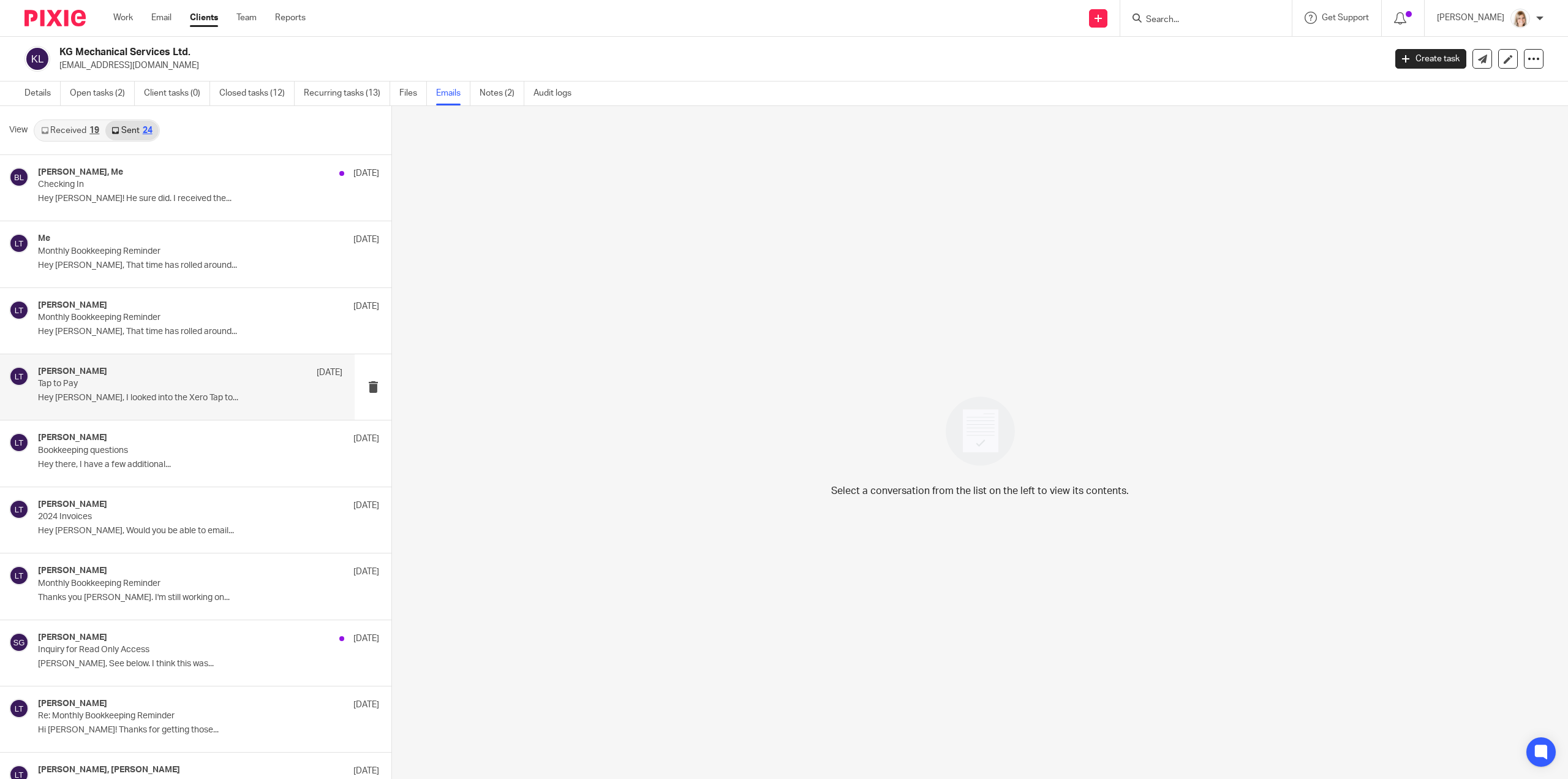
scroll to position [0, 0]
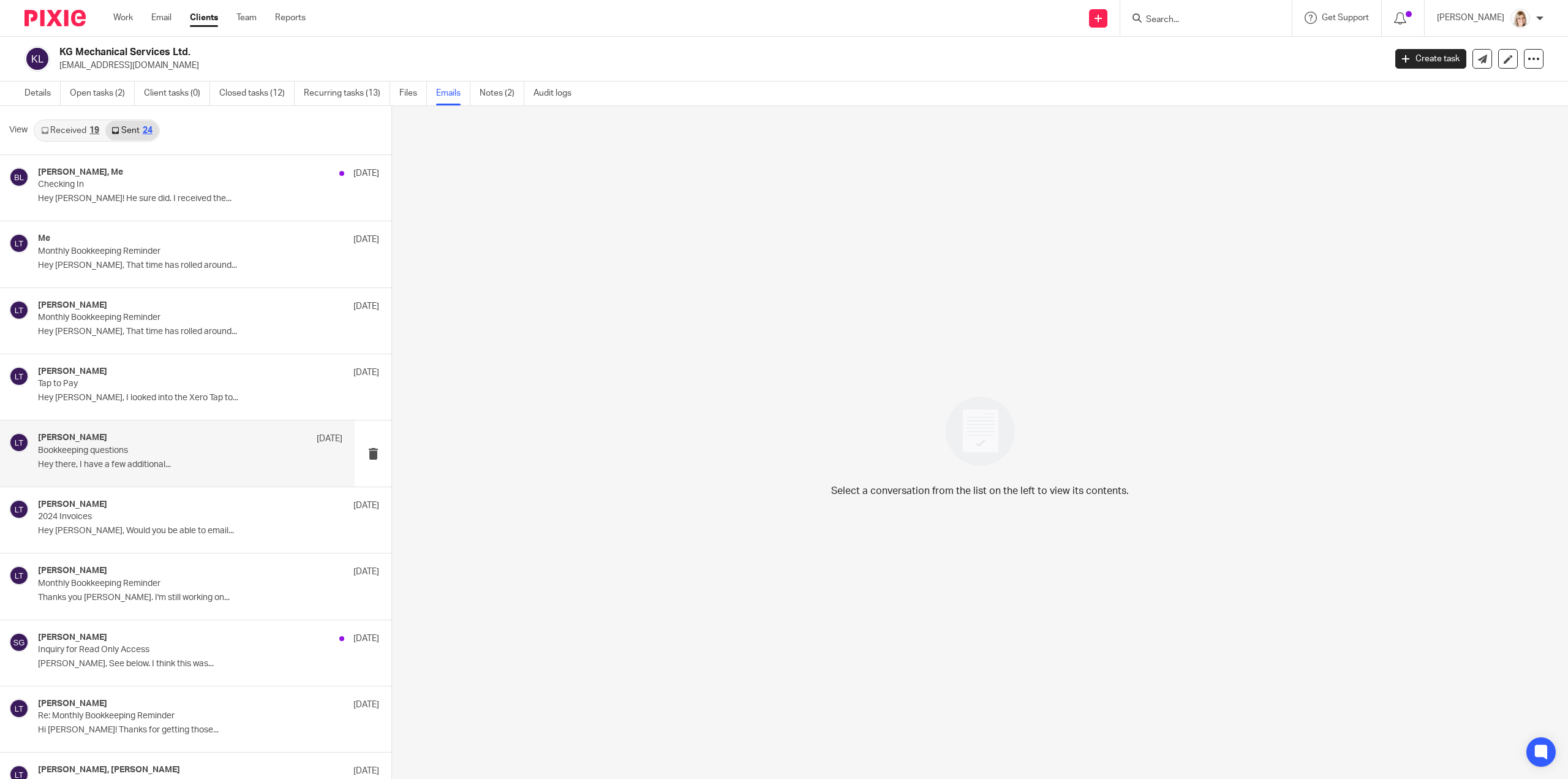
click at [255, 454] on p "Bookkeeping questions" at bounding box center [160, 451] width 244 height 11
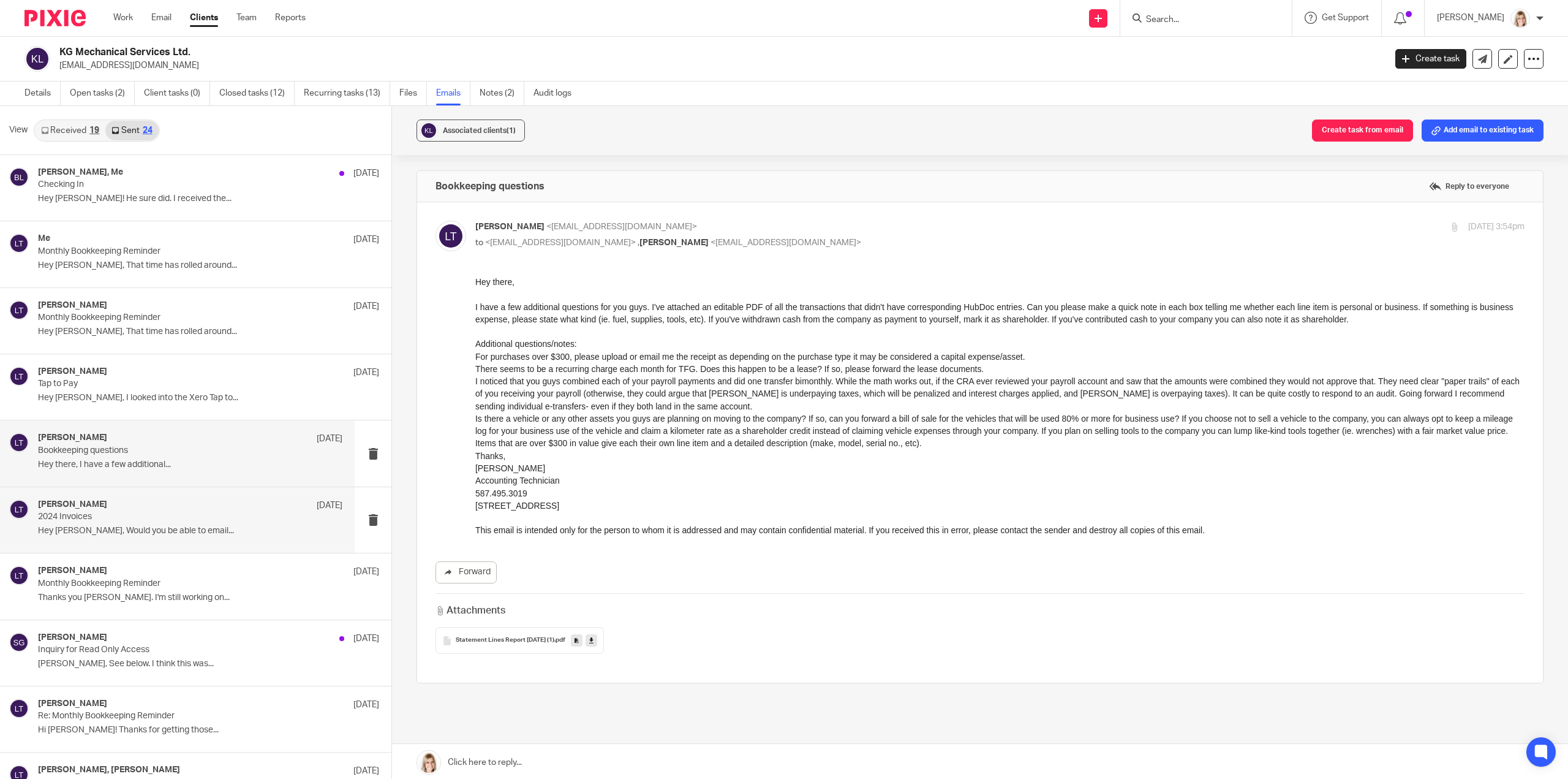
click at [247, 527] on p "Hey Brittney, Would you be able to email..." at bounding box center [190, 531] width 305 height 11
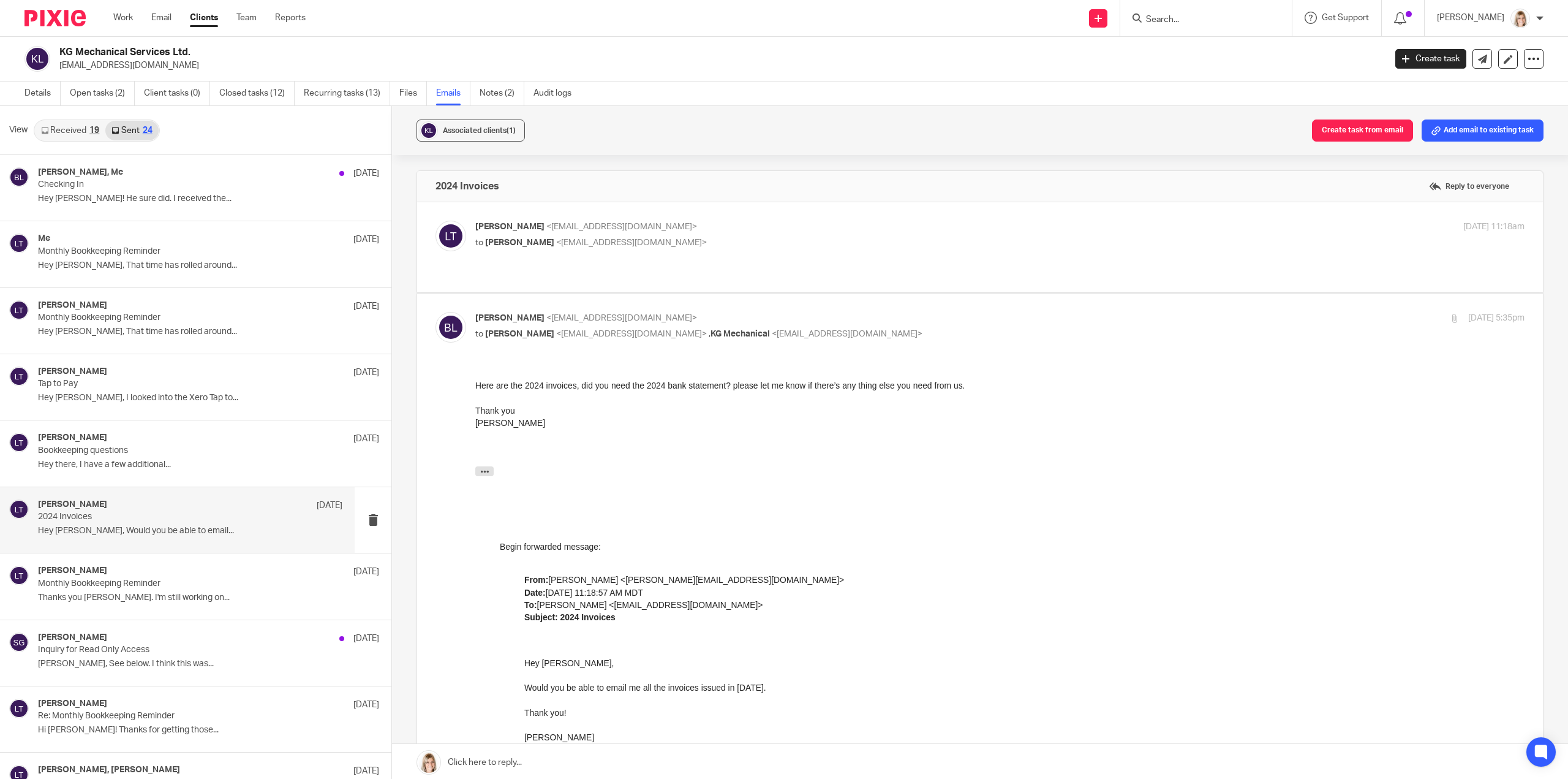
click at [696, 251] on div "Larissa Teichman <larissa@simplifyaccounting.ca> to brittney leask <brittney_le…" at bounding box center [980, 247] width 1089 height 53
click at [700, 263] on label at bounding box center [979, 247] width 1126 height 90
click at [436, 220] on input "checkbox" at bounding box center [435, 220] width 1 height 1
checkbox input "true"
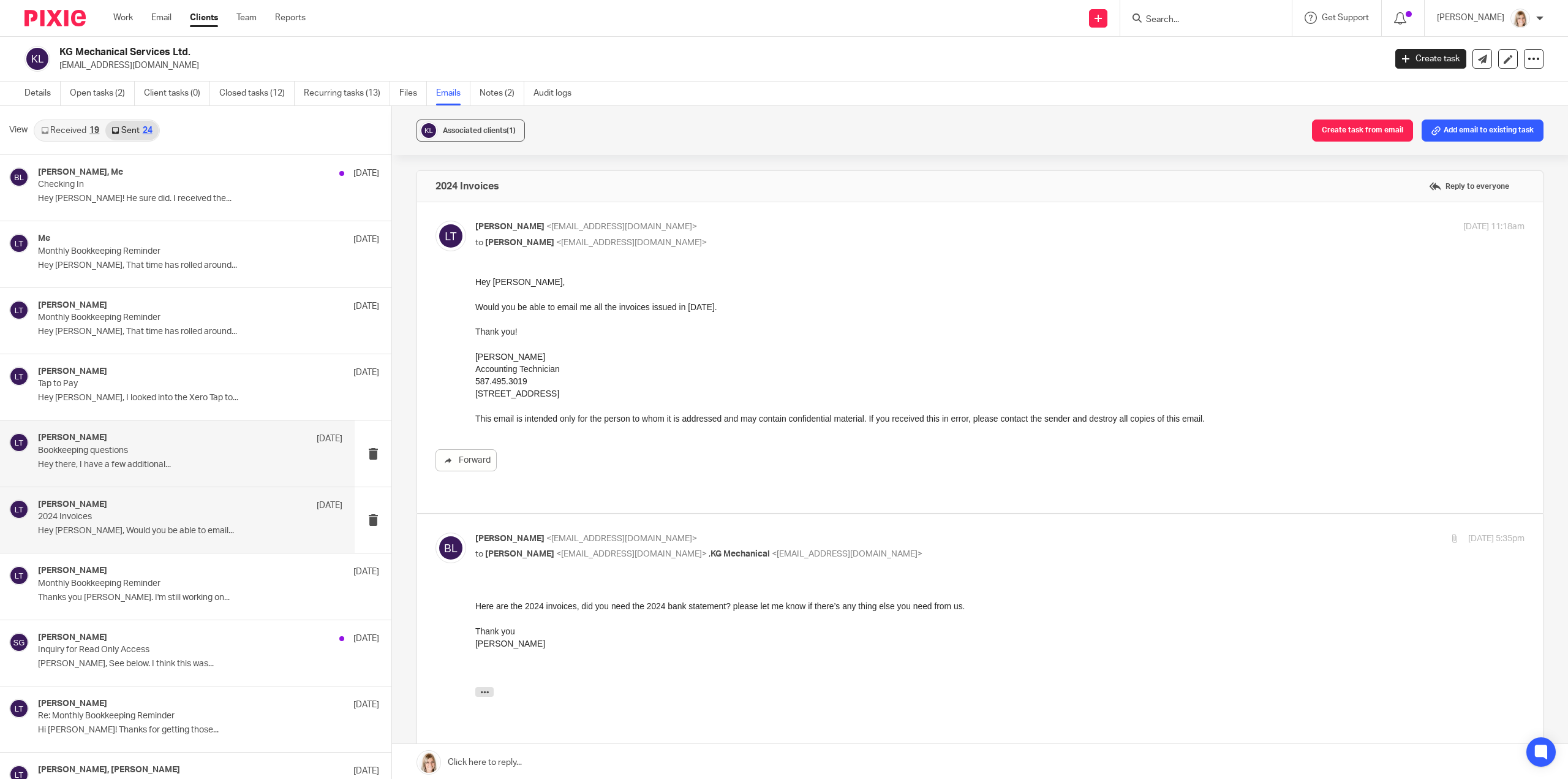
click at [260, 448] on p "Bookkeeping questions" at bounding box center [160, 451] width 244 height 11
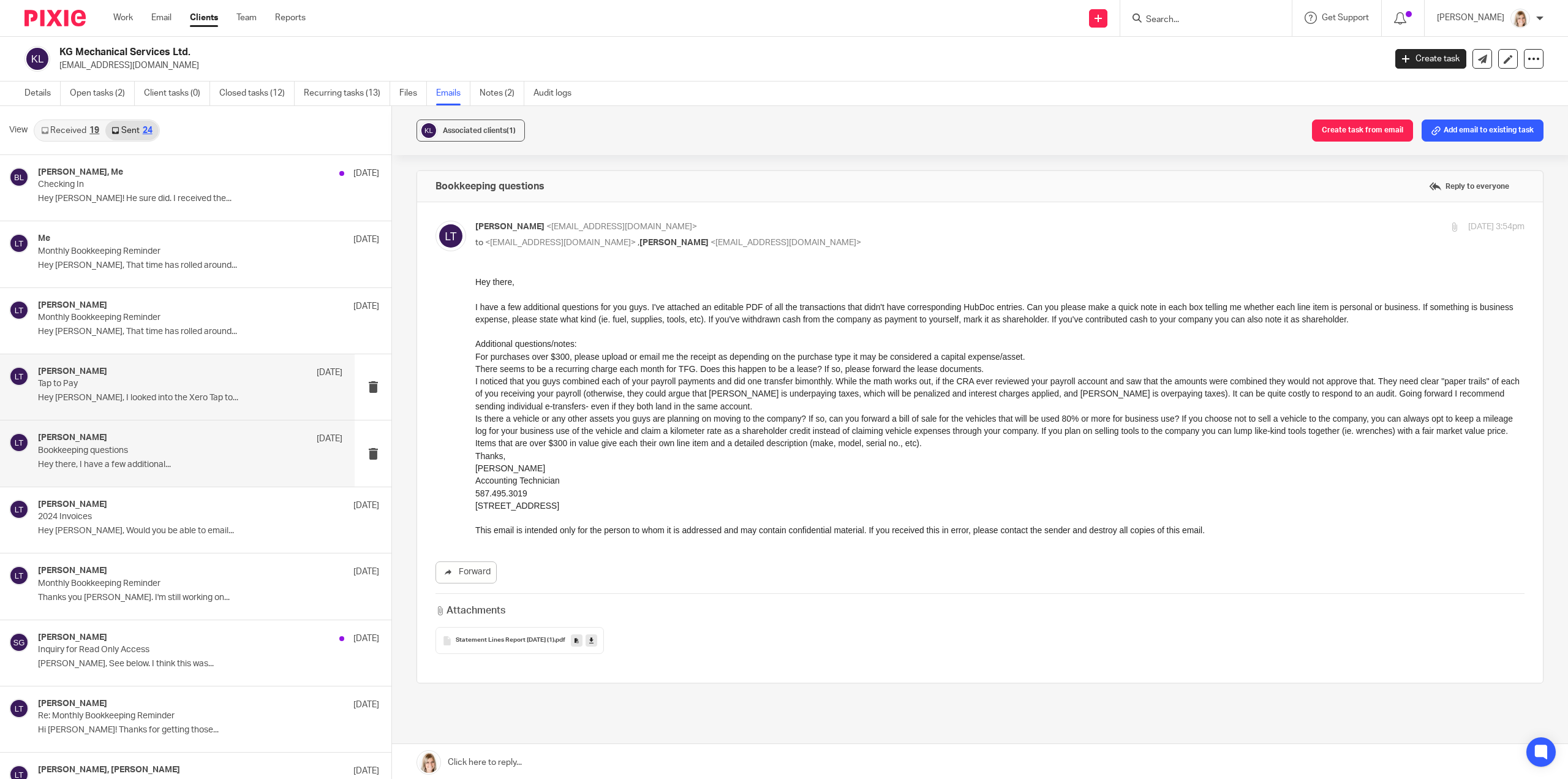
click at [218, 400] on p "Hey Kevin, I looked into the Xero Tap to..." at bounding box center [190, 397] width 305 height 11
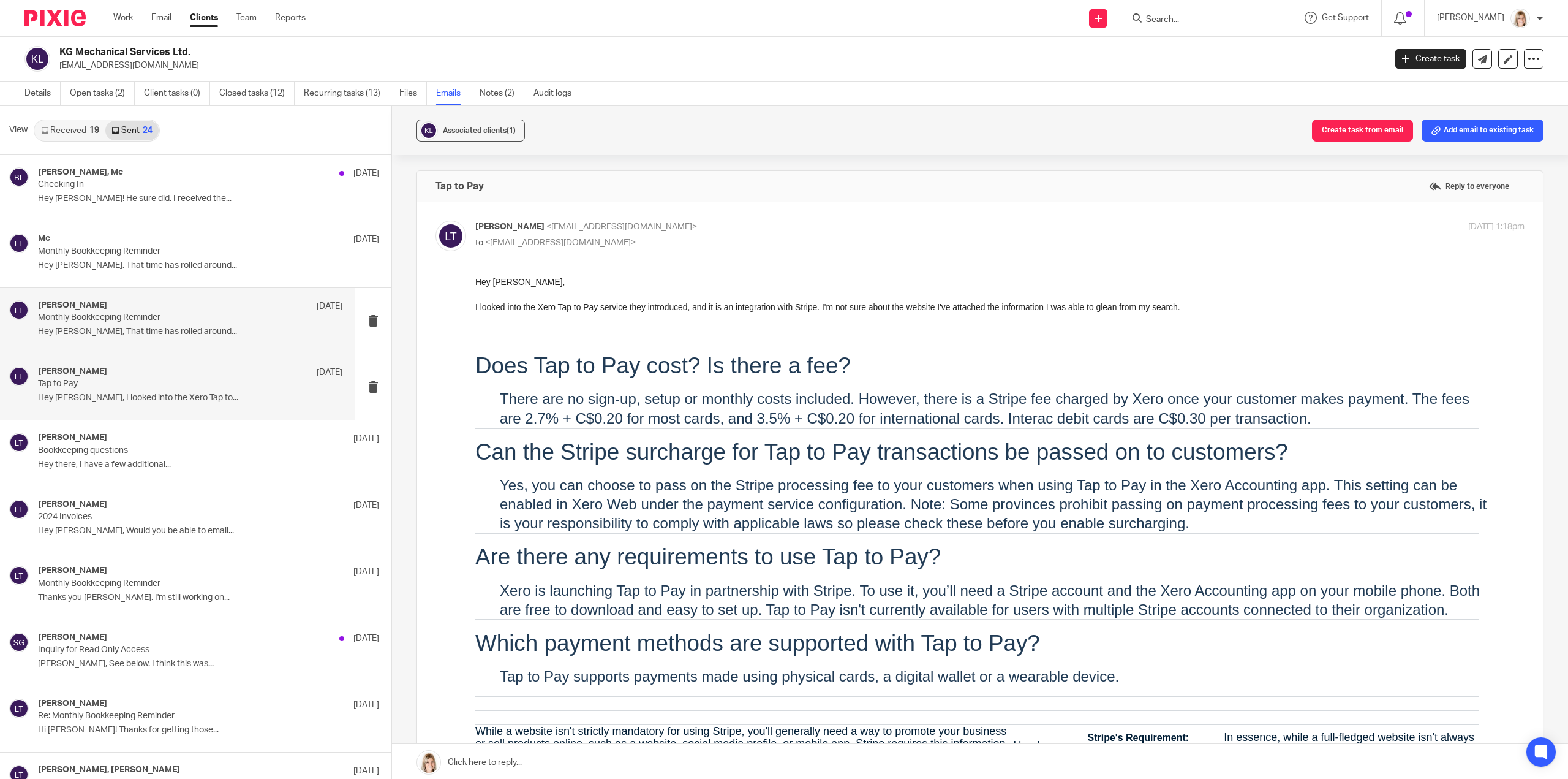
click at [180, 310] on div "Larissa Teichman Aug 1" at bounding box center [190, 306] width 305 height 12
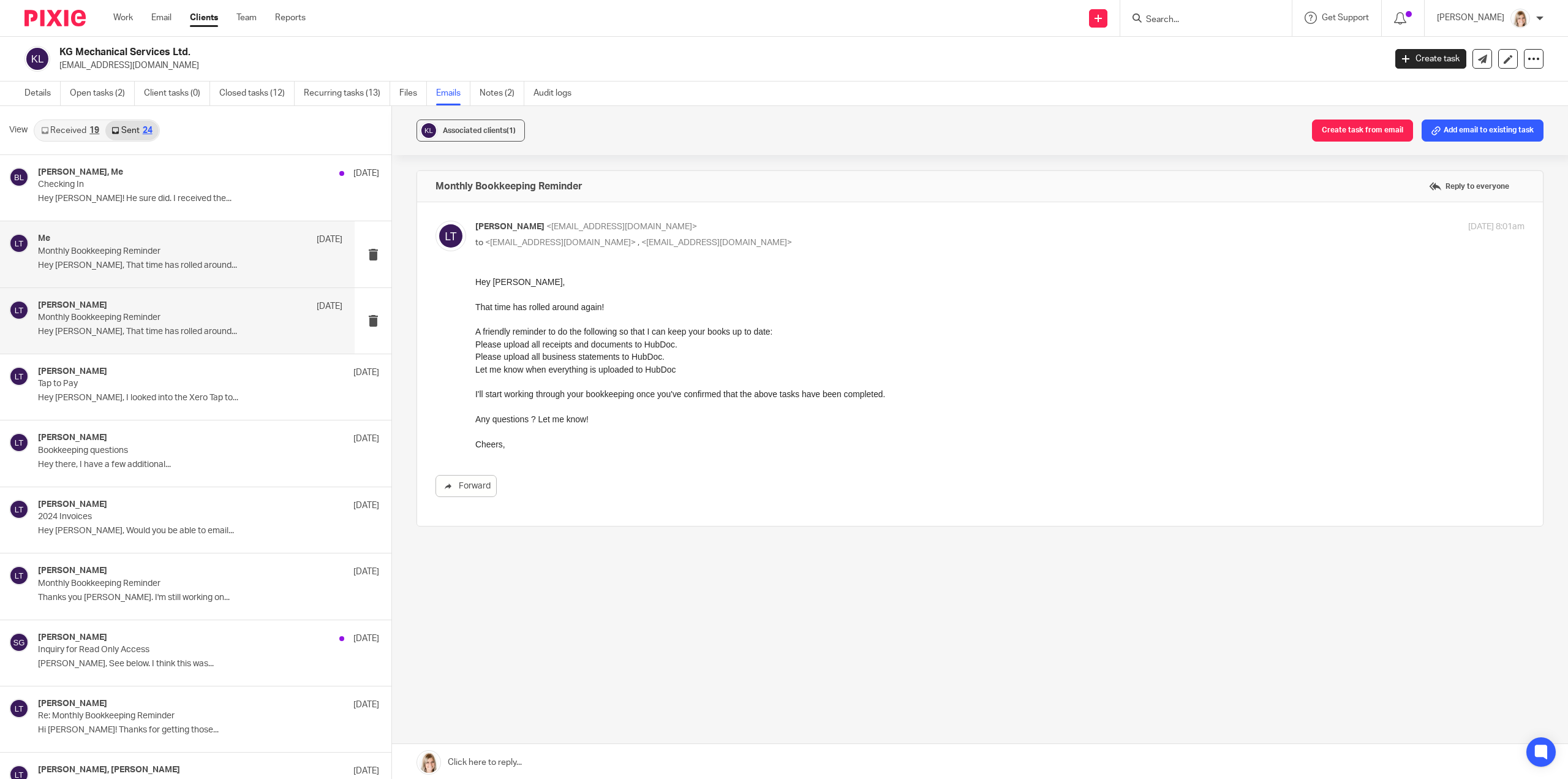
click at [230, 261] on p "Hey Kevin, That time has rolled around..." at bounding box center [190, 265] width 305 height 11
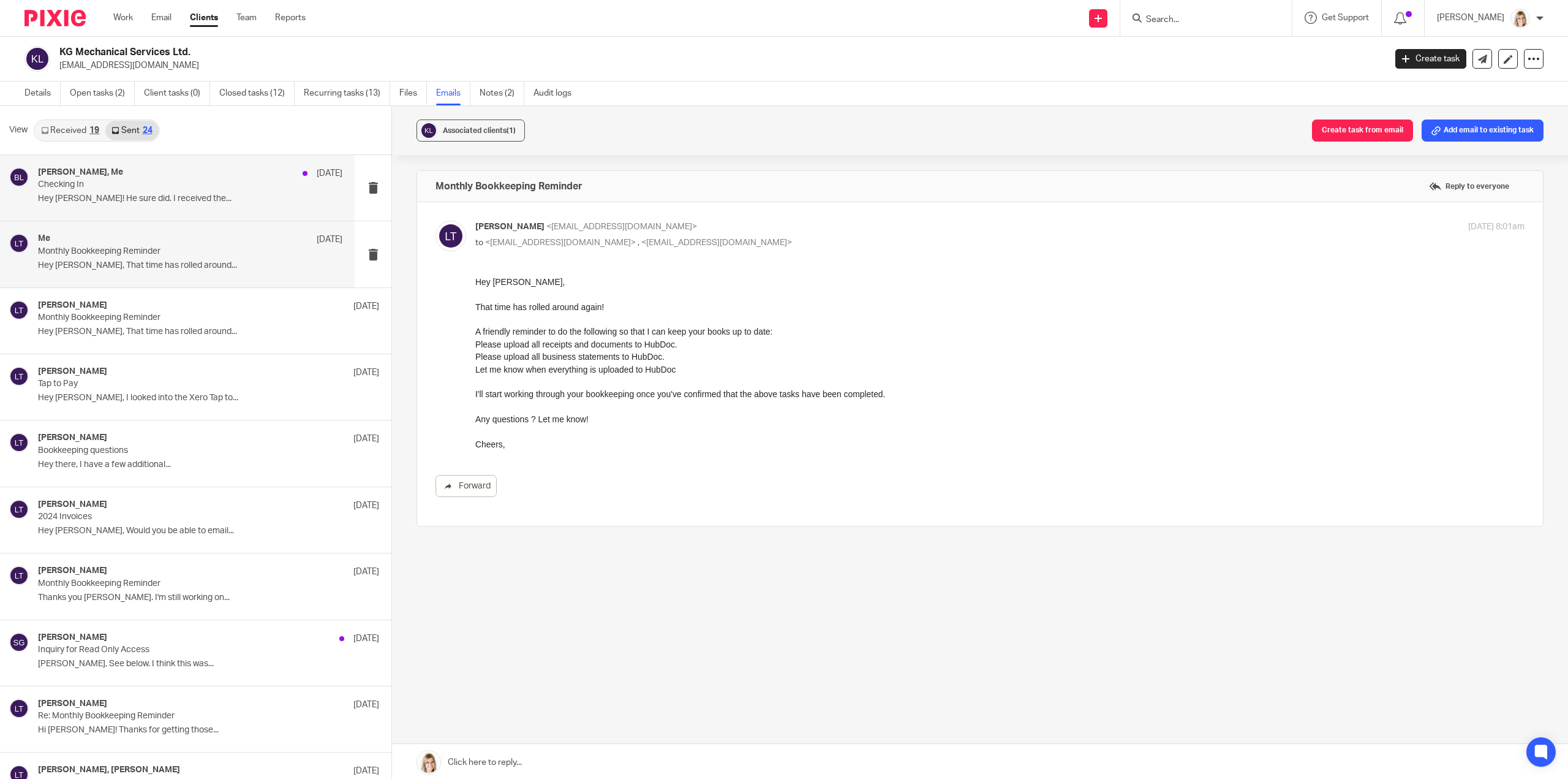
click at [184, 184] on p "Checking In" at bounding box center [160, 184] width 244 height 11
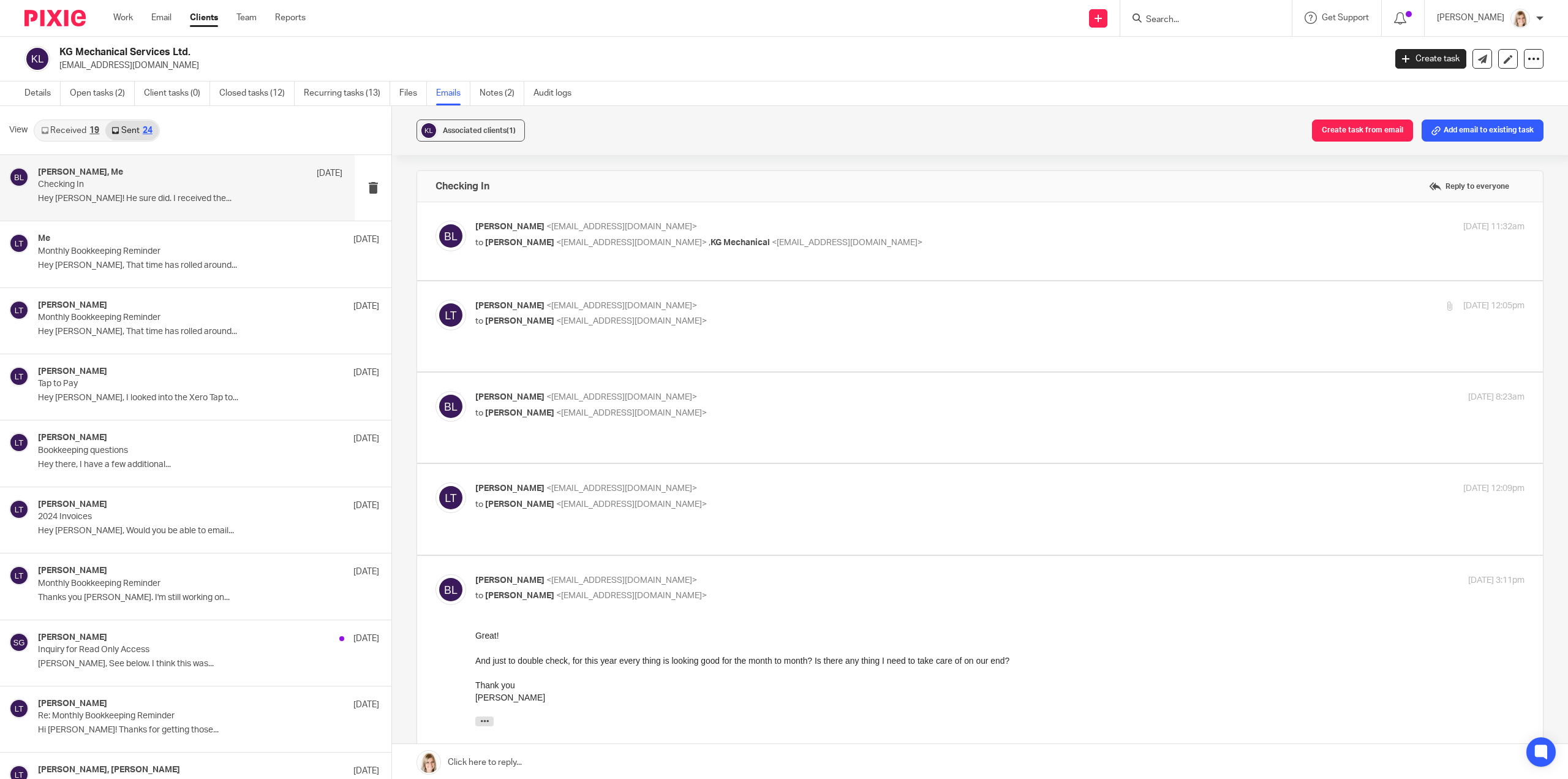
click at [670, 256] on div "brittney leask <brittney_leask@hotmail.com> to Larissa Teichman <larissa@simpli…" at bounding box center [980, 241] width 1089 height 41
click at [674, 264] on label at bounding box center [979, 241] width 1126 height 78
click at [436, 220] on input "checkbox" at bounding box center [435, 220] width 1 height 1
checkbox input "true"
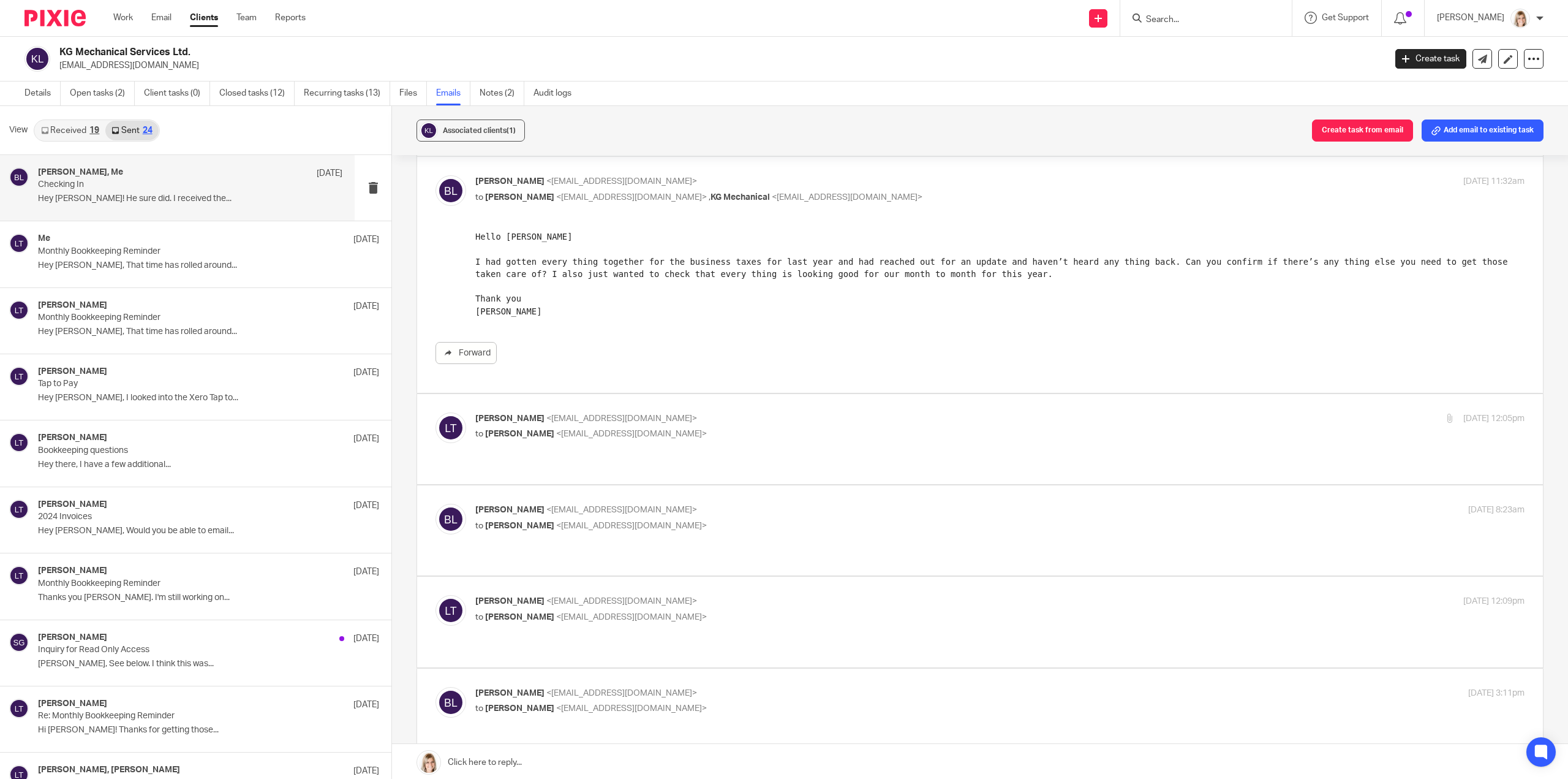
scroll to position [61, 0]
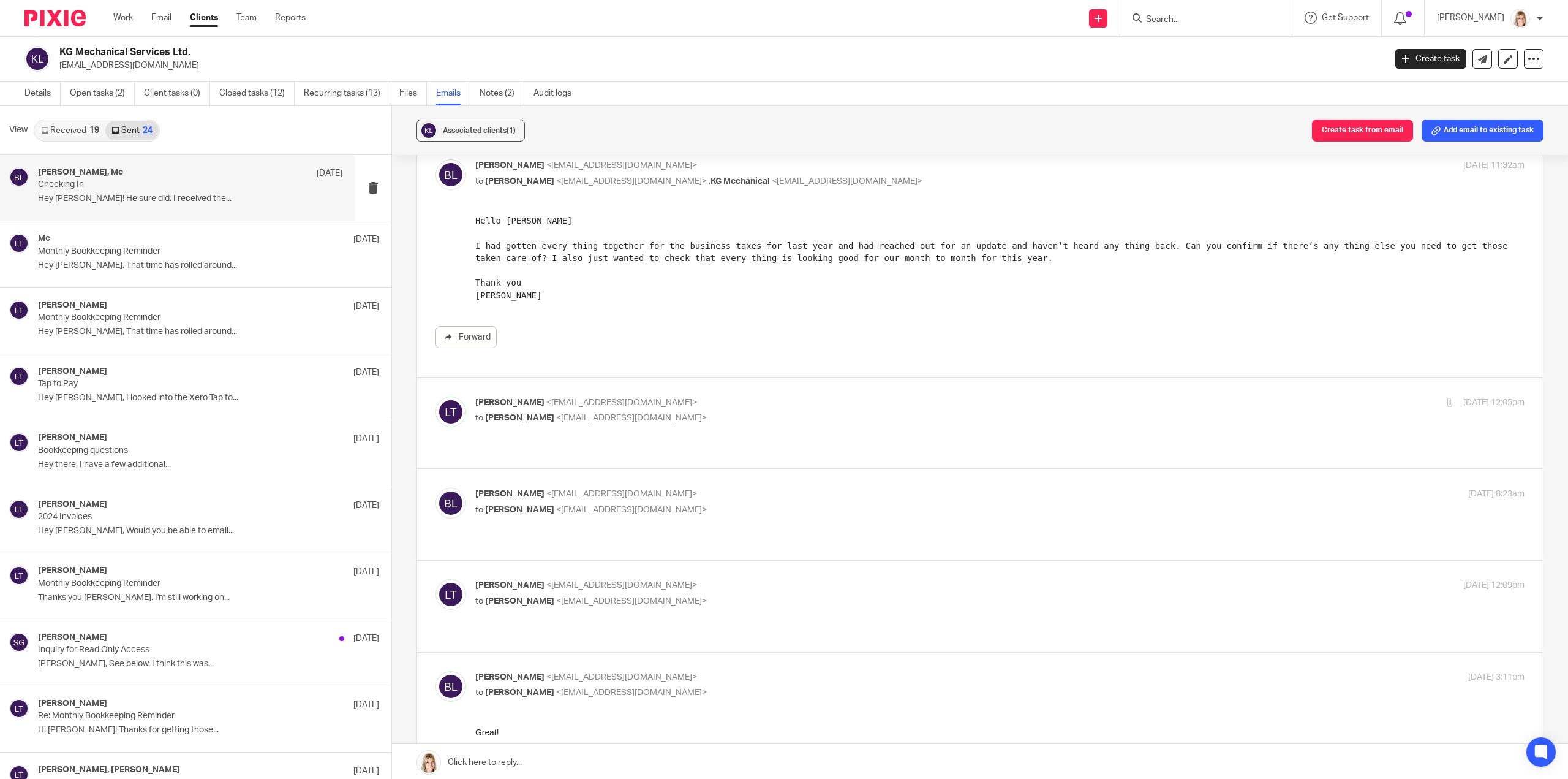
click at [750, 417] on p "to brittney leask <brittney_leask@hotmail.com>" at bounding box center [825, 419] width 699 height 13
checkbox input "true"
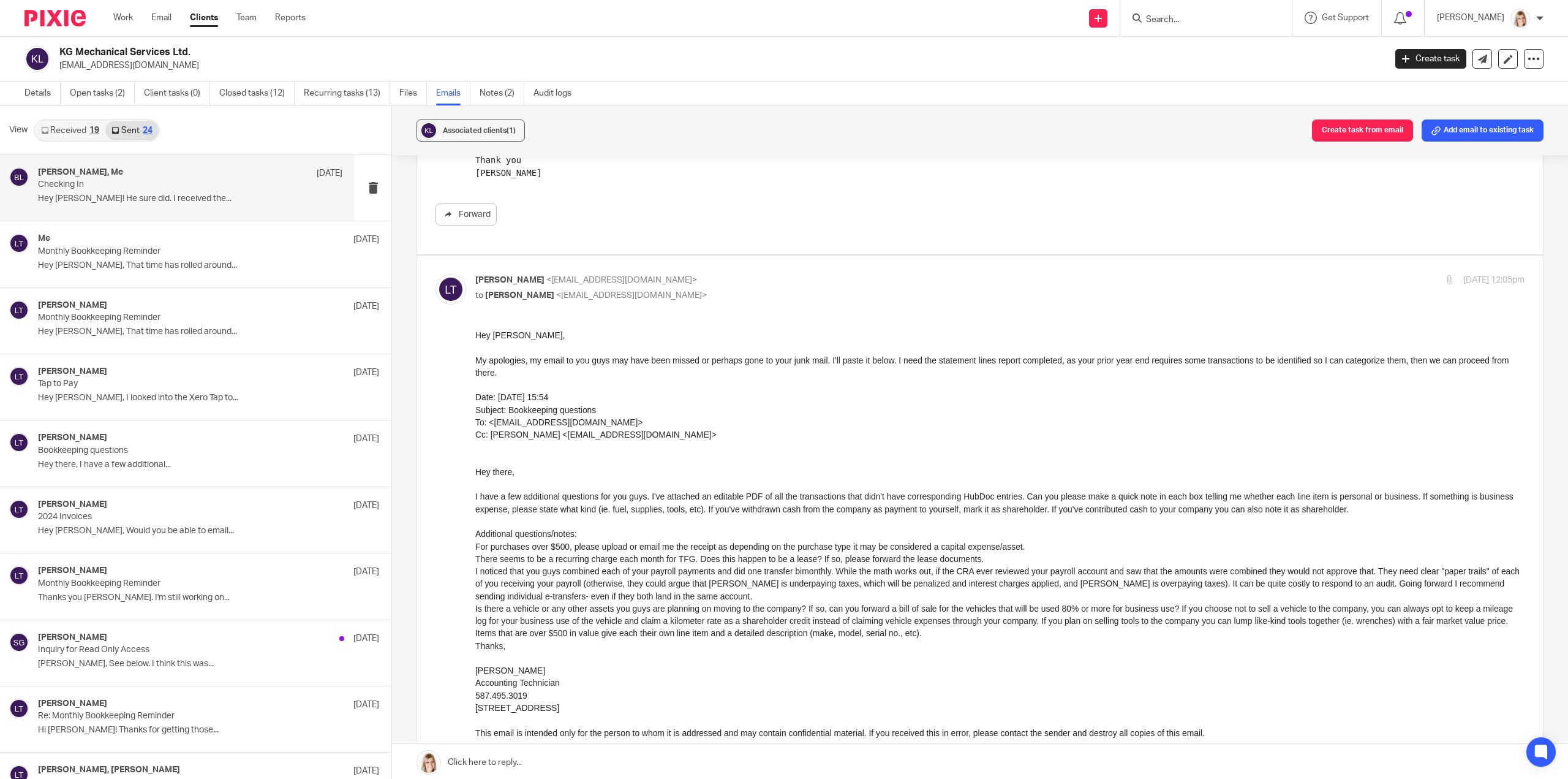
scroll to position [429, 0]
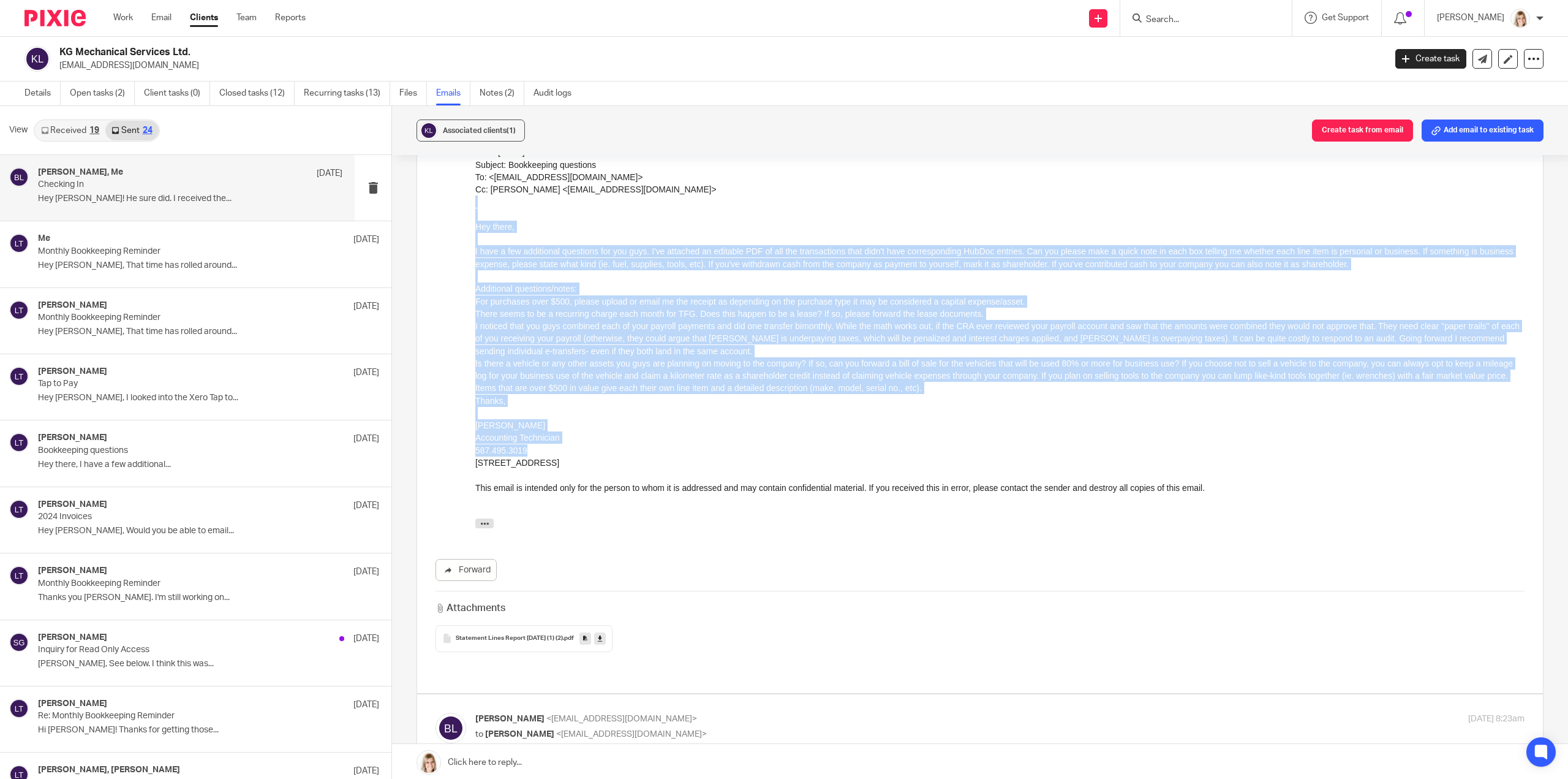
drag, startPoint x: 960, startPoint y: 449, endPoint x: 374, endPoint y: 215, distance: 631.0
click at [475, 215] on html "Hey Brittney, My apologies, my email to you guys may have been missed or perhap…" at bounding box center [999, 309] width 1049 height 451
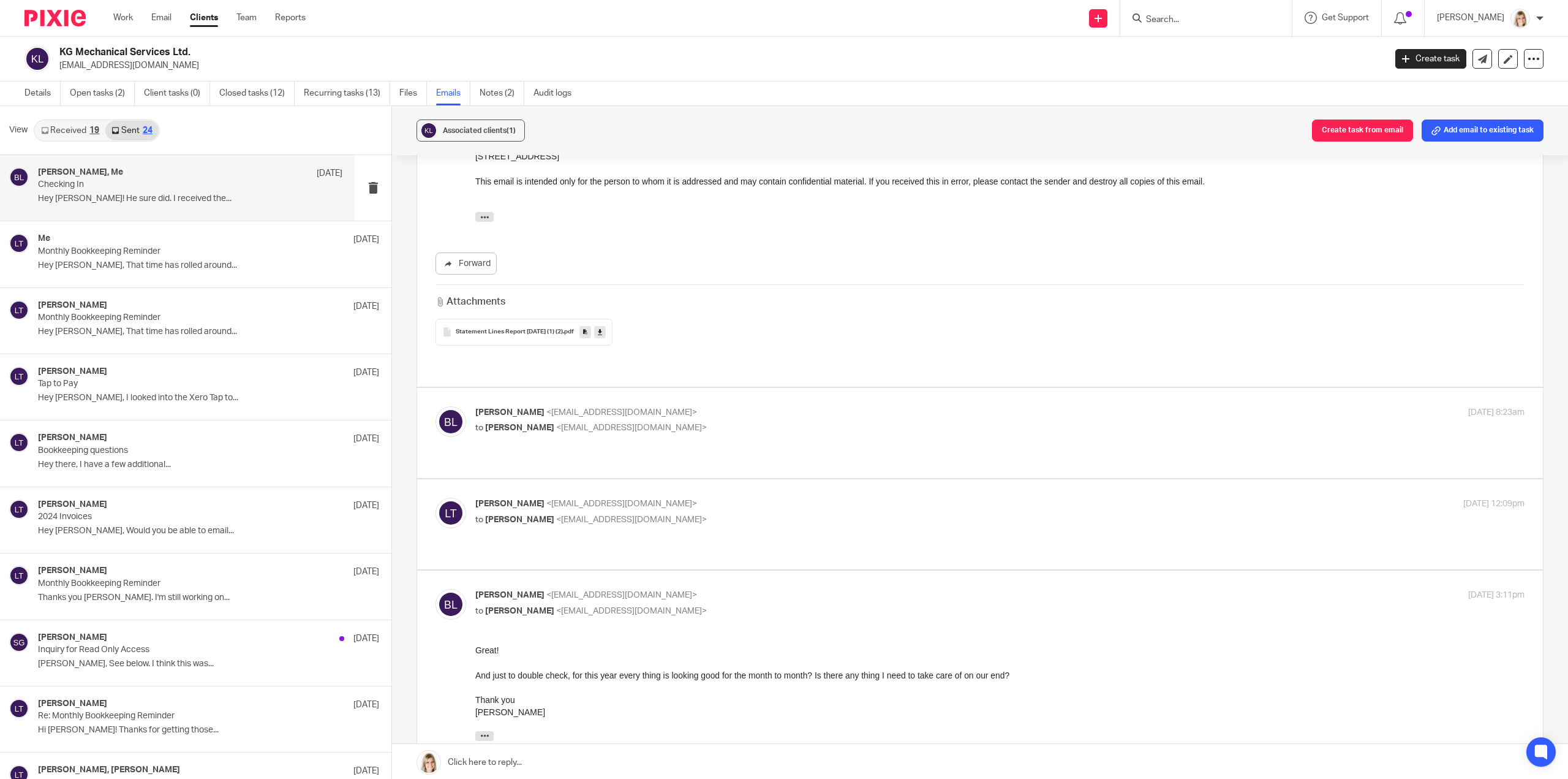
click at [741, 422] on p "to Larissa Teichman <larissa@simplifyaccounting.ca>" at bounding box center [825, 428] width 699 height 13
checkbox input "true"
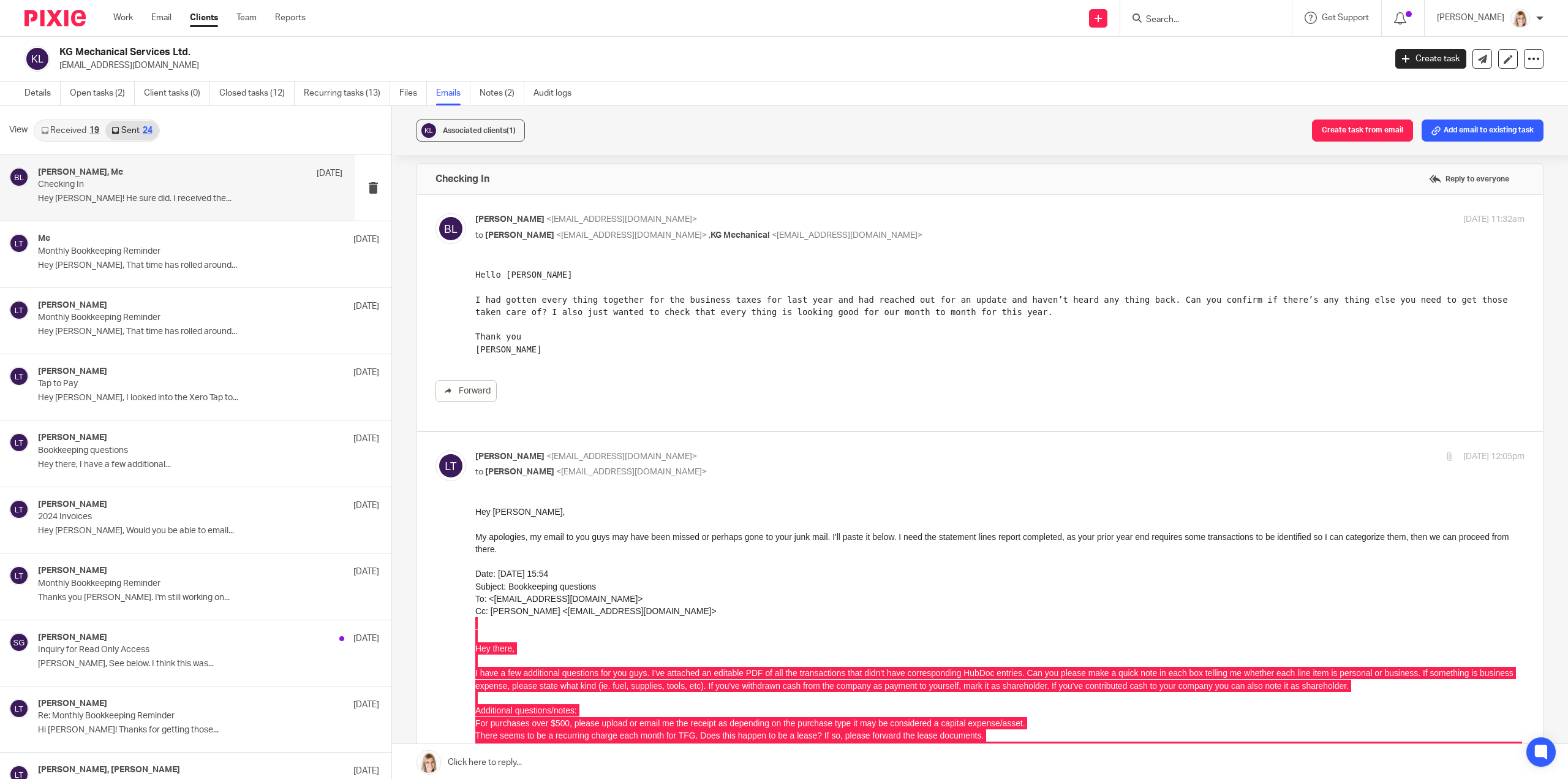
scroll to position [0, 0]
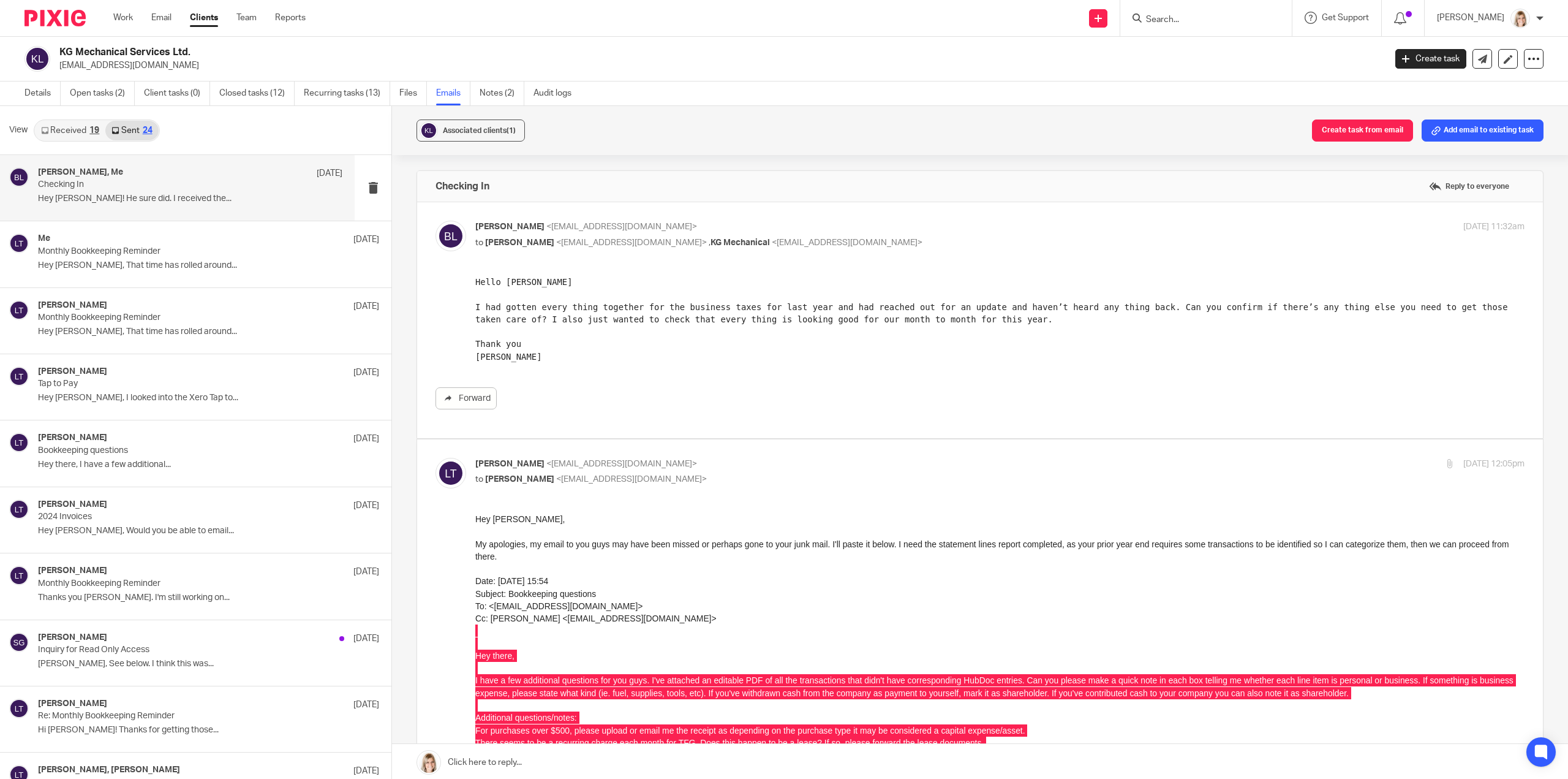
click at [607, 20] on div "Send new email Create task Add client Request signature Get Support Contact Sup…" at bounding box center [946, 18] width 1244 height 36
click at [657, 129] on div "Associated clients (1) Create task from email Add email to existing task" at bounding box center [980, 130] width 1176 height 49
click at [691, 129] on div "Associated clients (1) Create task from email Add email to existing task" at bounding box center [980, 130] width 1176 height 49
click at [108, 98] on link "Open tasks (2)" at bounding box center [102, 93] width 65 height 24
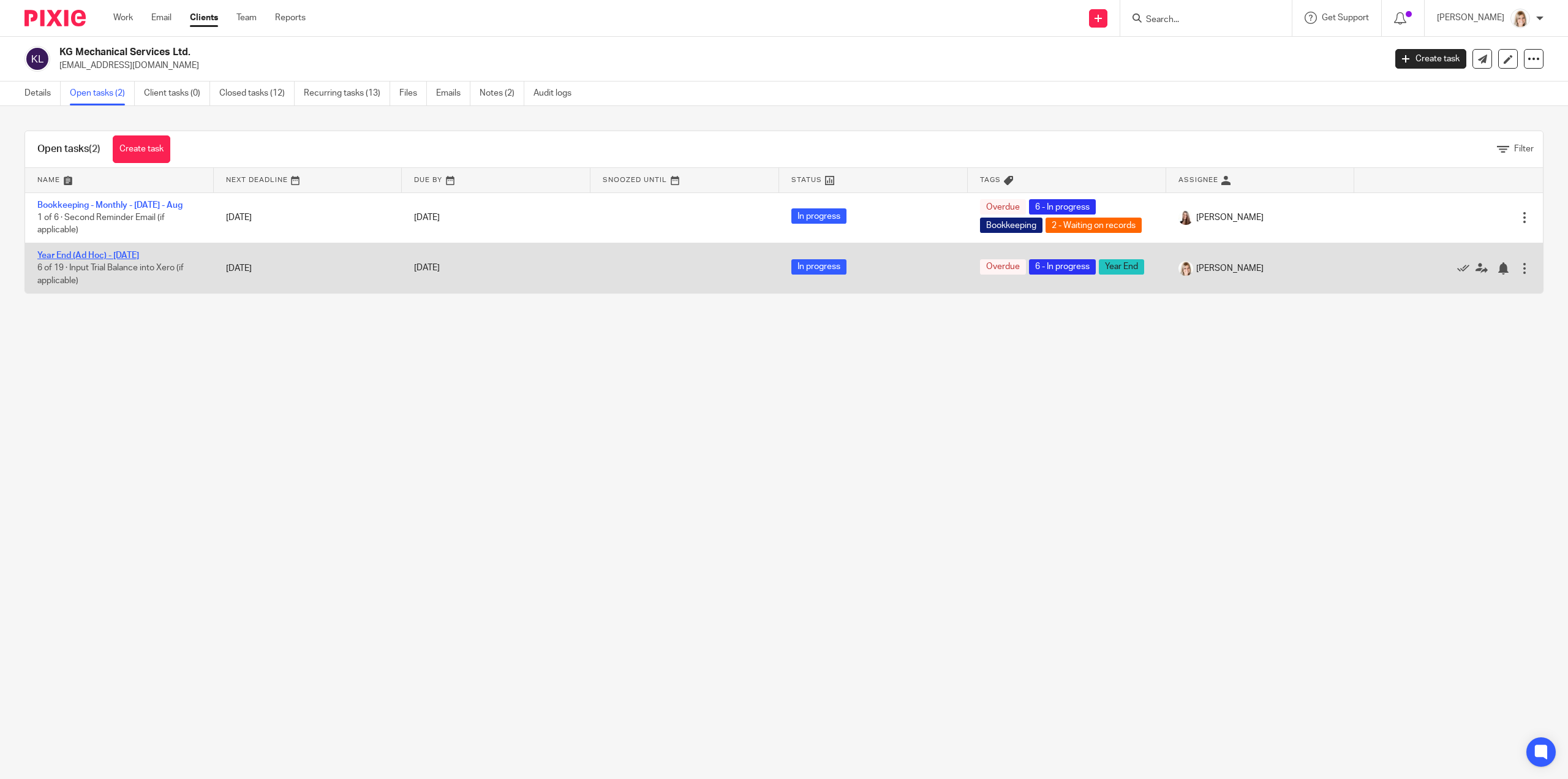
click at [127, 251] on link "Year End (Ad Hoc) - [DATE]" at bounding box center [88, 256] width 102 height 8
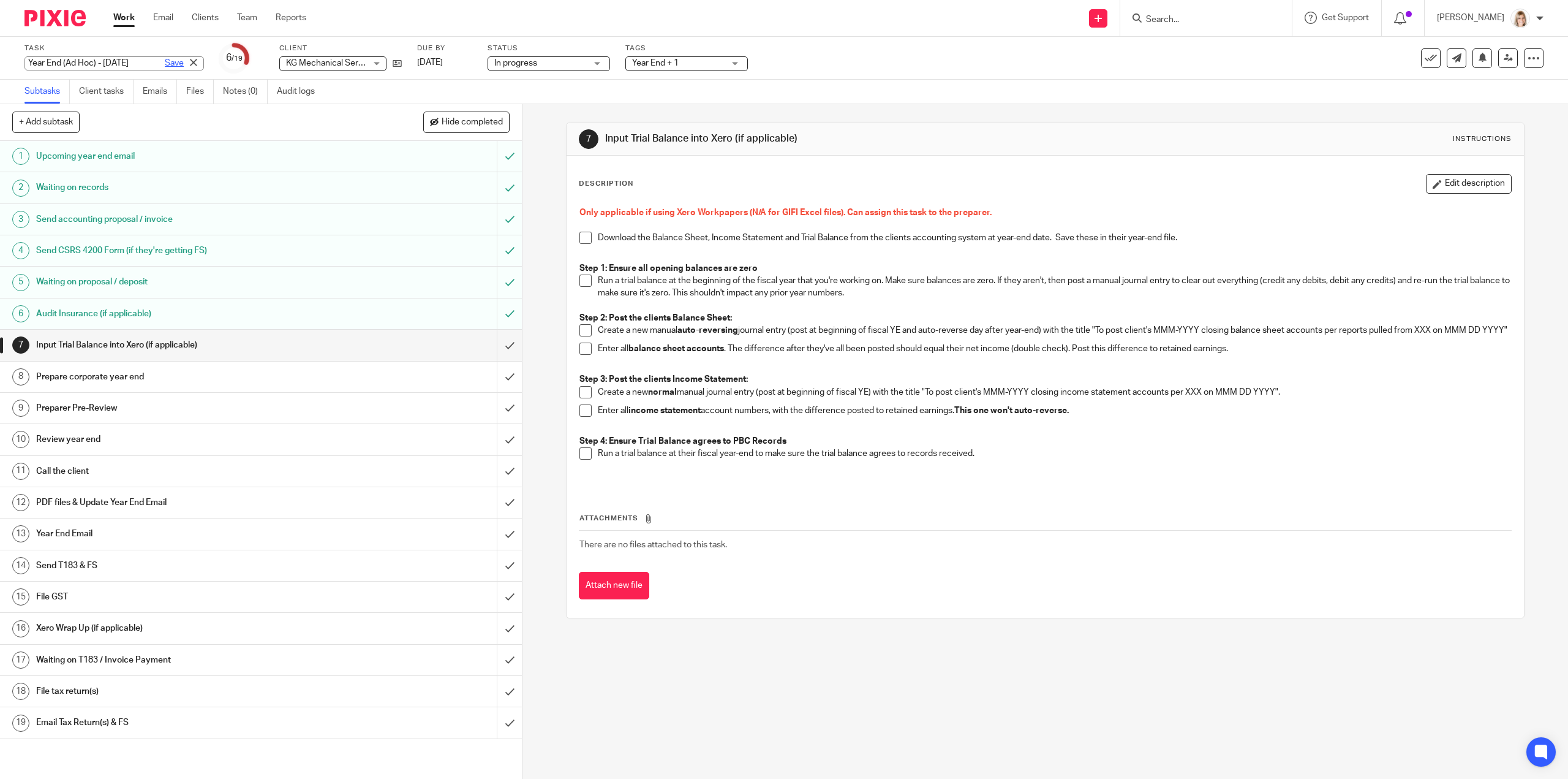
click at [151, 65] on div "Year End (Ad Hoc) - [DATE] Save Year End (Ad Hoc) - [DATE]" at bounding box center [114, 63] width 179 height 14
click at [126, 61] on input "Year End (Ad Hoc) - [DATE]" at bounding box center [114, 63] width 179 height 14
type input "Year End (Ad Hoc) - [DATE]"
drag, startPoint x: 723, startPoint y: 705, endPoint x: 706, endPoint y: 684, distance: 27.0
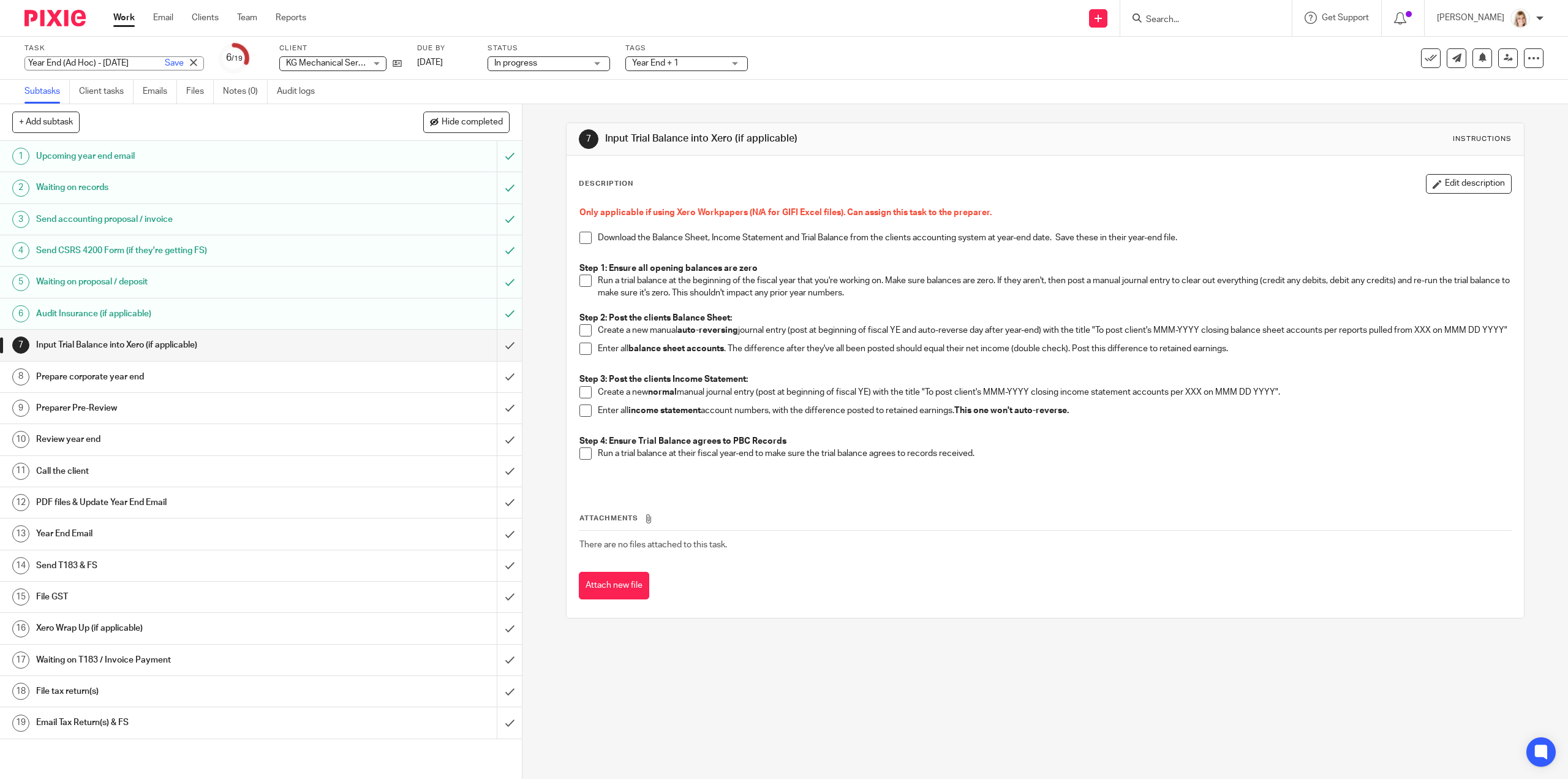
click at [723, 703] on div "7 Input Trial Balance into Xero (if applicable) Instructions Description Edit d…" at bounding box center [1045, 442] width 1046 height 675
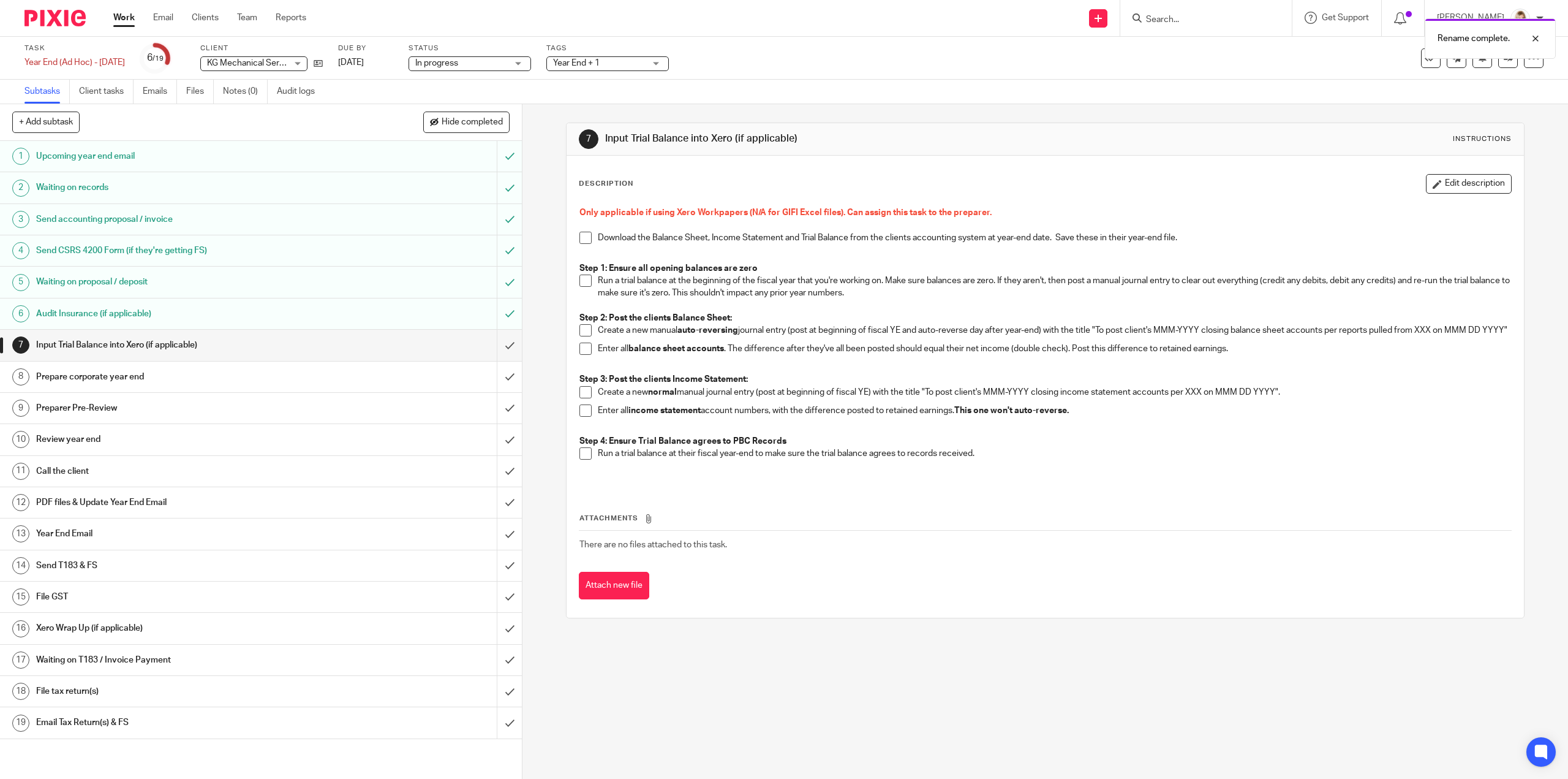
click at [136, 503] on h1 "PDF files & Update Year End Email" at bounding box center [185, 502] width 299 height 18
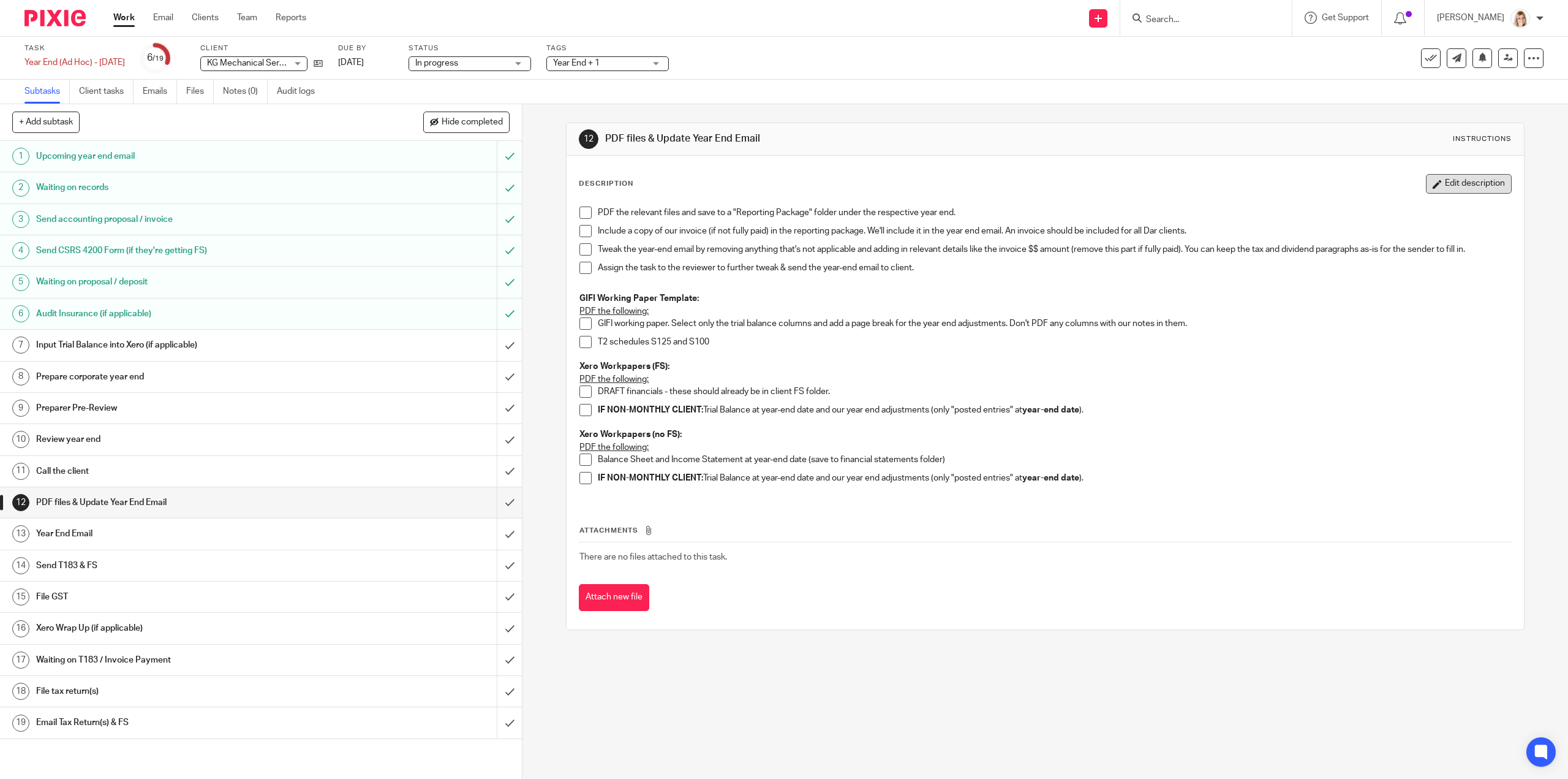
click at [1457, 181] on button "Edit description" at bounding box center [1468, 183] width 86 height 20
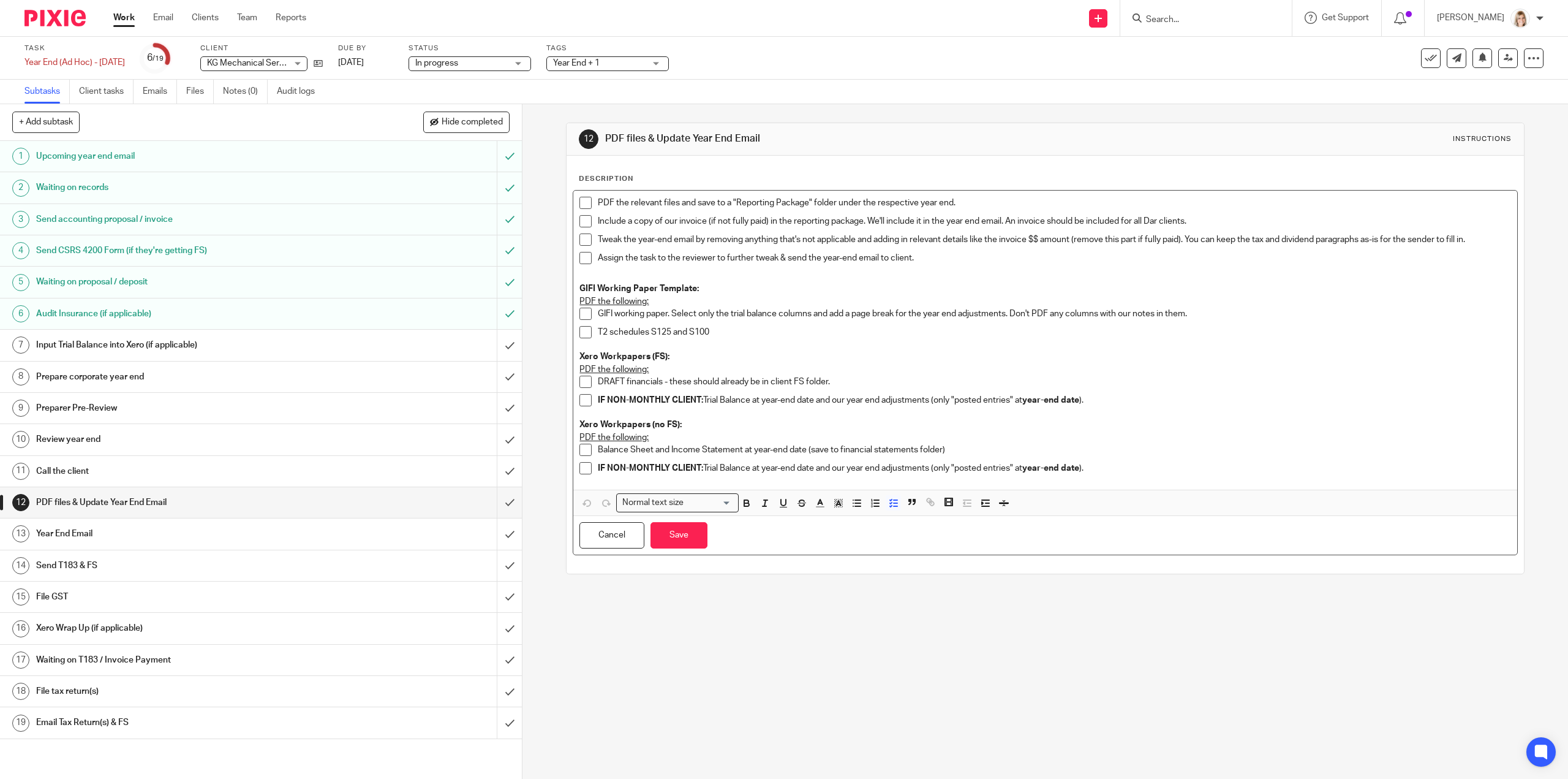
click at [598, 201] on p "PDF the relevant files and save to a "Reporting Package" folder under the respe…" at bounding box center [1054, 202] width 913 height 12
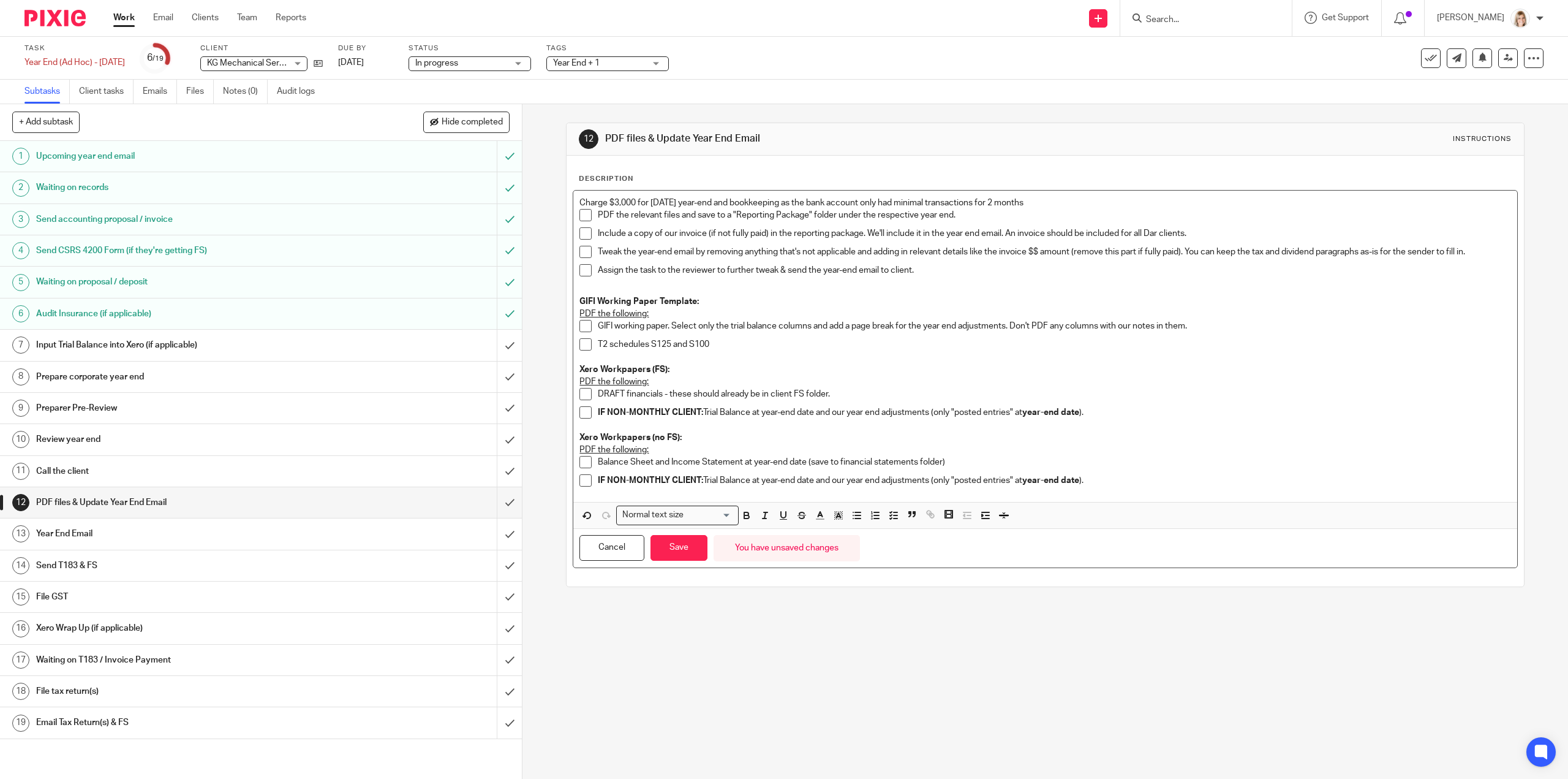
click at [1059, 201] on p "Charge $3,000 for [DATE] year-end and bookkeeping as the bank account only had …" at bounding box center [1045, 202] width 931 height 12
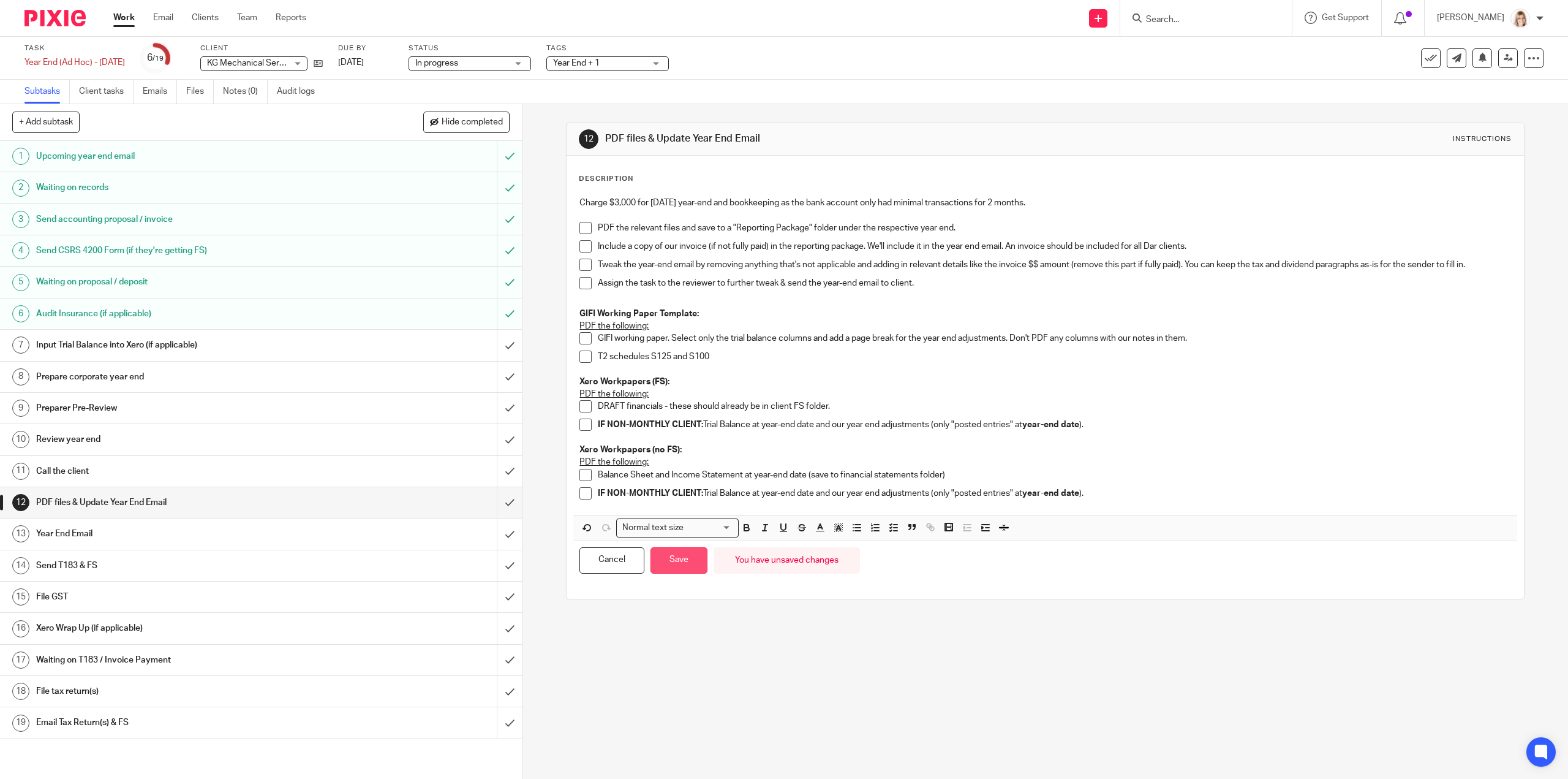
click at [674, 558] on button "Save" at bounding box center [679, 560] width 57 height 26
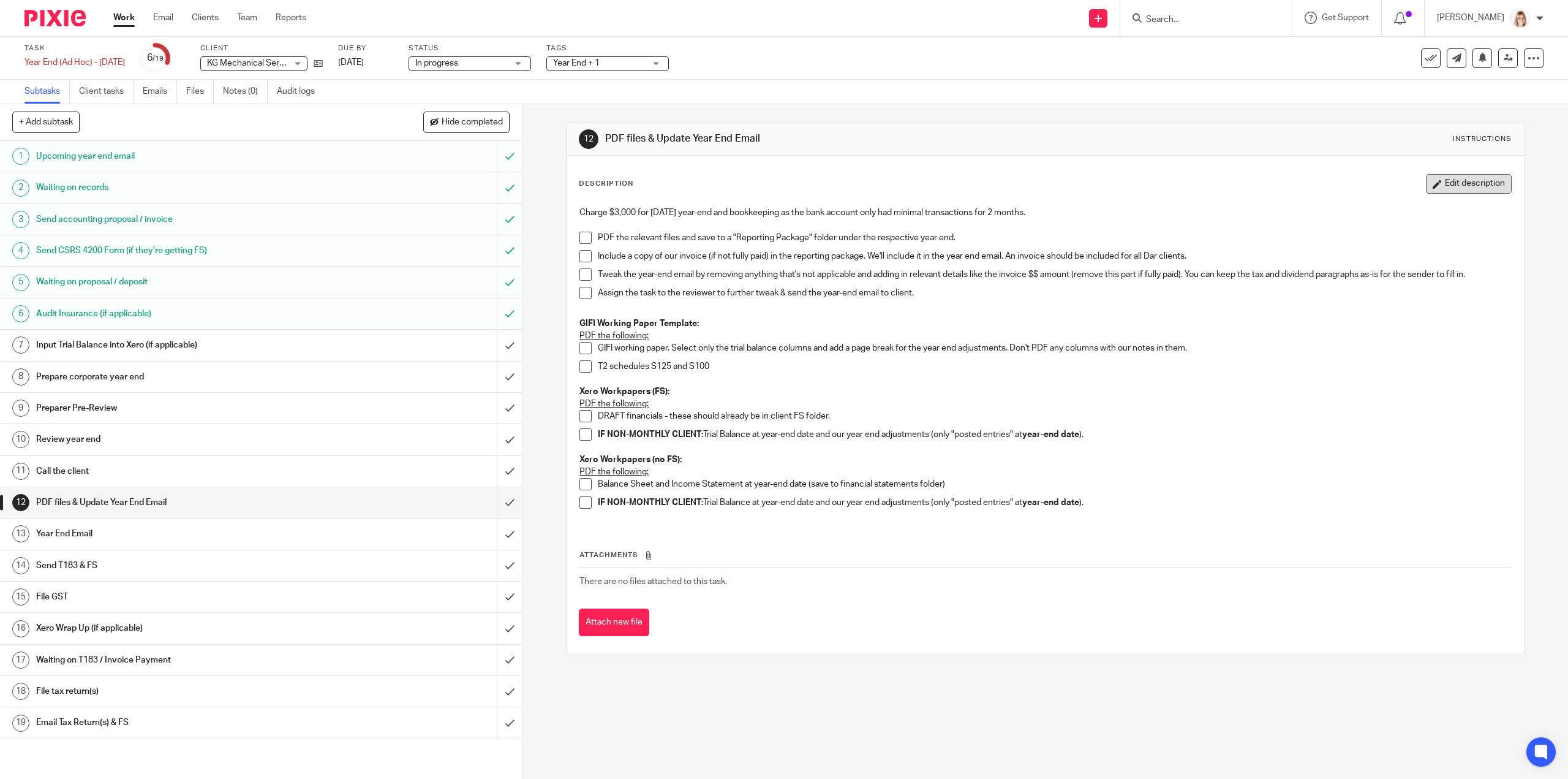
click at [1470, 187] on button "Edit description" at bounding box center [1468, 183] width 86 height 20
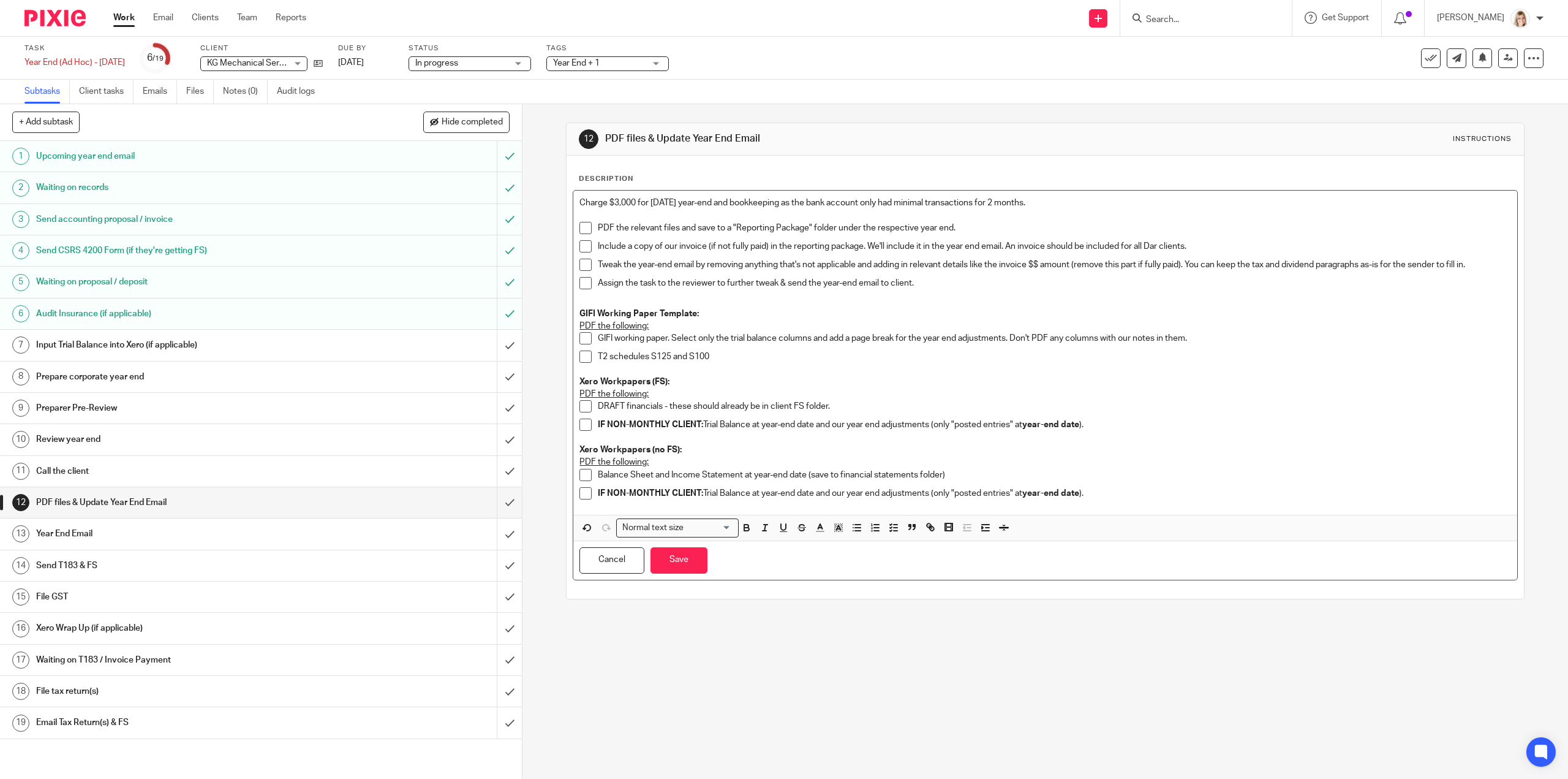
drag, startPoint x: 1061, startPoint y: 206, endPoint x: 596, endPoint y: 224, distance: 465.3
click at [531, 199] on div "12 PDF files & Update Year End Email Instructions Description Charge $3,000 for…" at bounding box center [1045, 442] width 1046 height 675
click at [839, 530] on icon "button" at bounding box center [839, 530] width 1 height 1
click at [843, 543] on li "color:#FCDC00" at bounding box center [847, 543] width 9 height 9
click at [896, 565] on div "Cancel Save You have unsaved changes" at bounding box center [1045, 559] width 943 height 38
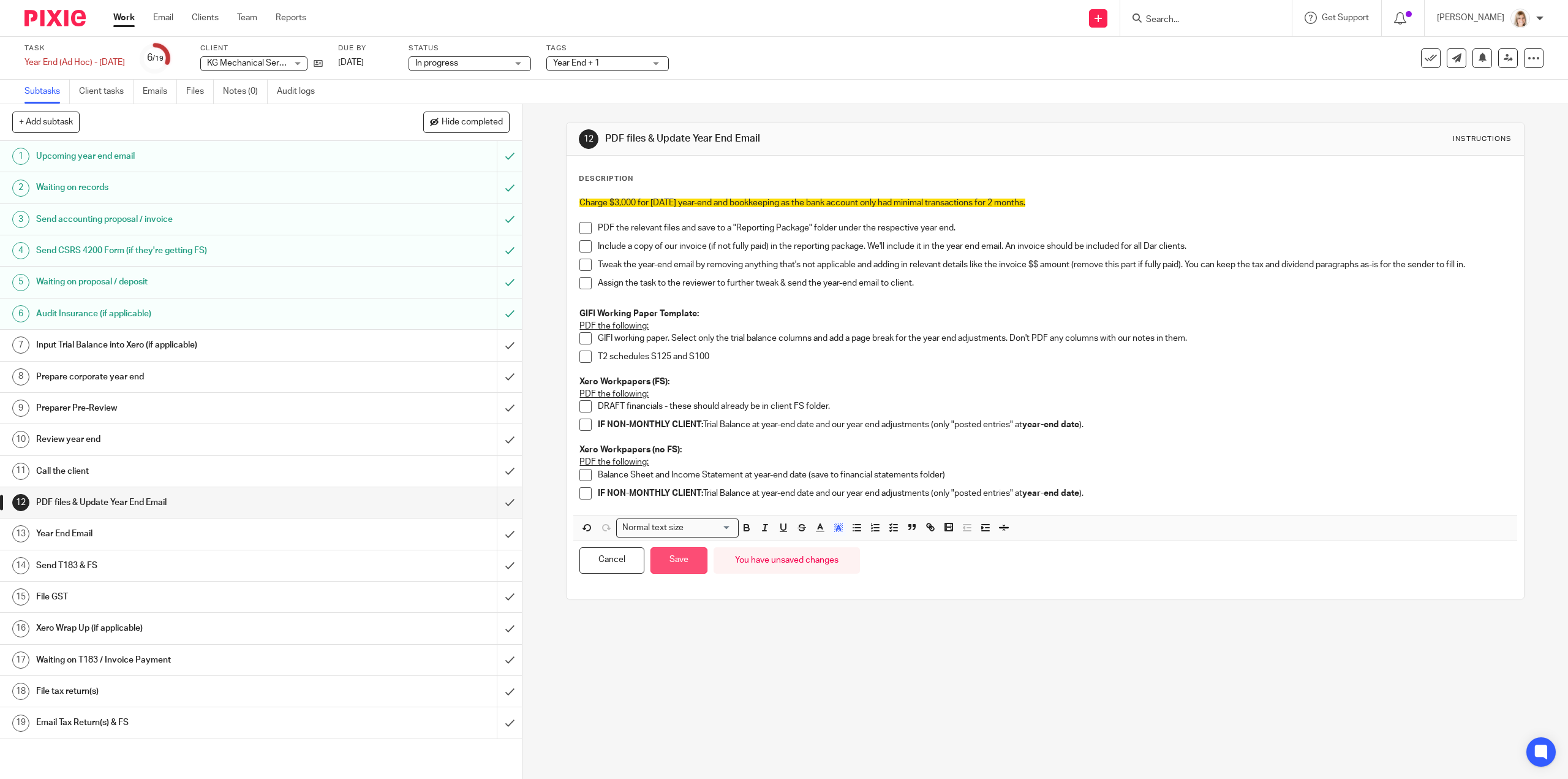
click at [691, 559] on button "Save" at bounding box center [679, 560] width 57 height 26
